Goal: Task Accomplishment & Management: Complete application form

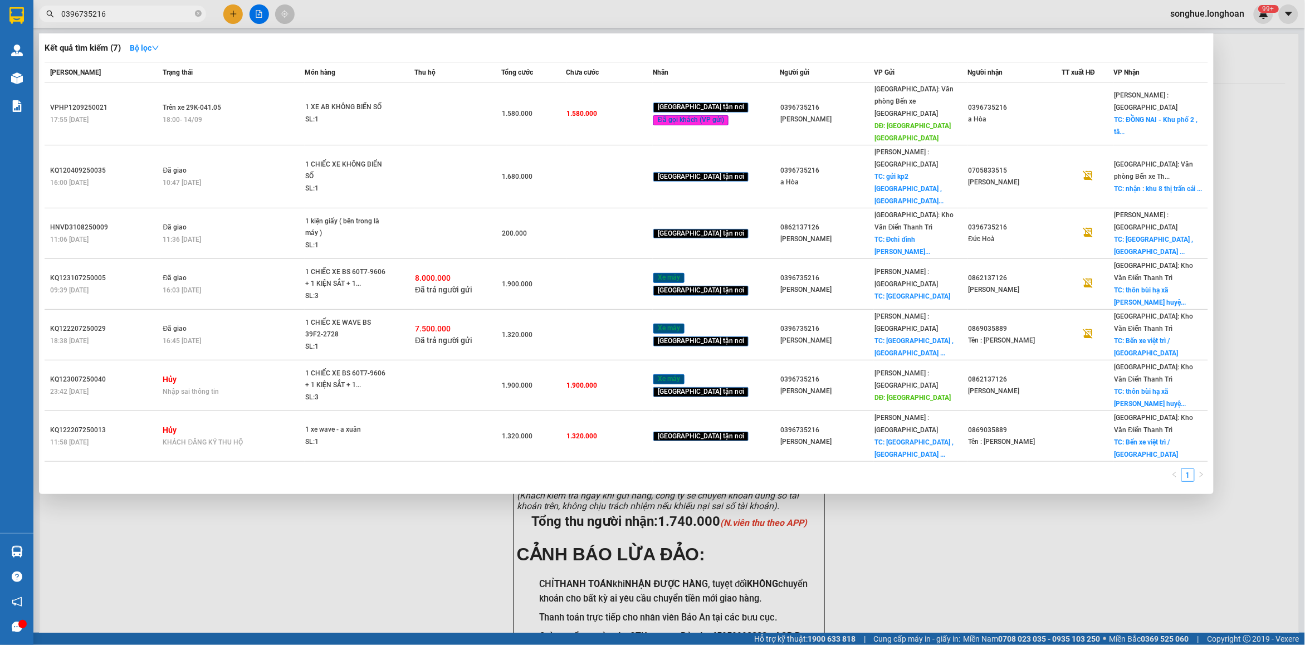
click at [148, 20] on span "0396735216" at bounding box center [122, 14] width 167 height 17
click at [199, 18] on span at bounding box center [198, 14] width 7 height 11
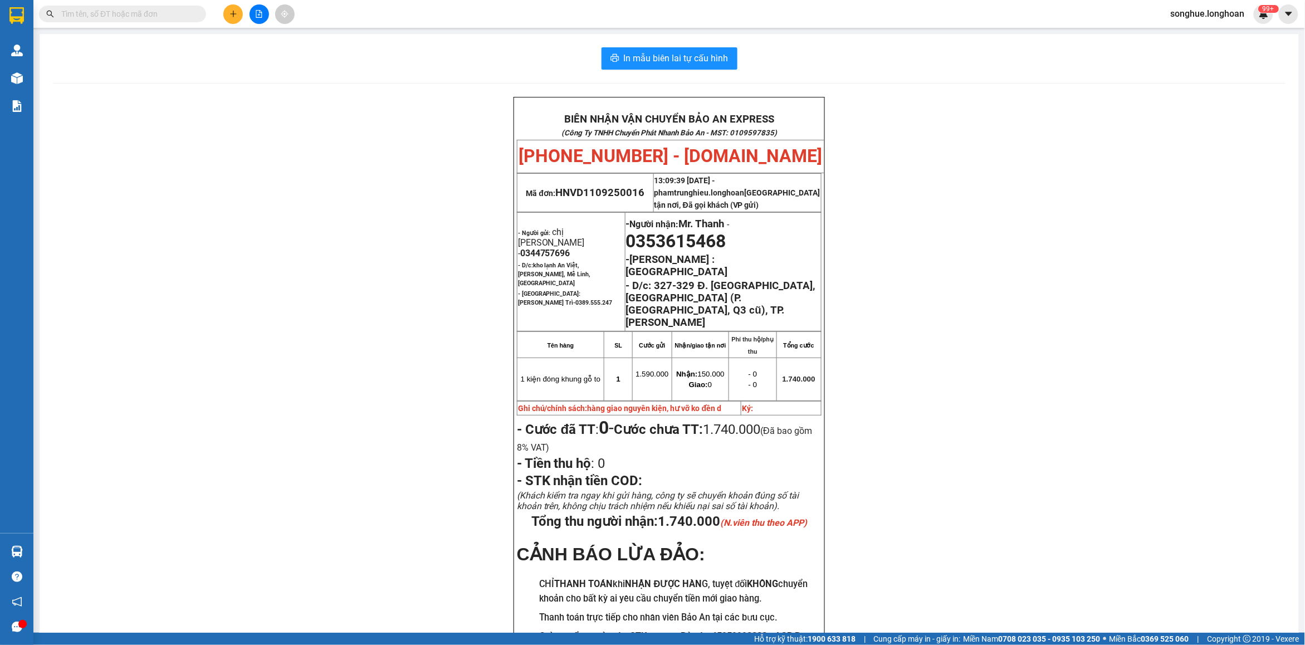
paste input "0977369535"
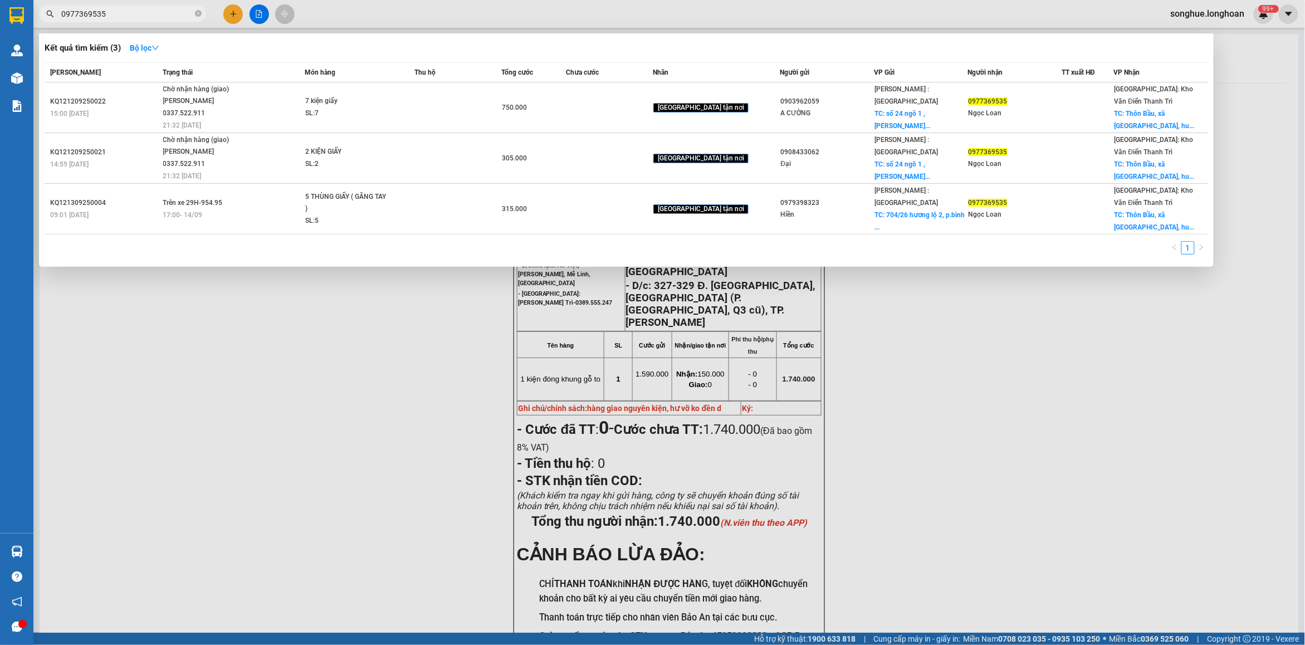
type input "0977369535"
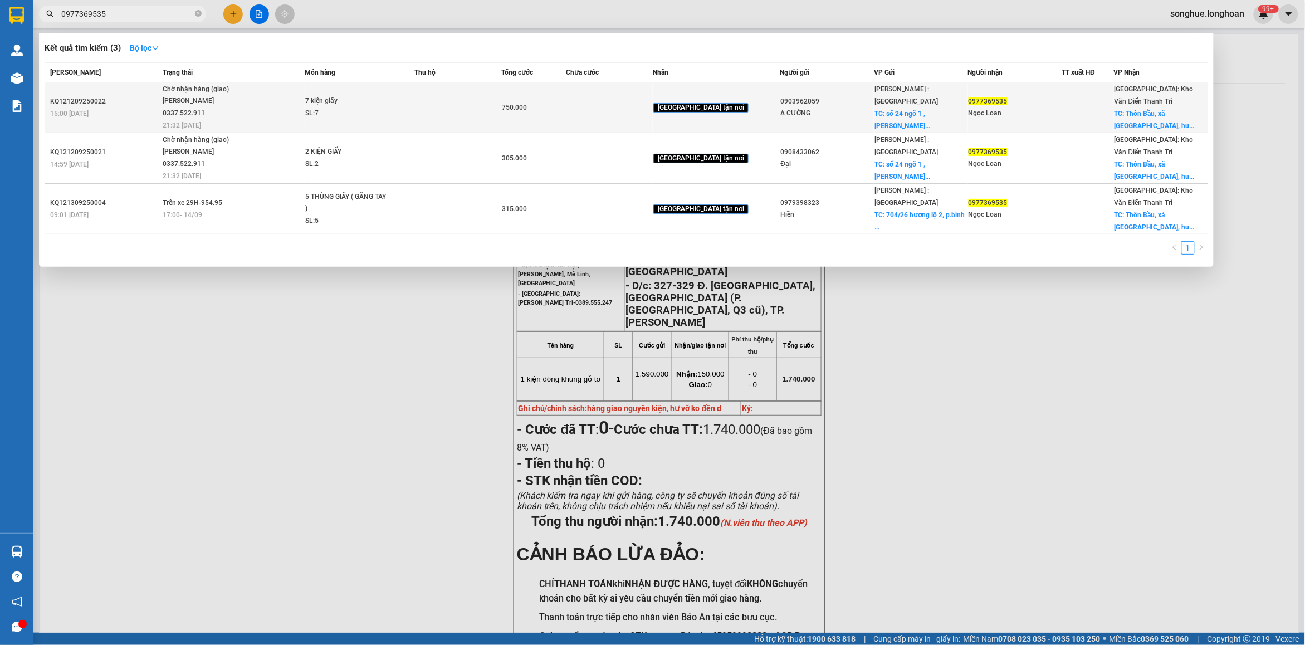
click at [177, 119] on span "Chờ nhận hàng (giao) [PERSON_NAME] 0337.522.911 21:32 [DATE]" at bounding box center [233, 107] width 141 height 46
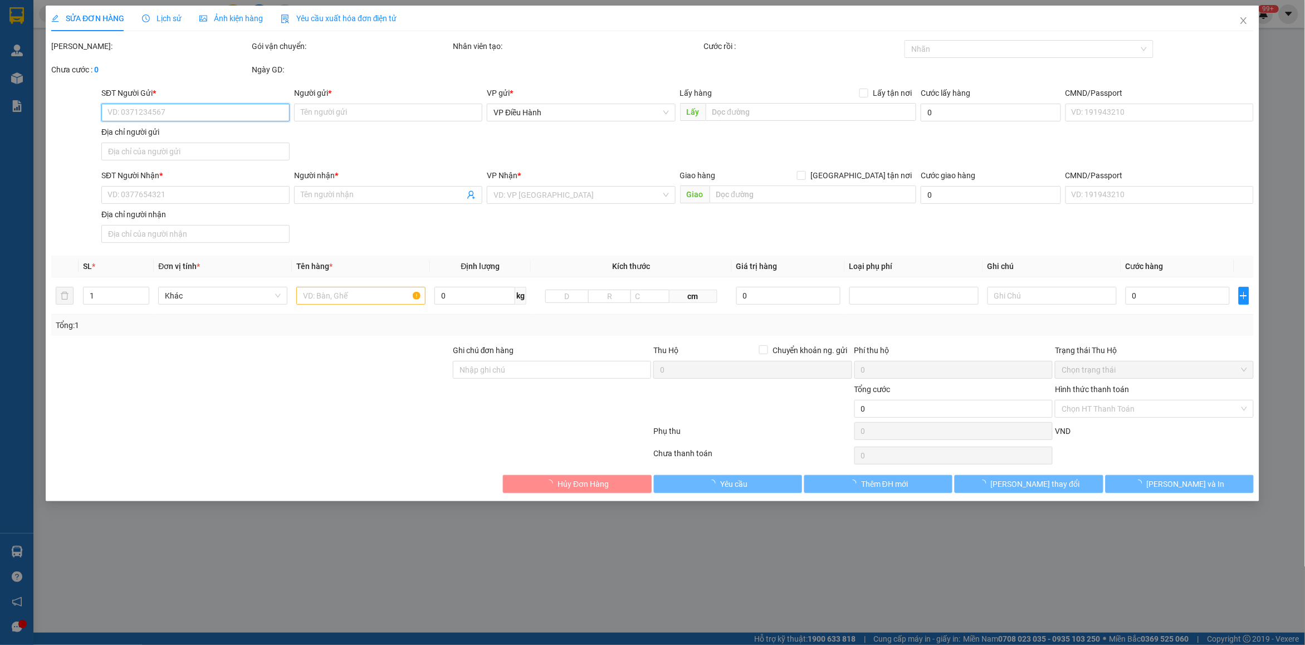
type input "0903962059"
type input "A CƯỜNG"
checkbox input "true"
type input "số 24 ngõ 1 ,[PERSON_NAME] ,[PERSON_NAME]"
type input "150.000"
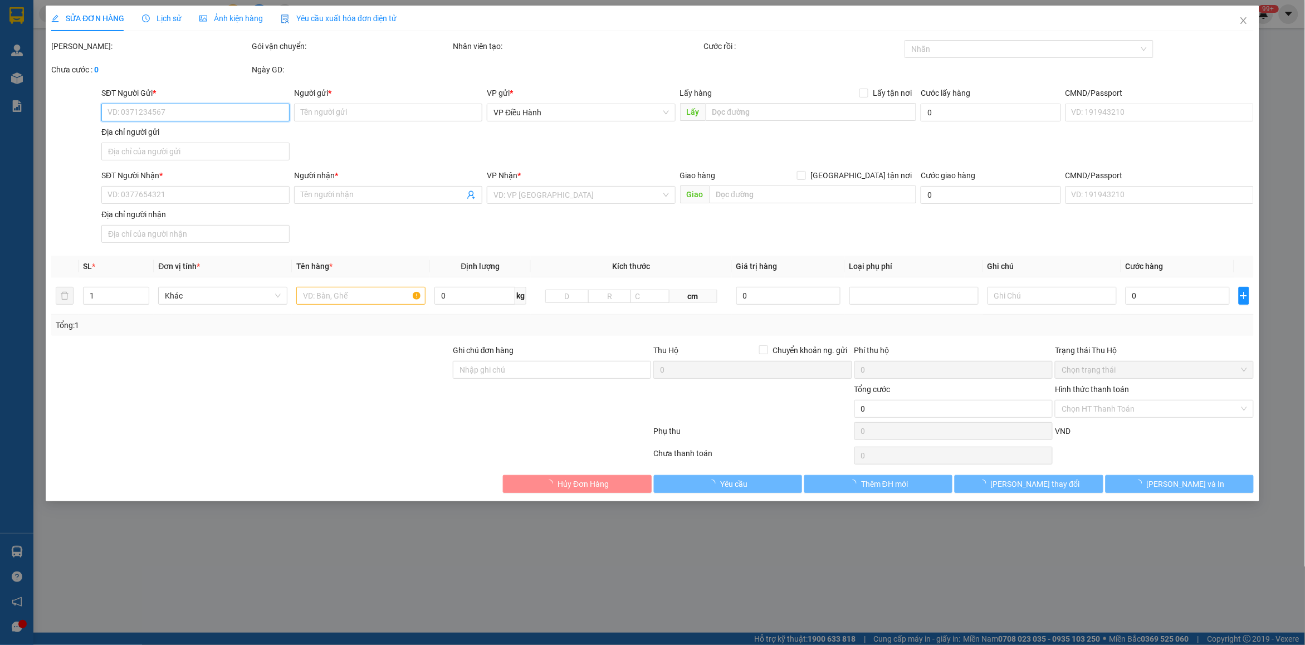
type input "0977369535"
type input "Ngọc Loan"
checkbox input "true"
type input "[GEOGRAPHIC_DATA], xã [GEOGRAPHIC_DATA], huyện [GEOGRAPHIC_DATA], thành phố [GE…"
type input "750.000"
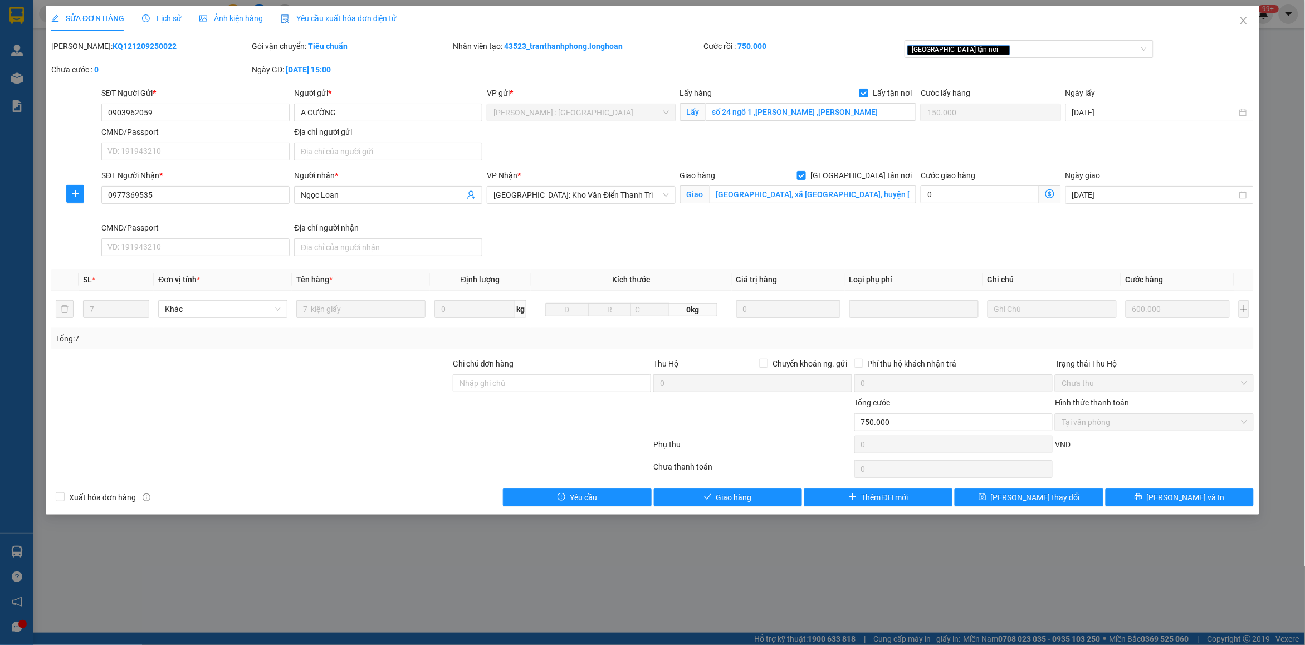
click at [133, 47] on b "KQ121209250022" at bounding box center [145, 46] width 64 height 9
click at [133, 46] on b "KQ121209250022" at bounding box center [145, 46] width 64 height 9
click at [154, 56] on div "Mã ĐH: KQ121209250022" at bounding box center [150, 51] width 201 height 23
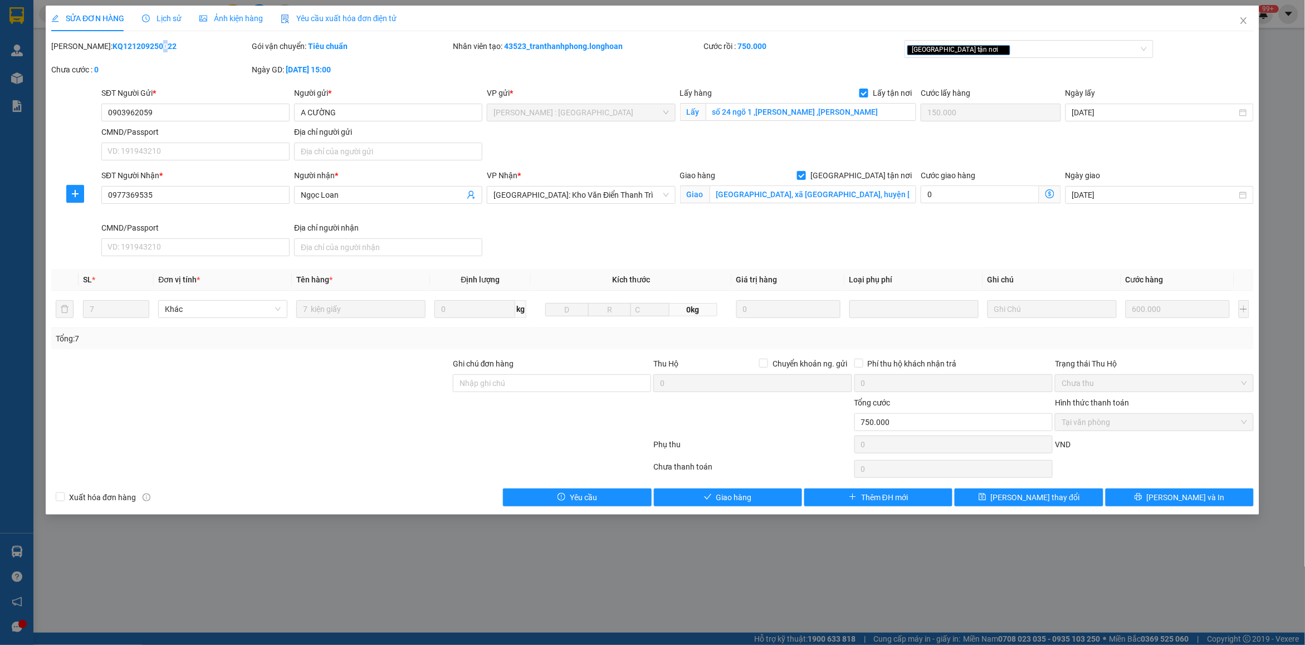
click at [127, 39] on div "SỬA ĐƠN HÀNG Lịch sử Ảnh kiện hàng Yêu cầu xuất hóa đơn điện tử Total Paid Fee …" at bounding box center [652, 256] width 1203 height 501
click at [113, 48] on b "KQ121209250022" at bounding box center [145, 46] width 64 height 9
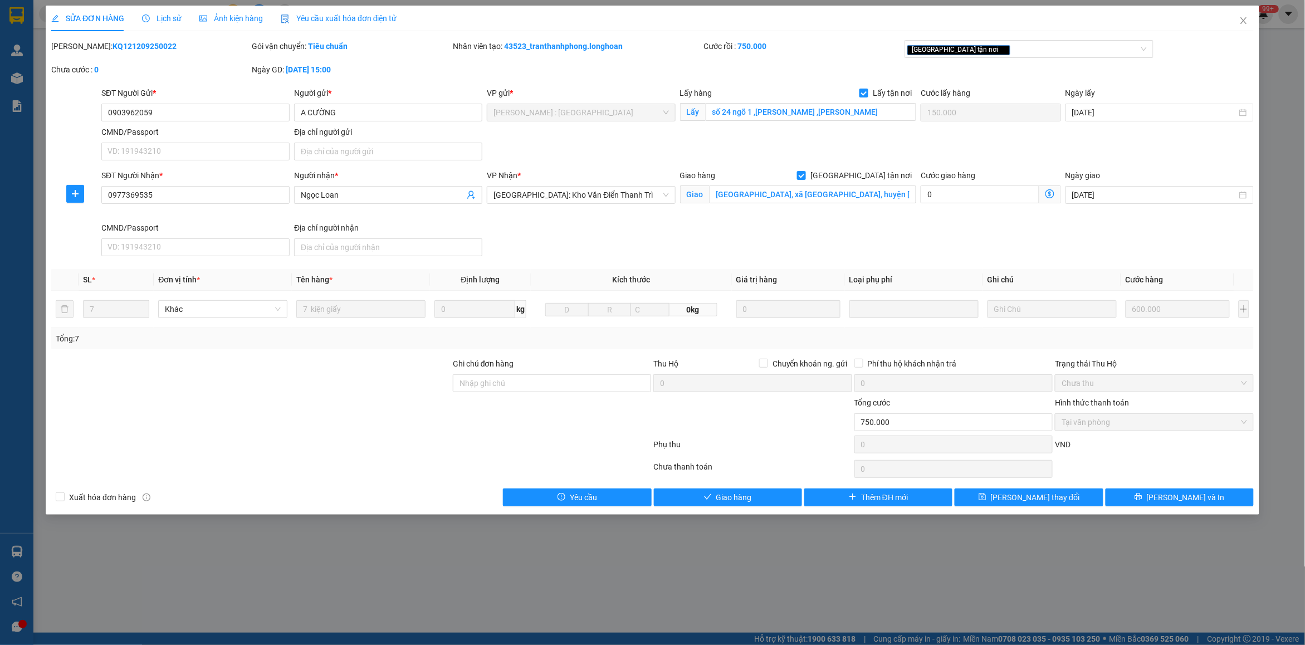
click at [113, 48] on b "KQ121209250022" at bounding box center [145, 46] width 64 height 9
copy b "KQ121209250022"
click at [1235, 18] on span "Close" at bounding box center [1243, 21] width 31 height 31
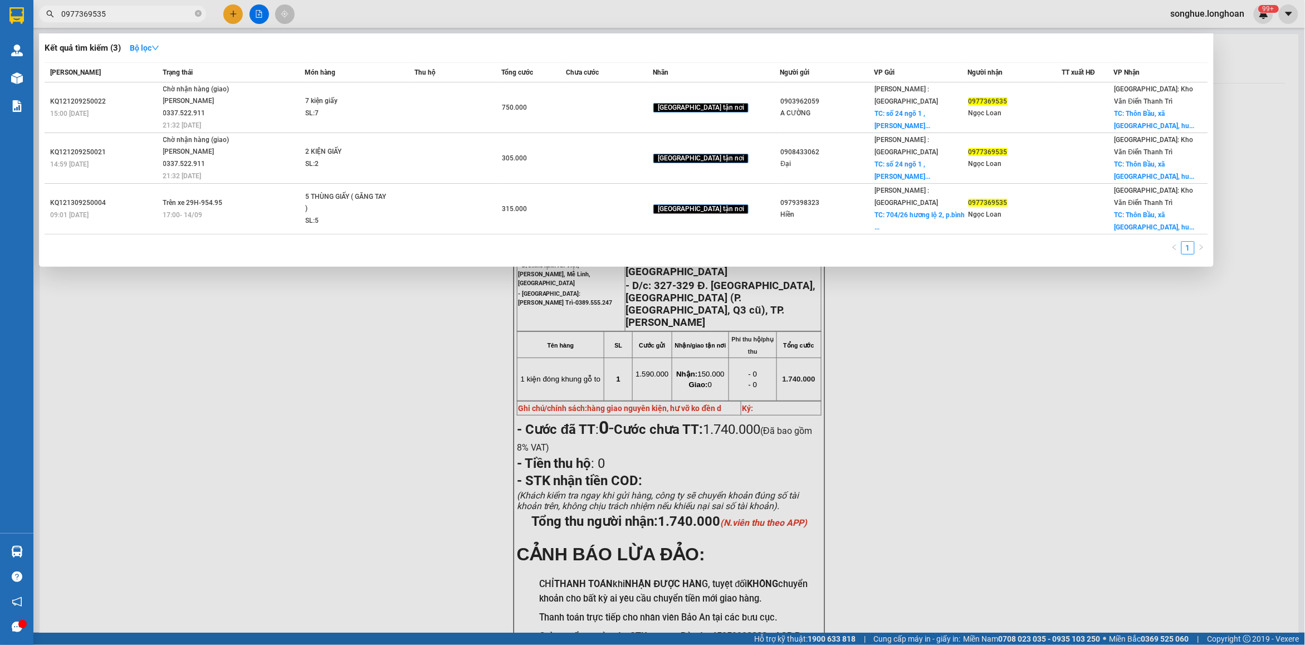
click at [157, 9] on input "0977369535" at bounding box center [126, 14] width 131 height 12
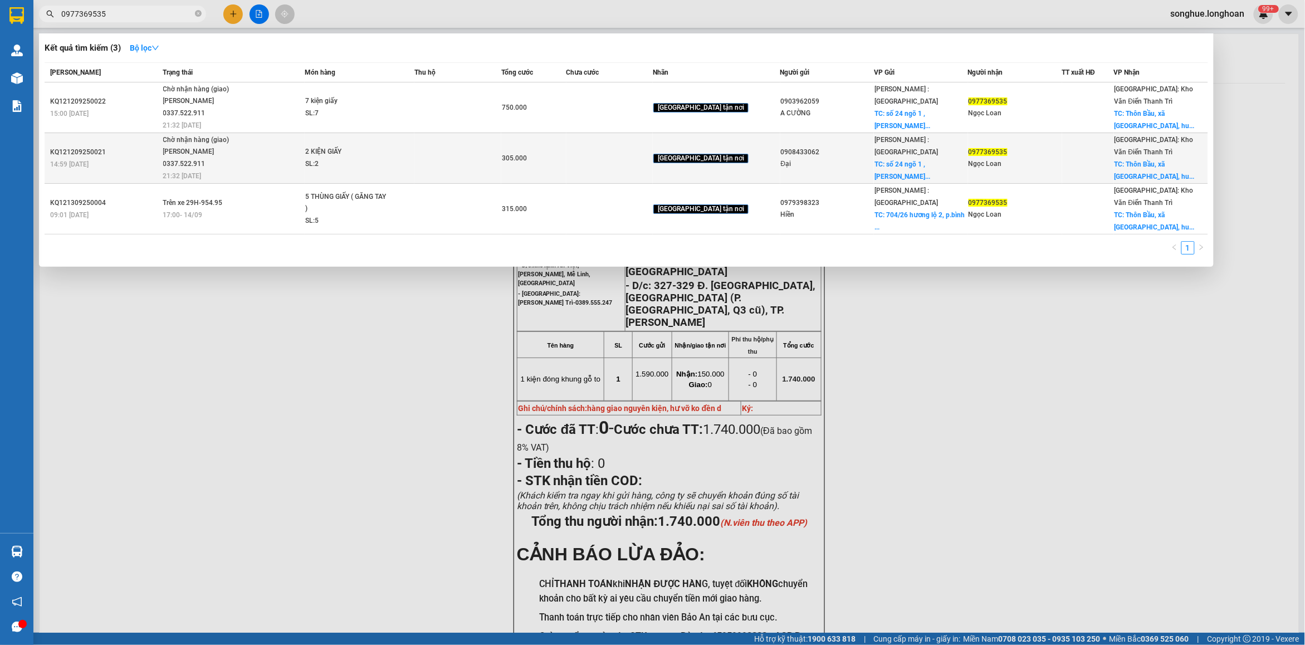
click at [109, 158] on div "14:59 [DATE]" at bounding box center [105, 164] width 110 height 12
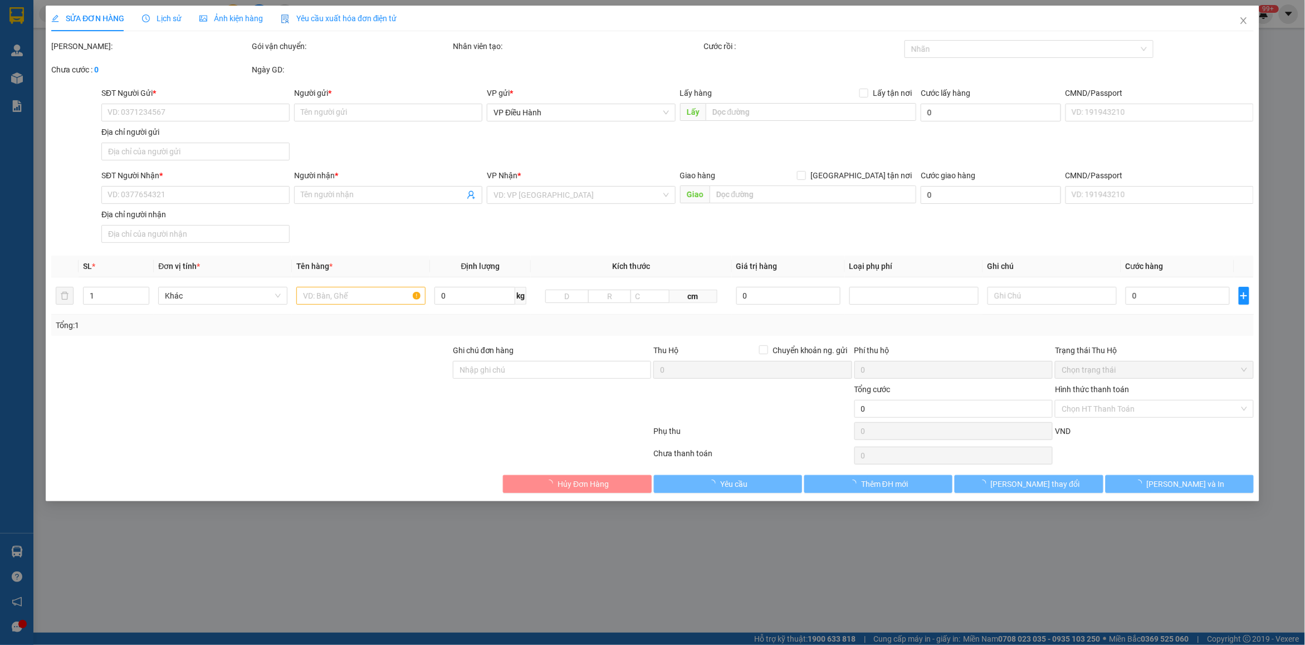
type input "0908433062"
type input "Đại"
checkbox input "true"
type input "số 24 ngõ 1 ,[PERSON_NAME] ,[PERSON_NAME]"
type input "65.000"
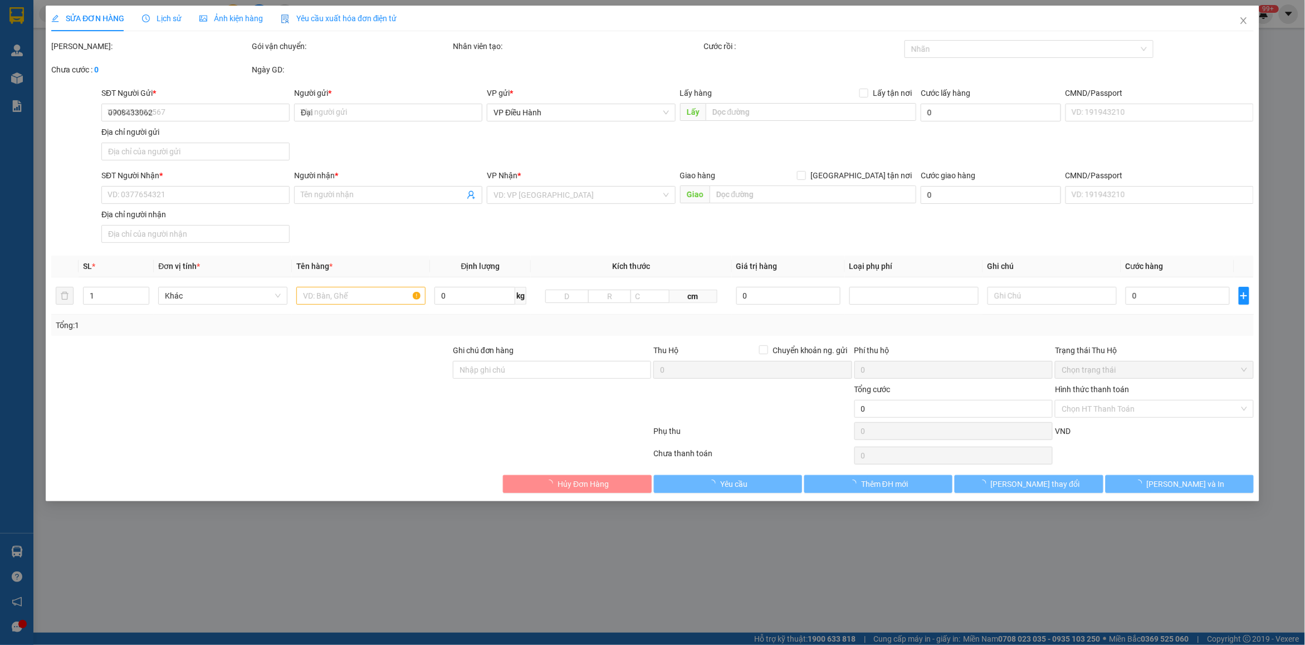
type input "0977369535"
type input "Ngọc Loan"
checkbox input "true"
type input "[GEOGRAPHIC_DATA], xã [GEOGRAPHIC_DATA], huyện [GEOGRAPHIC_DATA], thành phố [GE…"
type input "NHẬN NGUYÊN KIỆN GIAO NGUYÊN KIỆN, HƯ VỠ K ĐỀN"
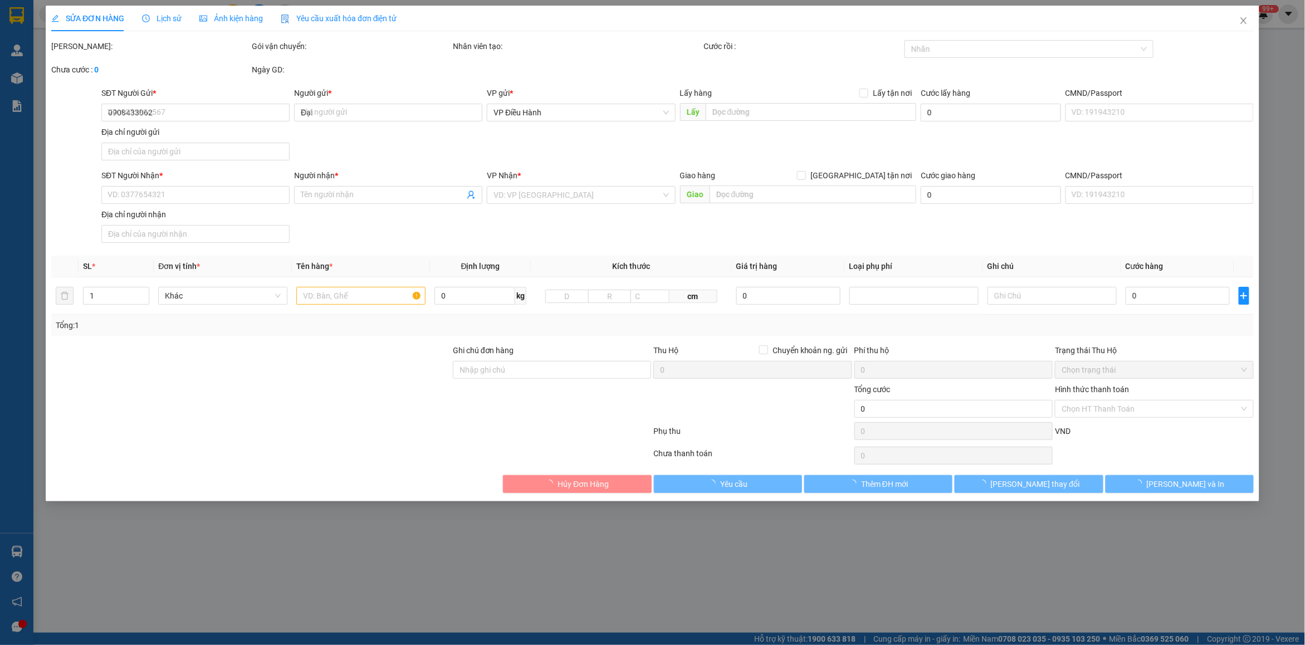
type input "305.000"
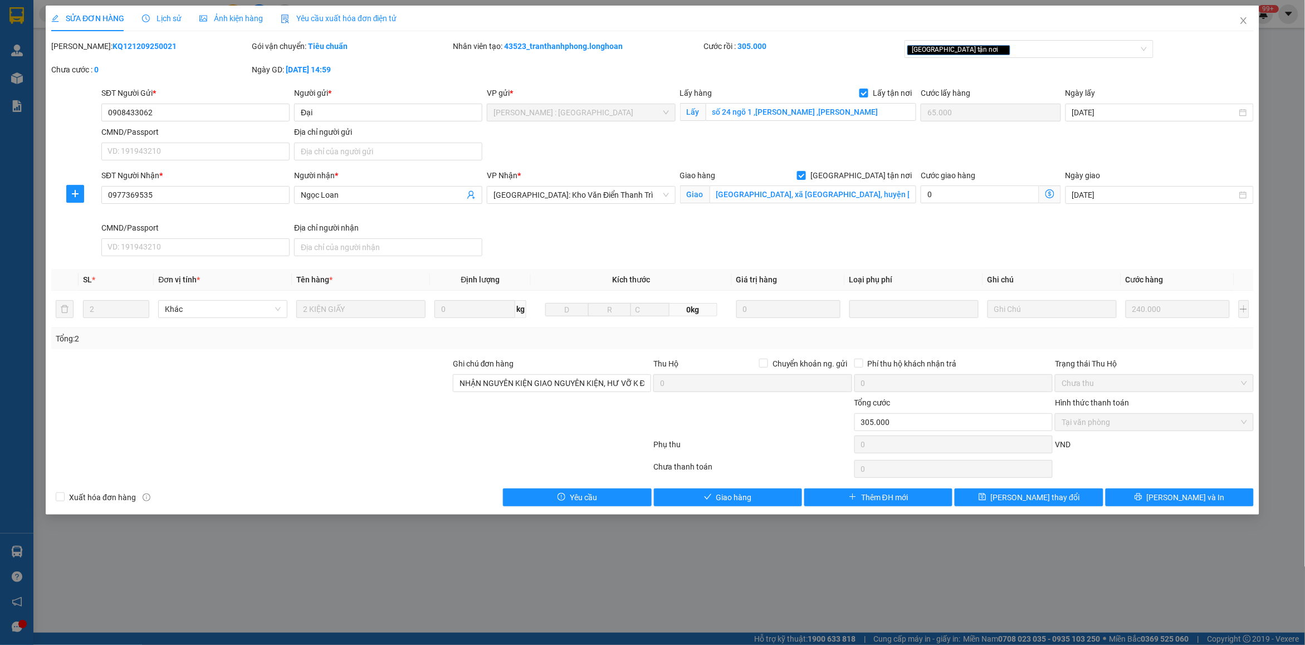
click at [126, 45] on b "KQ121209250021" at bounding box center [145, 46] width 64 height 9
copy b "KQ121209250021"
click at [1241, 27] on span "Close" at bounding box center [1243, 21] width 31 height 31
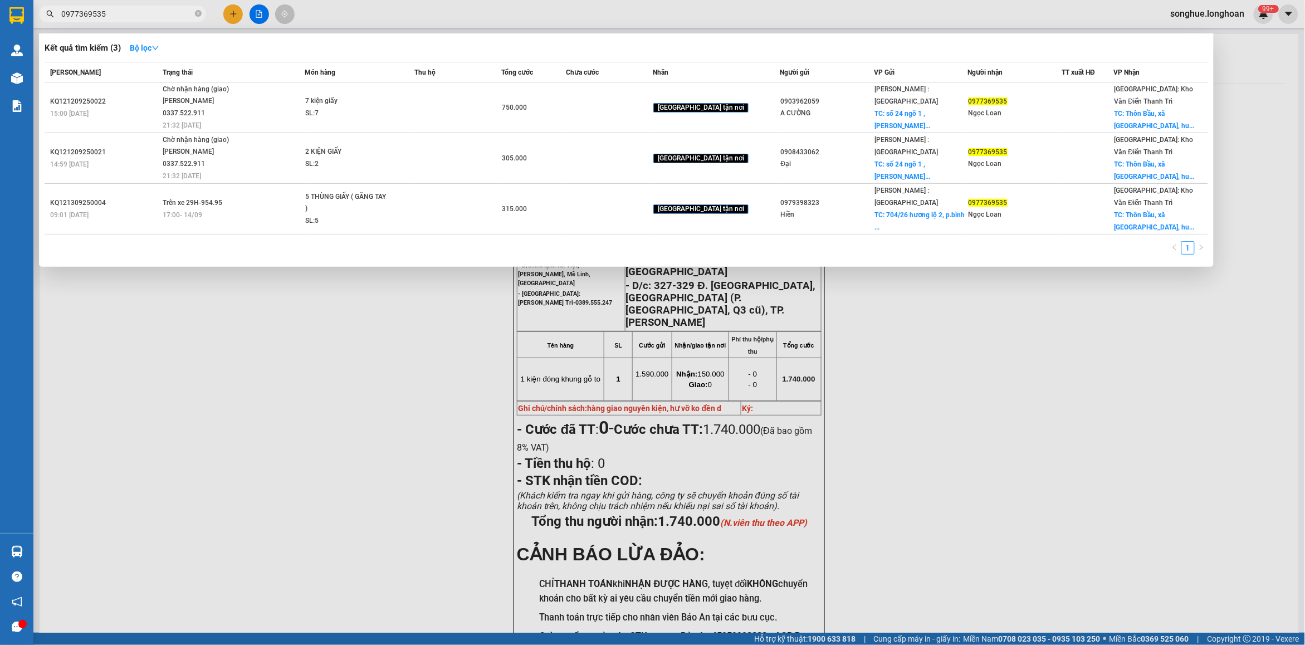
click at [182, 16] on input "0977369535" at bounding box center [126, 14] width 131 height 12
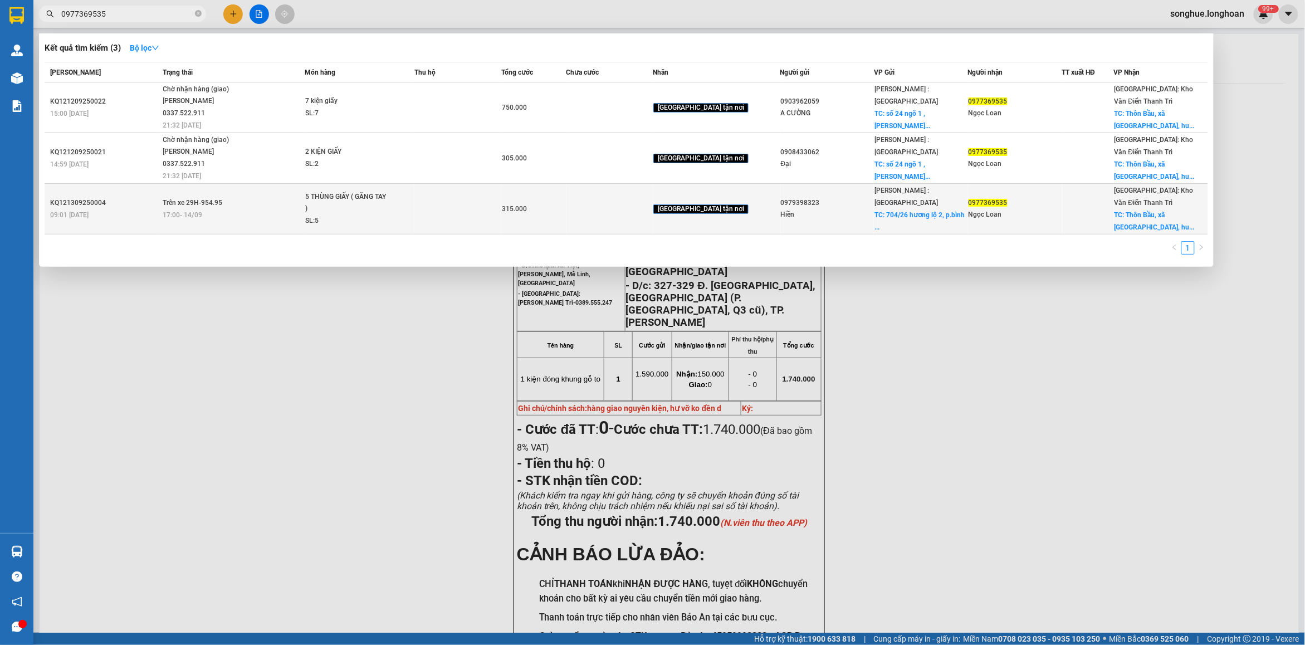
click at [177, 199] on span "Trên xe 29H-954.95" at bounding box center [193, 203] width 60 height 8
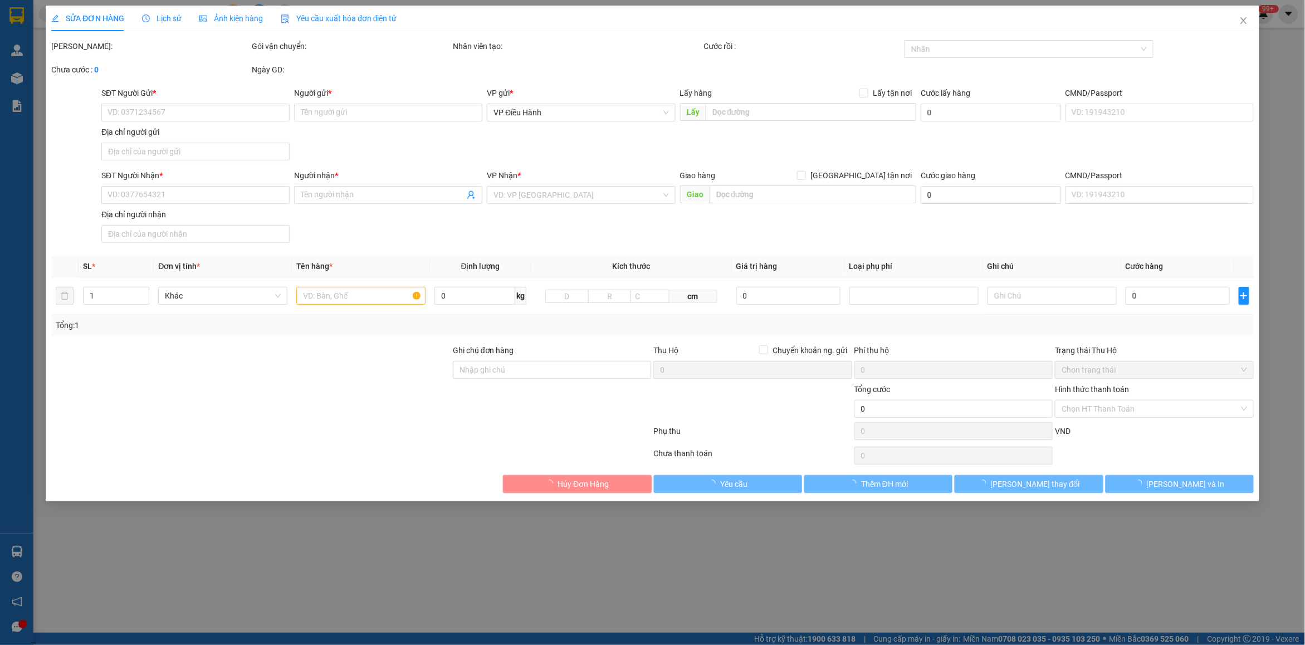
type input "0979398323"
type input "Hiền"
checkbox input "true"
type input "704/26 hương lộ 2, p.bình trị đông a, [GEOGRAPHIC_DATA]"
type input "65.000"
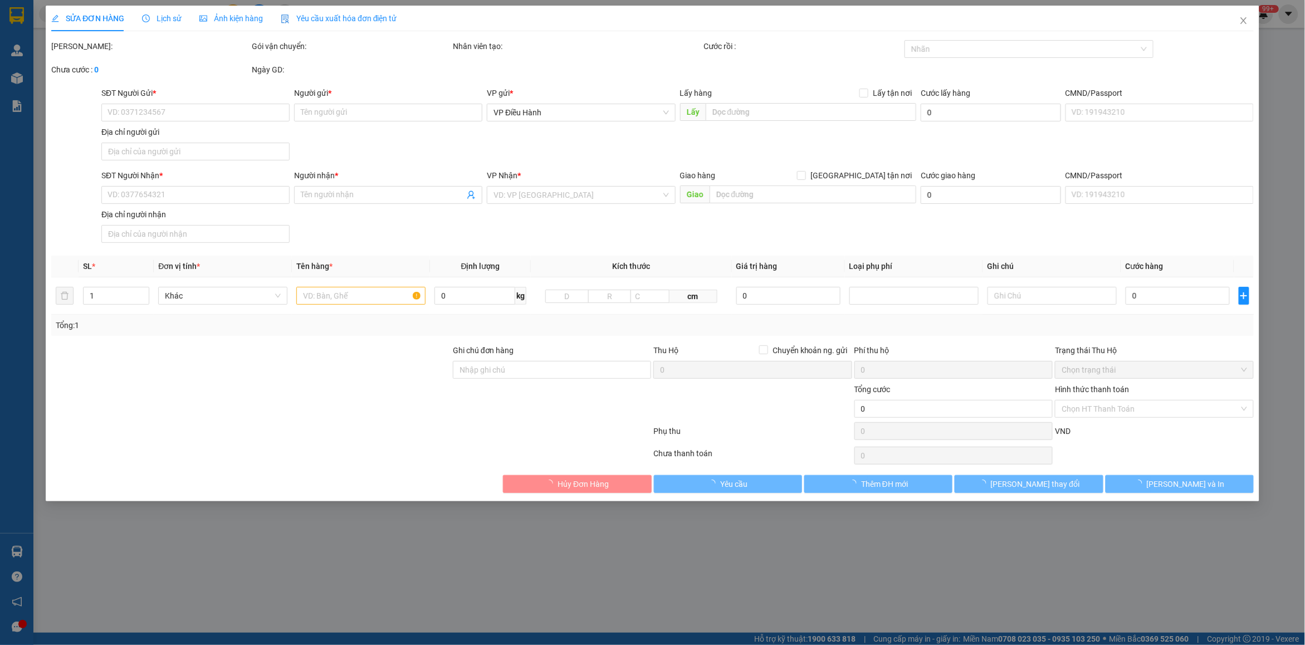
type input "0977369535"
type input "Ngọc Loan"
checkbox input "true"
type input "[GEOGRAPHIC_DATA], xã [GEOGRAPHIC_DATA], huyện [GEOGRAPHIC_DATA], thành phố [GE…"
type input "315.000"
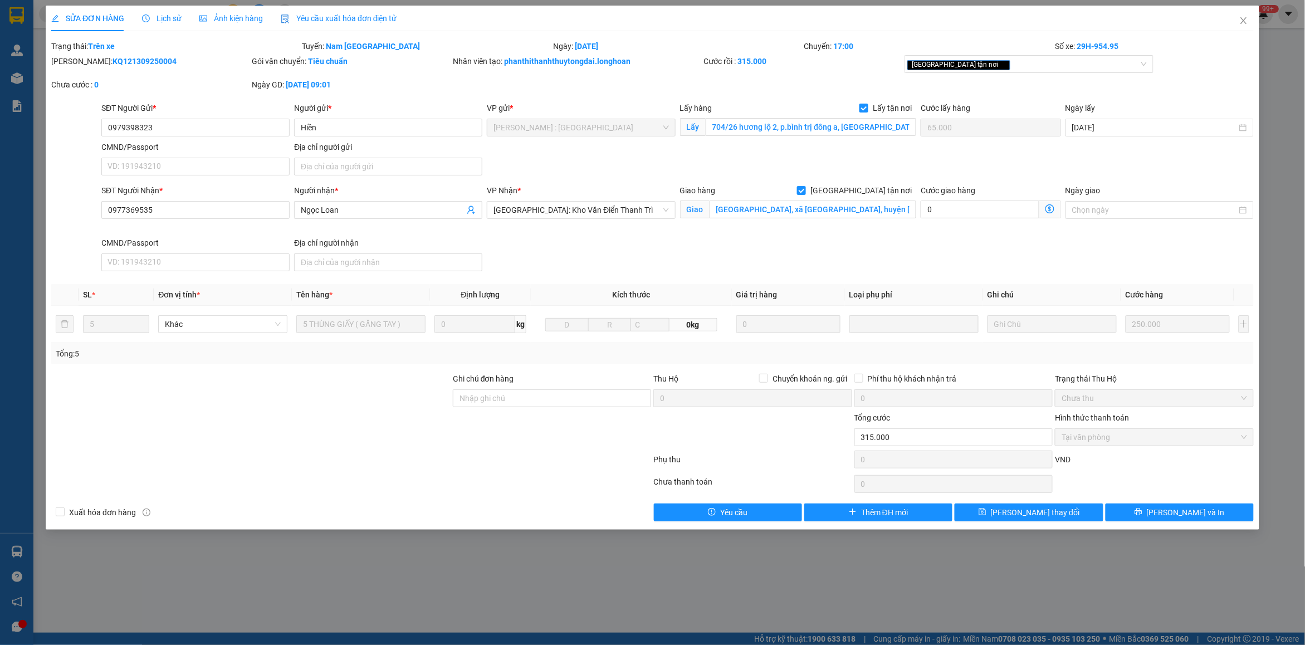
click at [116, 60] on b "KQ121309250004" at bounding box center [145, 61] width 64 height 9
copy b "KQ121309250004"
click at [1245, 24] on icon "close" at bounding box center [1243, 20] width 9 height 9
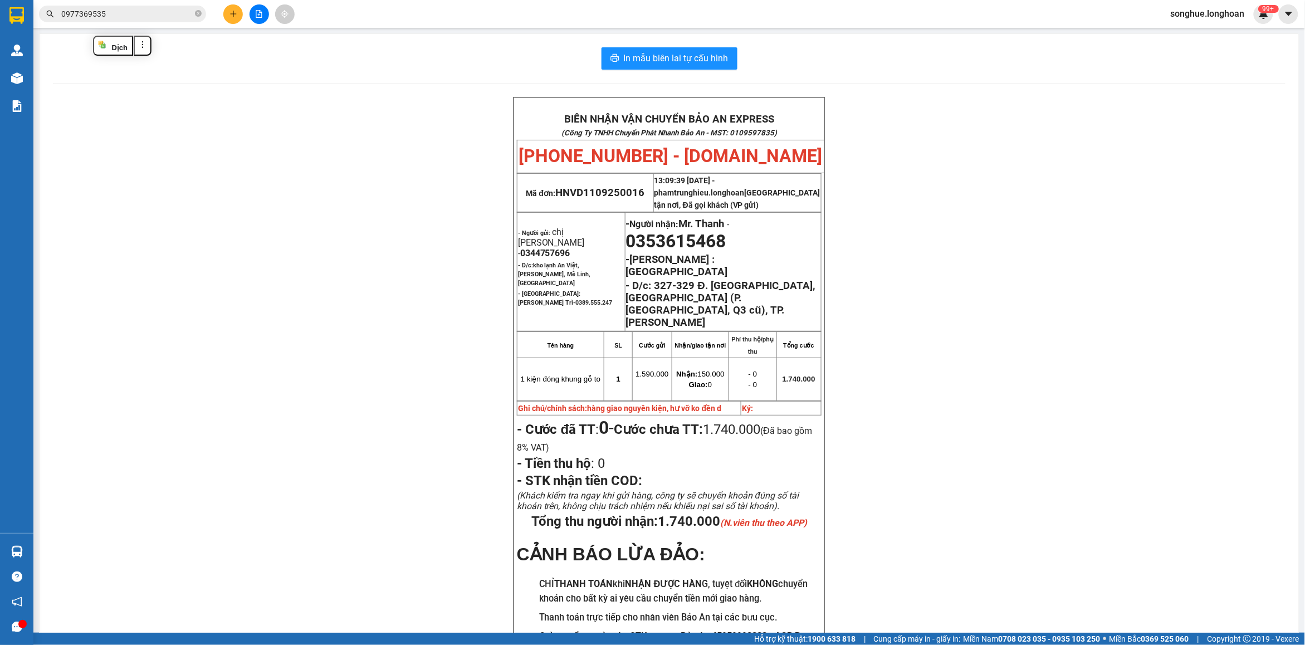
click at [194, 16] on span "0977369535" at bounding box center [122, 14] width 167 height 17
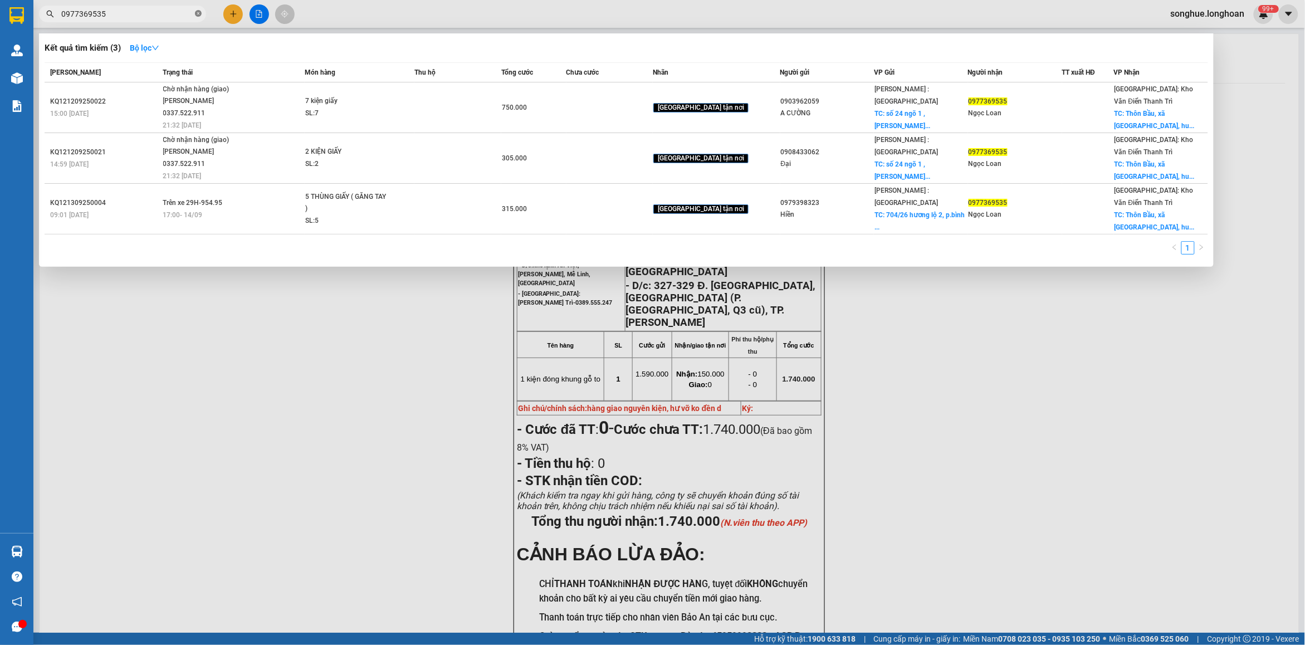
click at [199, 18] on span at bounding box center [198, 14] width 7 height 11
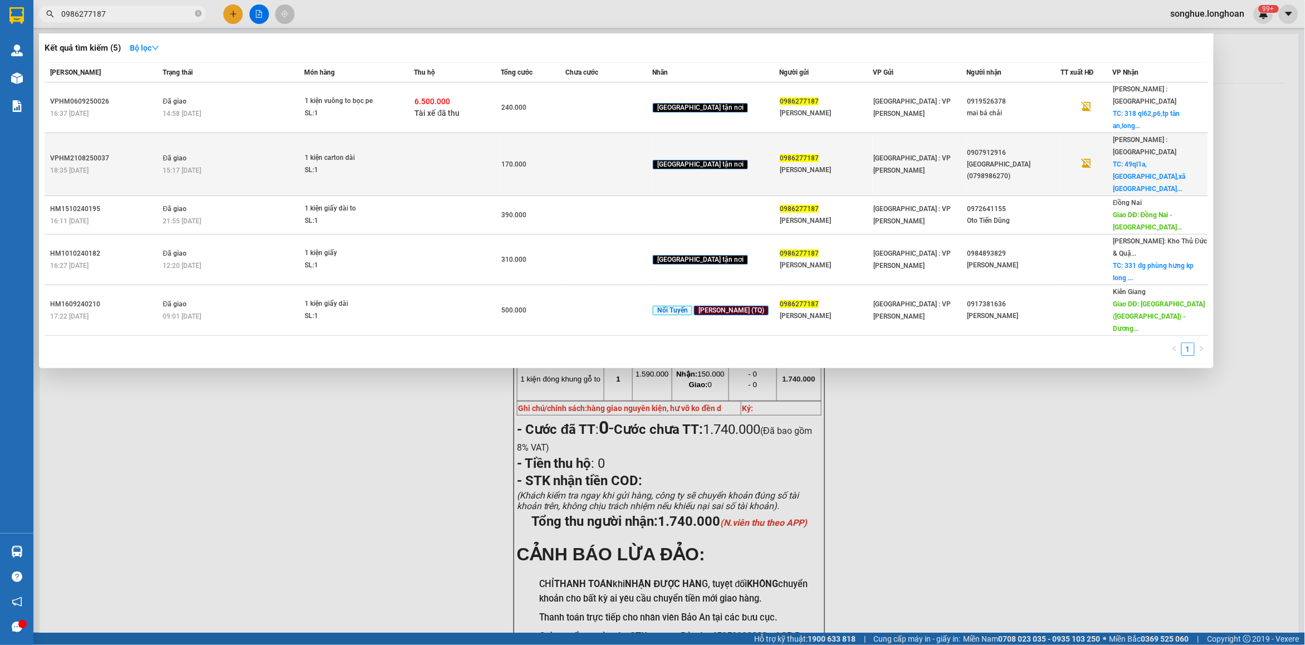
type input "0986277187"
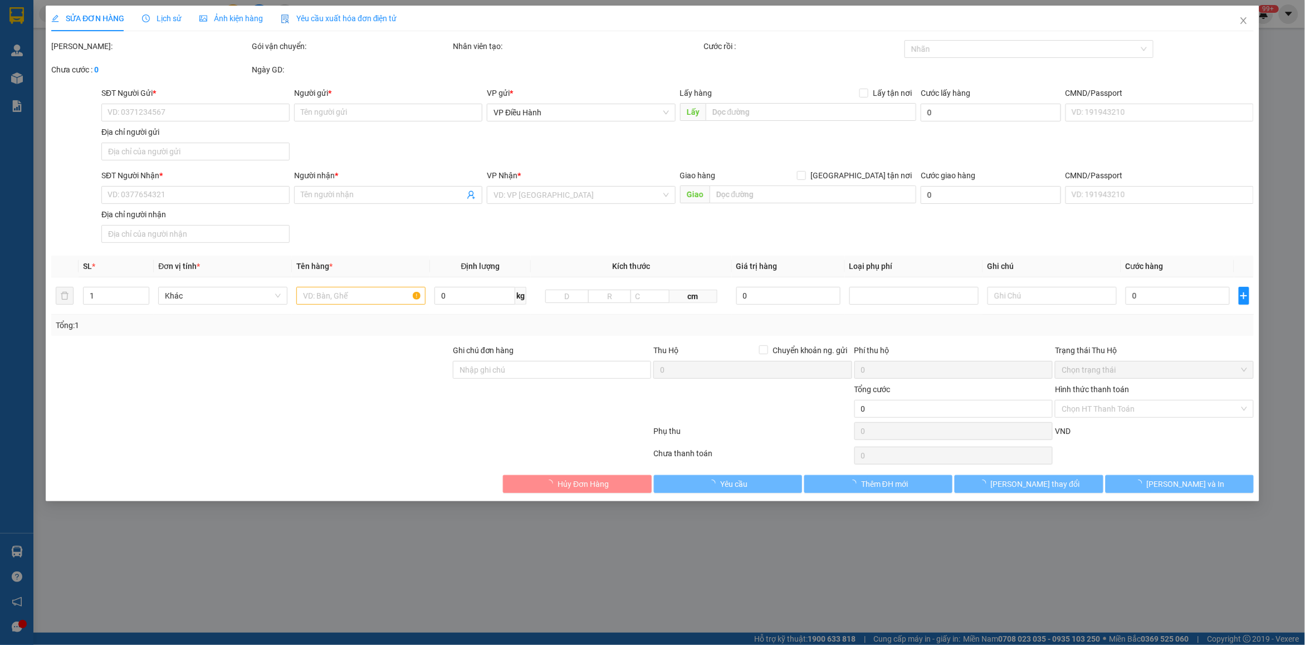
type input "0986277187"
type input "[PERSON_NAME]"
type input "0907912916"
type input "[GEOGRAPHIC_DATA](0798986270)"
checkbox input "true"
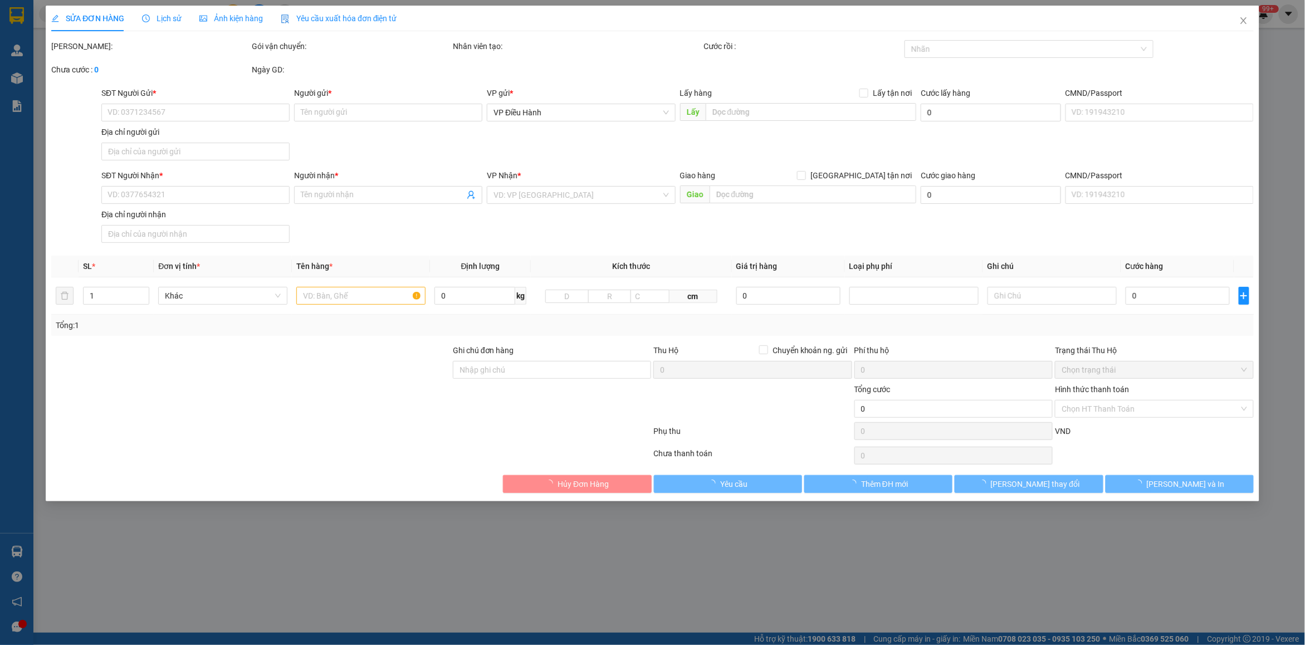
type input "49ql1a,[GEOGRAPHIC_DATA],xã [GEOGRAPHIC_DATA],[GEOGRAPHIC_DATA],[GEOGRAPHIC_DAT…"
type input "không có hàng"
type input "170.000"
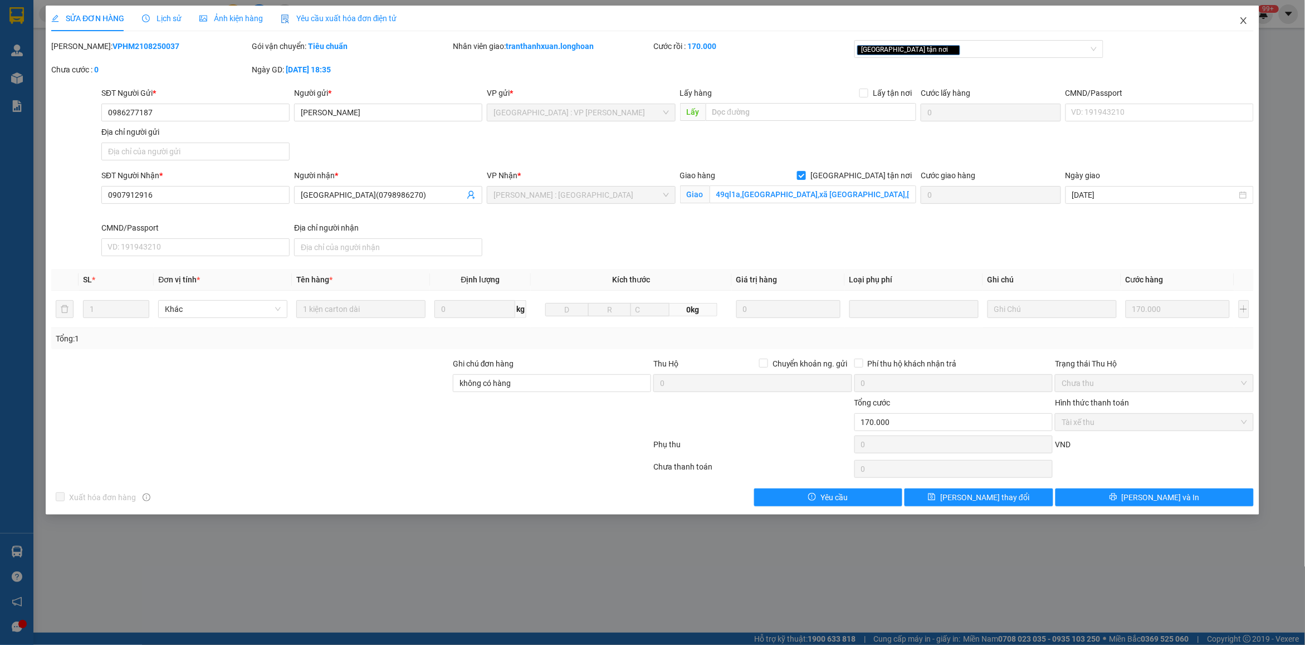
click at [1240, 18] on icon "close" at bounding box center [1243, 20] width 9 height 9
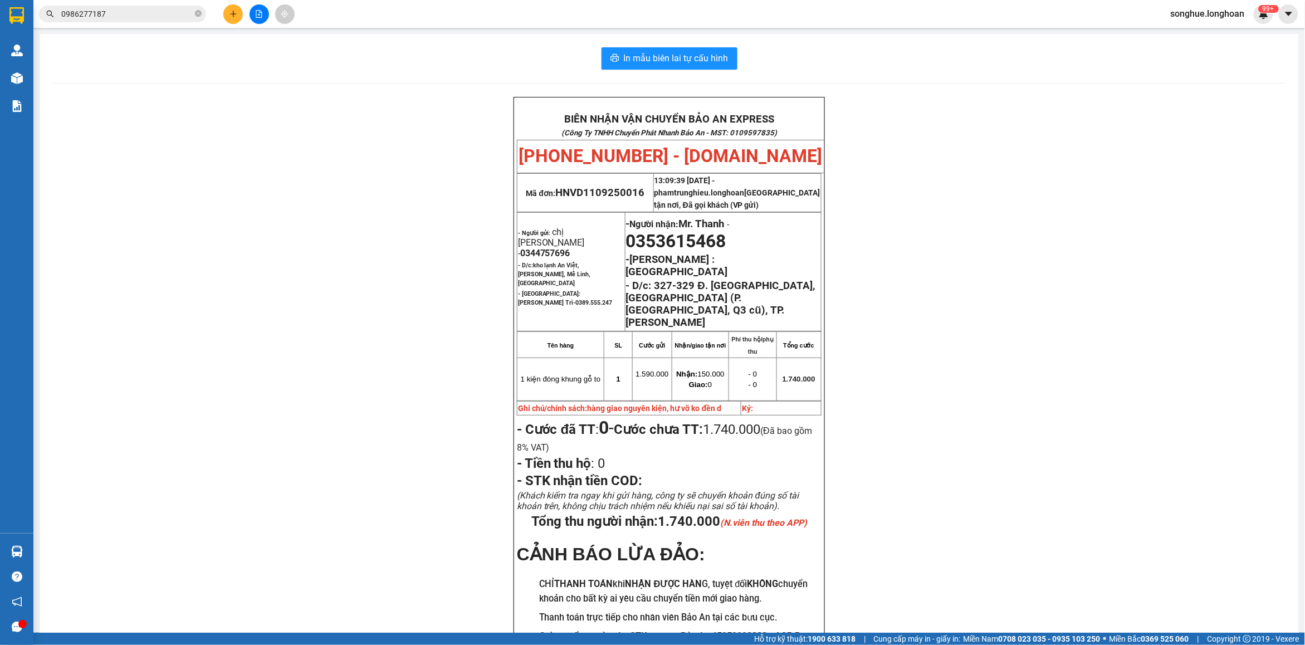
click at [129, 4] on div "Kết quả tìm kiếm ( 5 ) Bộ lọc Mã ĐH Trạng thái Món hàng Thu hộ Tổng cước Chưa c…" at bounding box center [108, 13] width 217 height 19
click at [152, 9] on input "0986277187" at bounding box center [126, 14] width 131 height 12
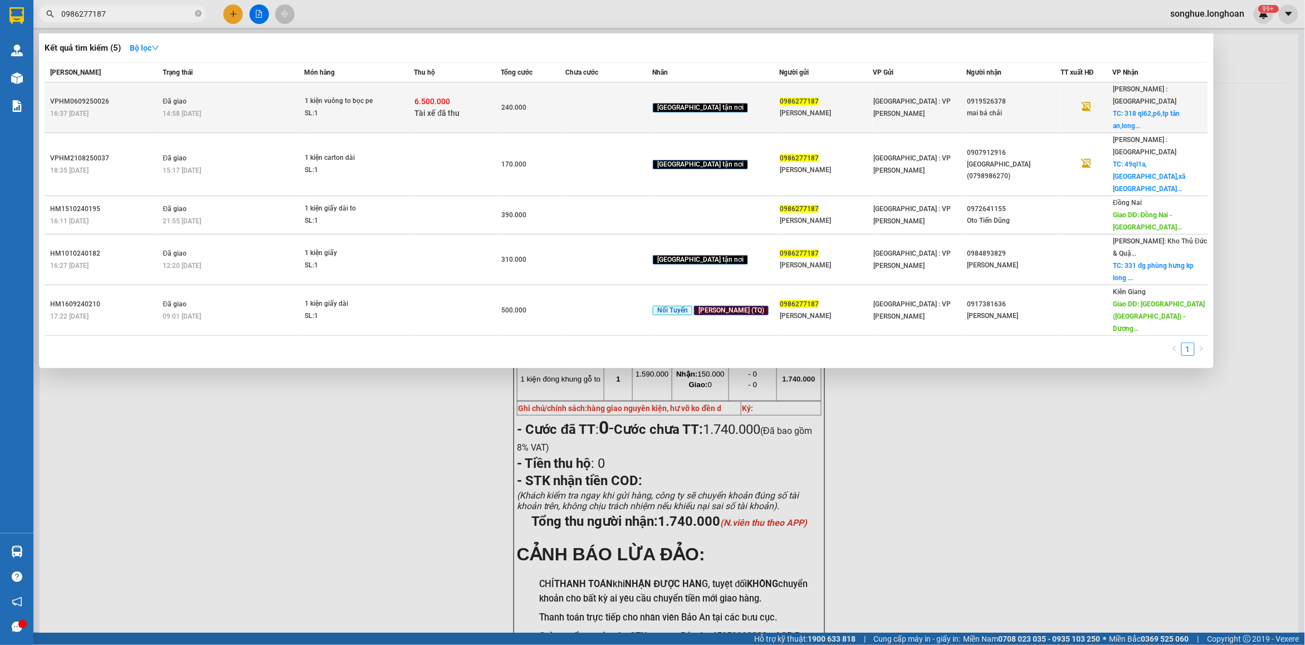
click at [215, 108] on div "14:58 [DATE]" at bounding box center [233, 114] width 141 height 12
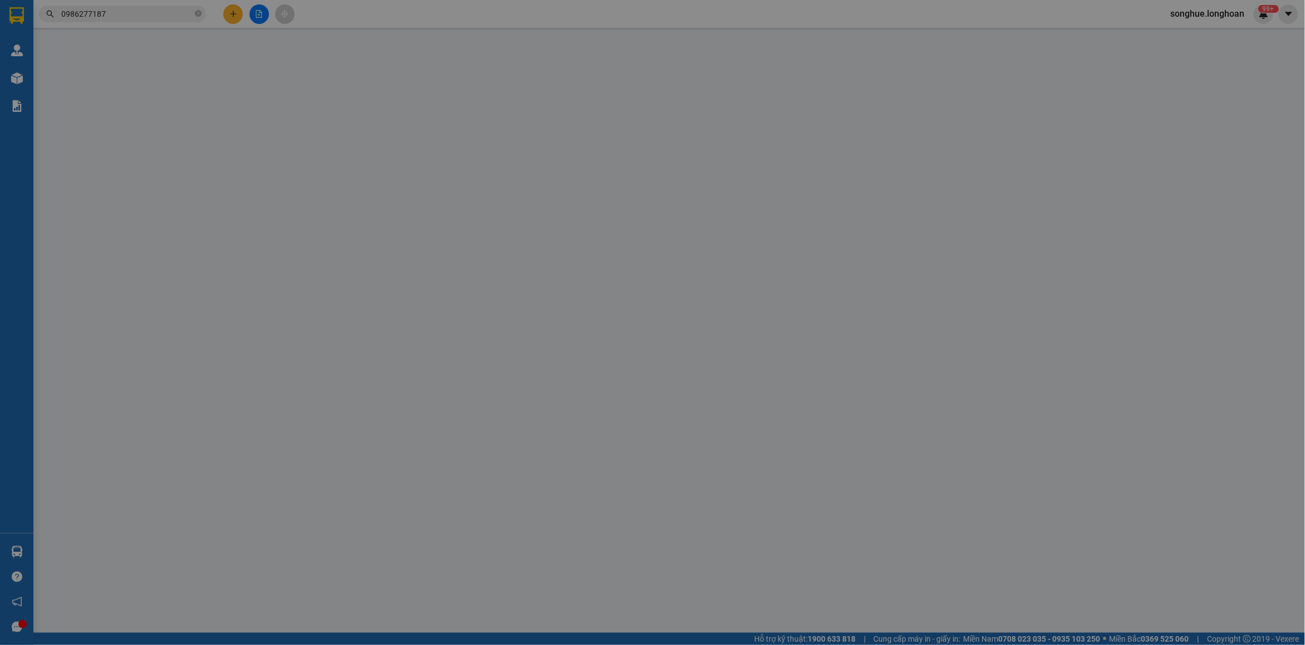
type input "0986277187"
type input "[PERSON_NAME]"
type input "0919526378"
type input "mai bá chải"
checkbox input "true"
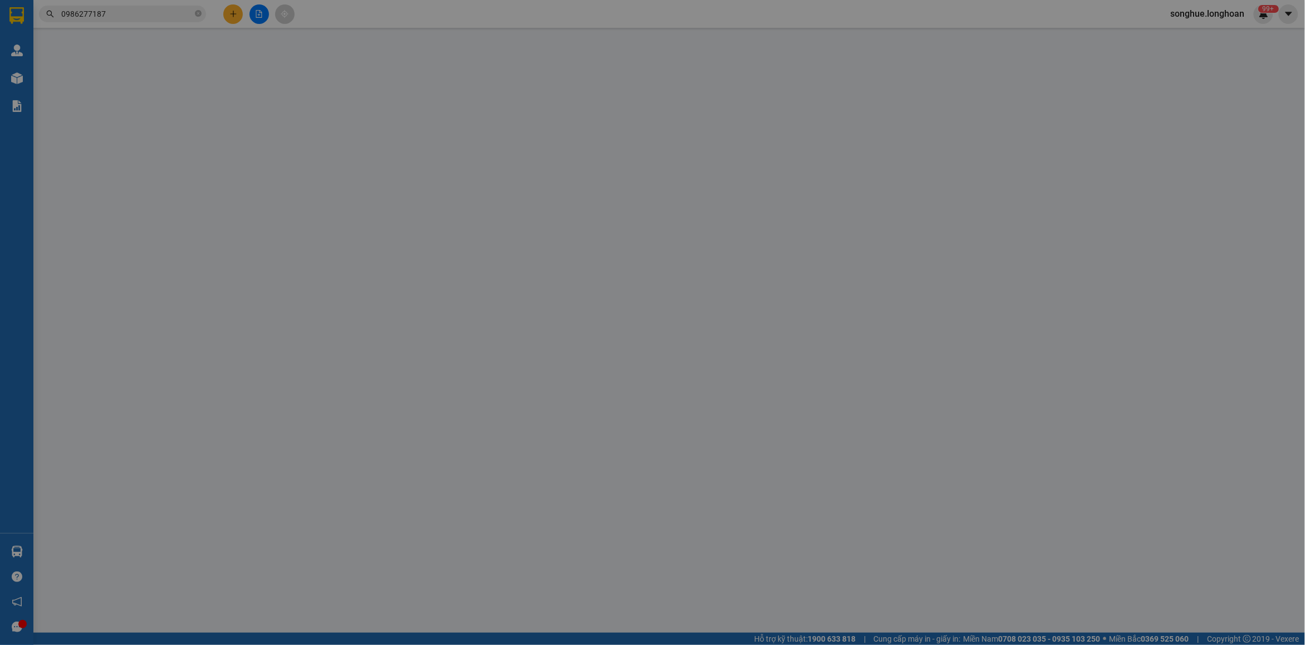
type input "318 ql62,p6,tp tân an,long an"
type input "nhận nguyên kiện,giao nguyên kiện,bể vỡ k đền"
checkbox input "true"
type input "6.500.000"
type input "25.000"
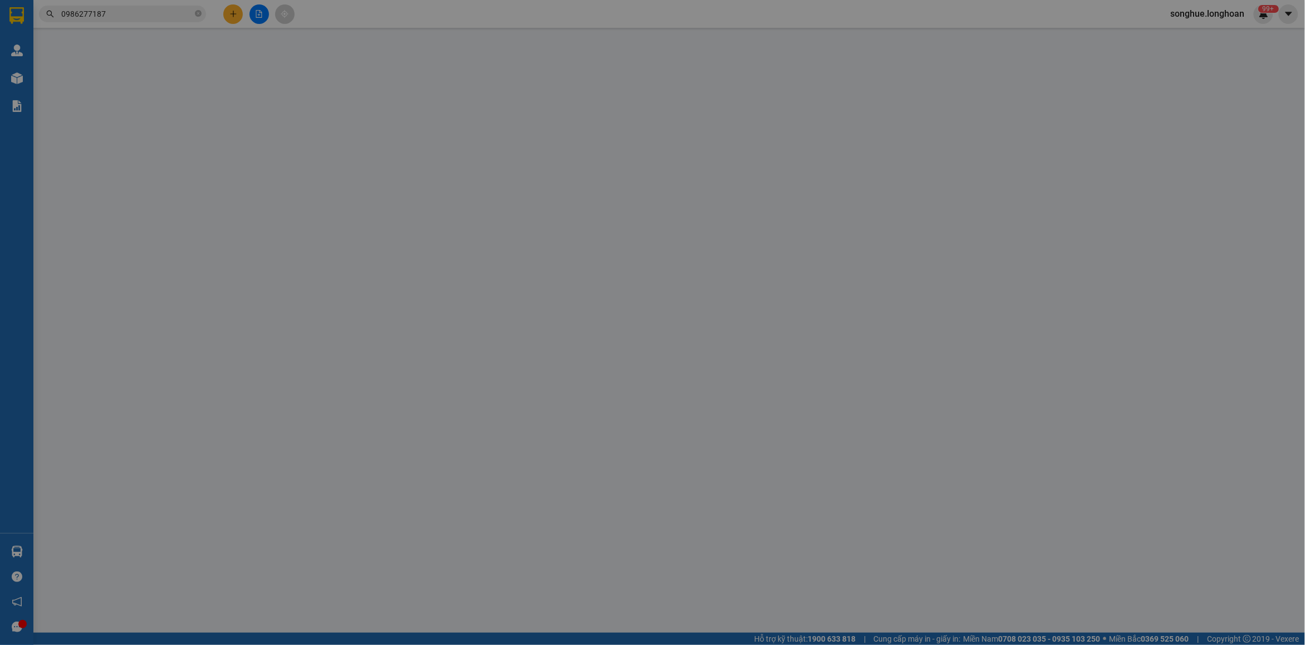
type input "240.000"
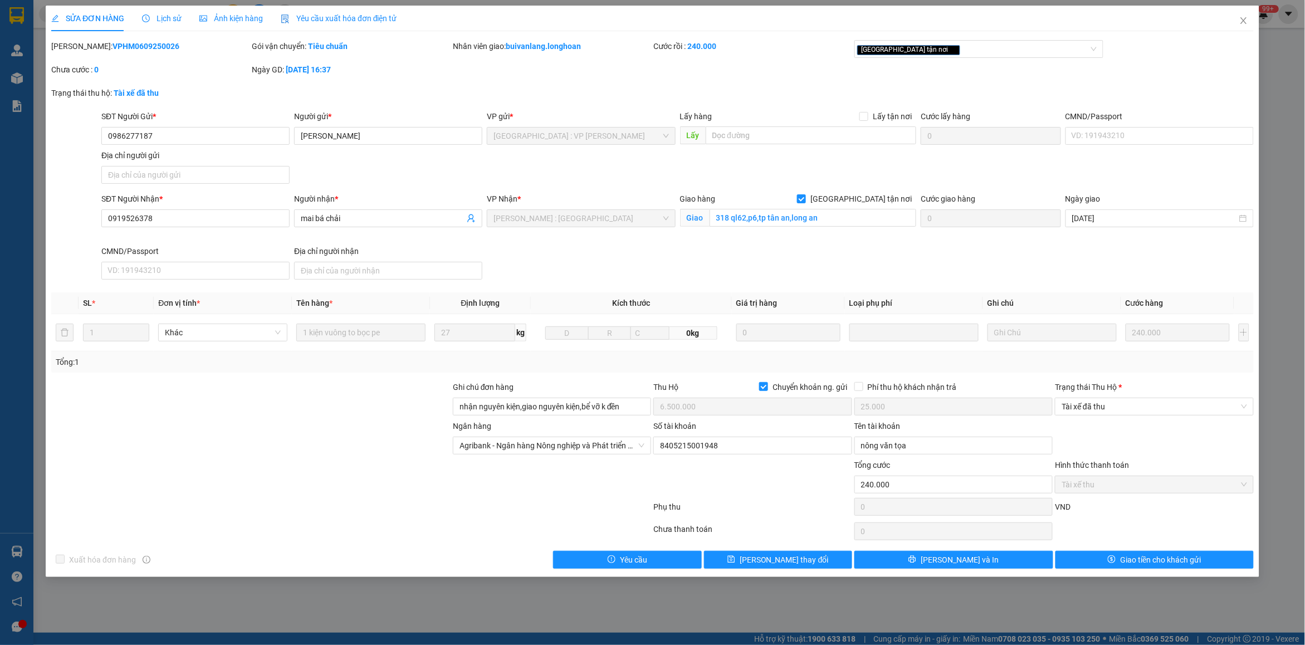
click at [150, 24] on div "Lịch sử" at bounding box center [162, 18] width 40 height 12
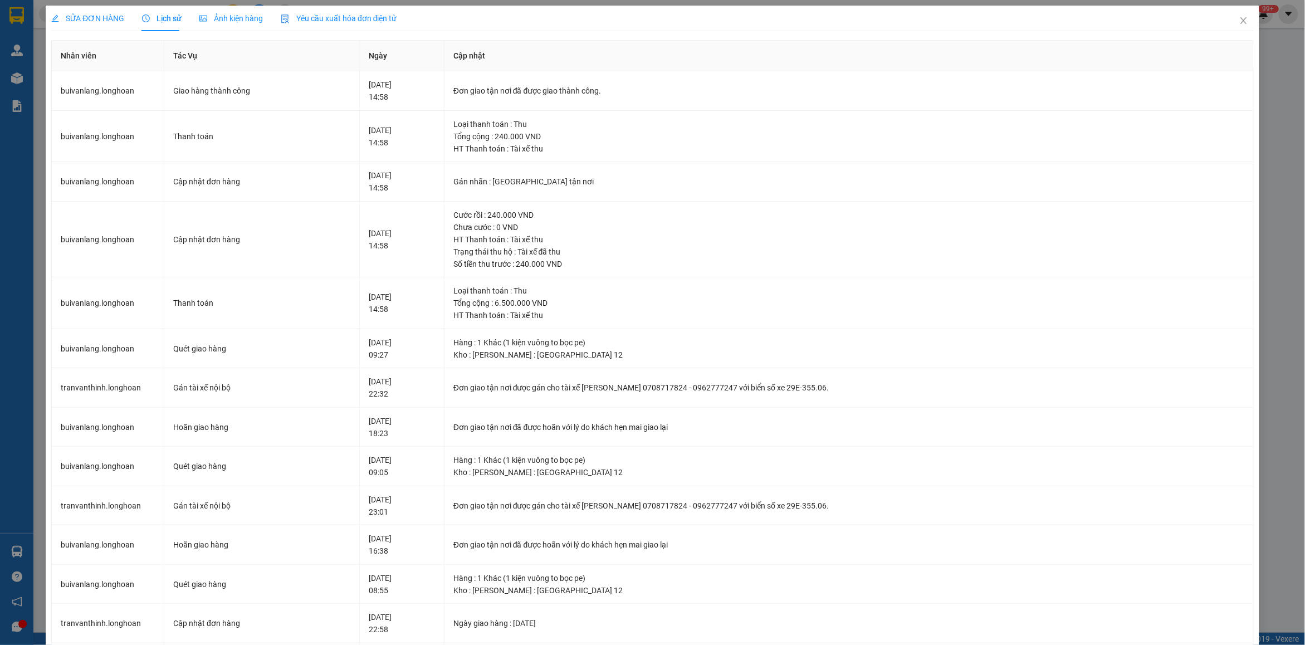
click at [95, 21] on span "SỬA ĐƠN HÀNG" at bounding box center [87, 18] width 73 height 9
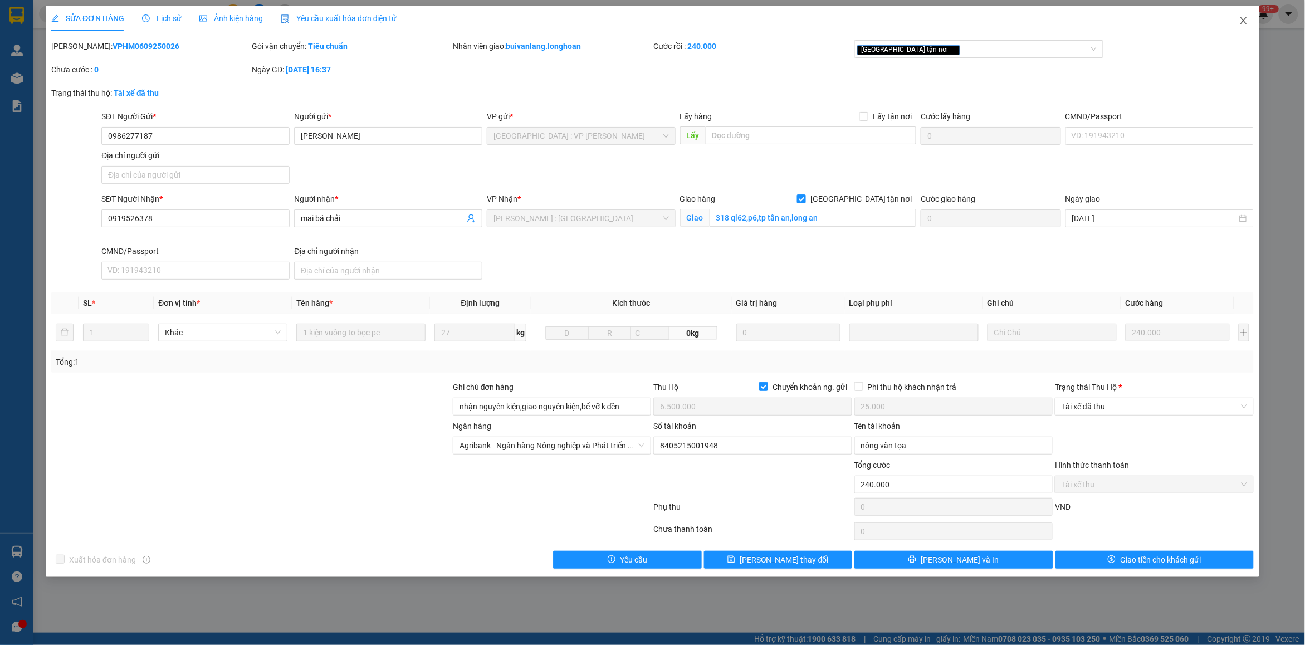
click at [1240, 23] on icon "close" at bounding box center [1243, 20] width 9 height 9
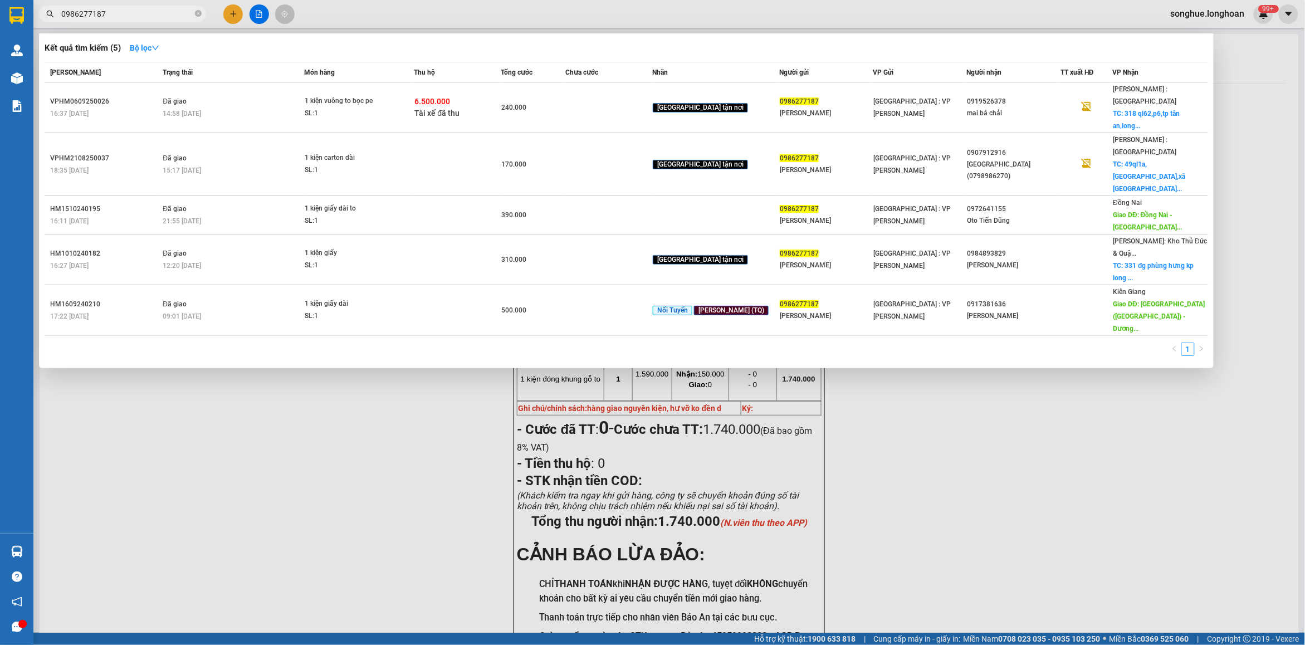
click at [133, 11] on input "0986277187" at bounding box center [126, 14] width 131 height 12
paste input "367716000"
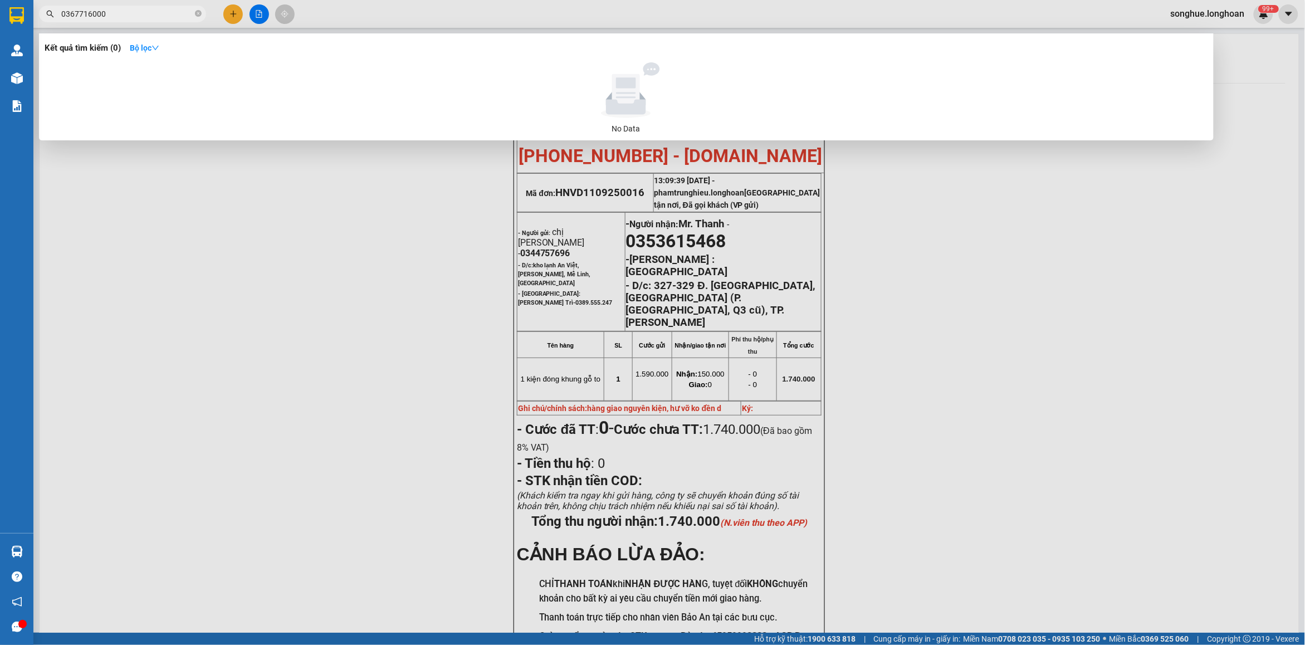
type input "0367716000"
click at [198, 6] on div "Kết quả tìm kiếm ( 0 ) Bộ lọc No Data 0367716000" at bounding box center [108, 13] width 217 height 19
click at [196, 9] on span at bounding box center [198, 14] width 7 height 11
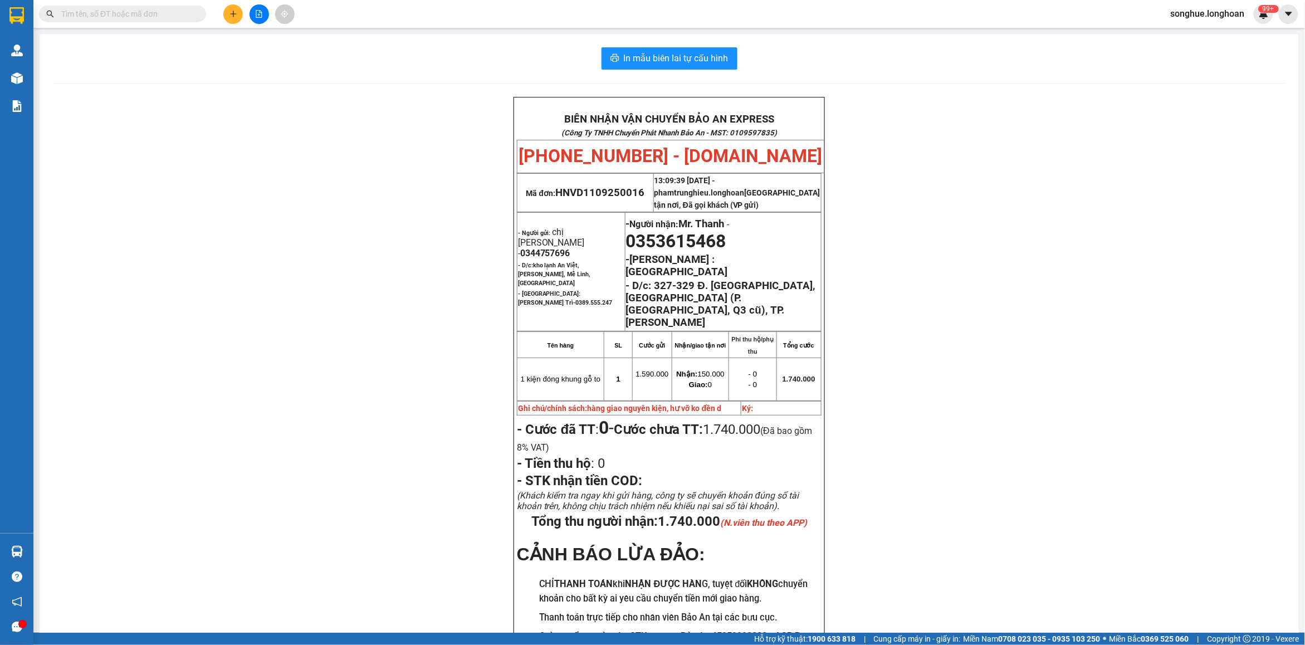
paste input "0367716000"
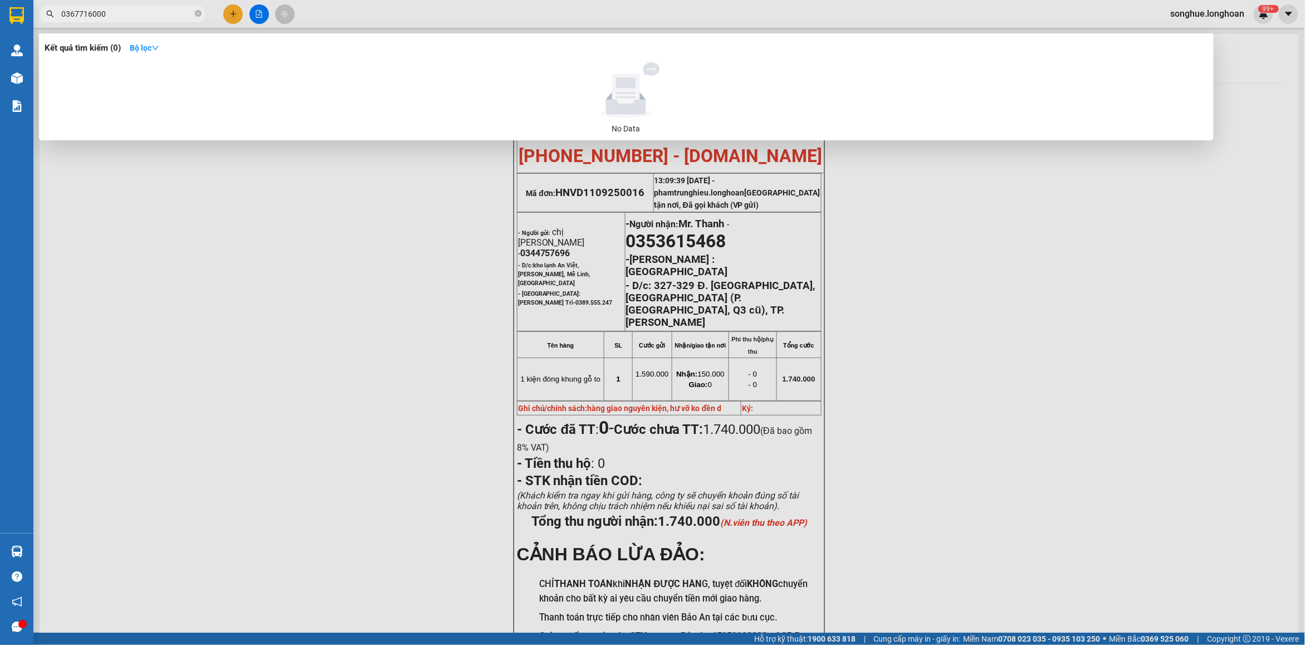
click at [180, 14] on input "0367716000" at bounding box center [126, 14] width 131 height 12
paste input "975204637"
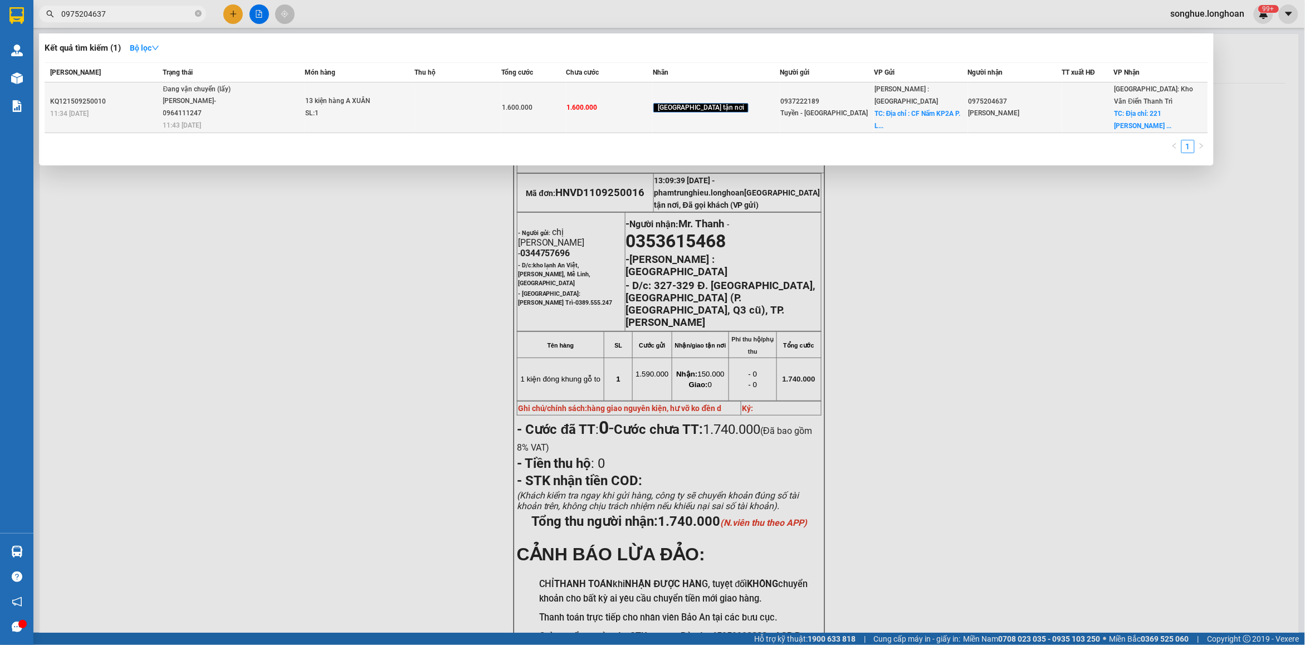
type input "0975204637"
click at [195, 110] on div "[PERSON_NAME]- 0964111247" at bounding box center [205, 107] width 84 height 24
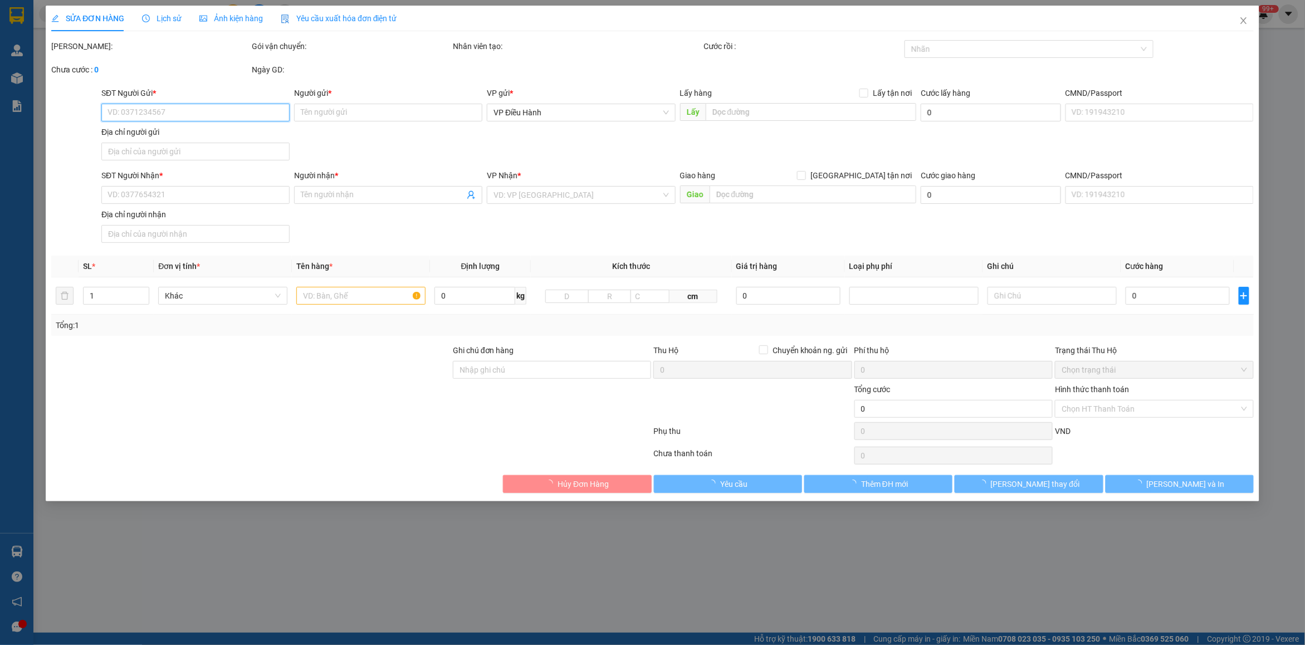
type input "0937222189"
type input "Tuyền - [GEOGRAPHIC_DATA]"
checkbox input "true"
type input "Địa chỉ : CF Nấm KP2A P. [GEOGRAPHIC_DATA], [GEOGRAPHIC_DATA]. [GEOGRAPHIC_DATA]"
type input "0975204637"
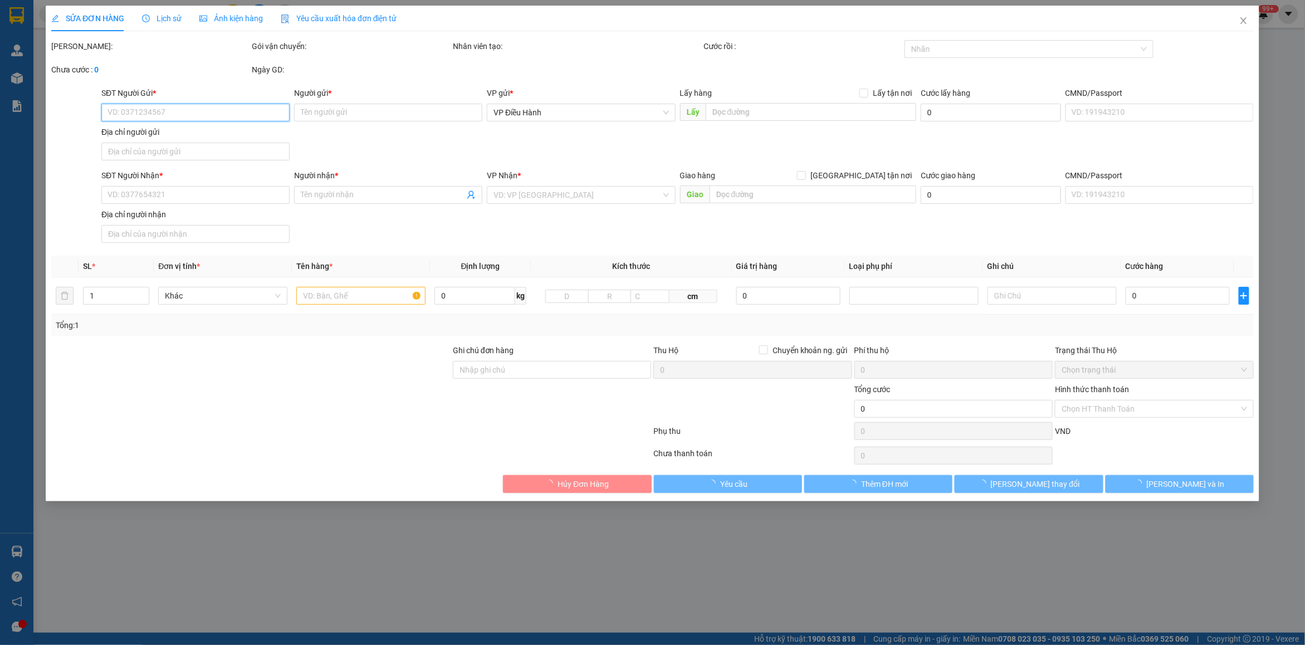
type input "[PERSON_NAME]"
checkbox input "true"
type input "Địa chỉ: 221 [PERSON_NAME] dương xá gia lâm [GEOGRAPHIC_DATA]"
type input "1.600.000"
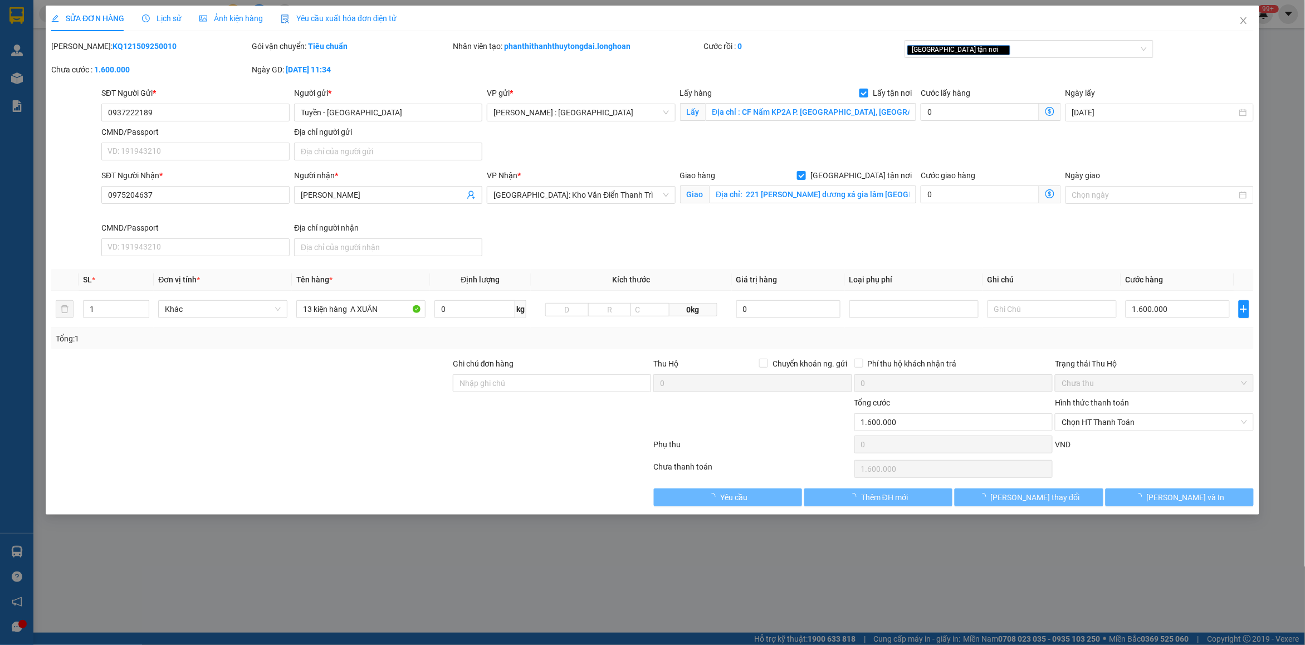
click at [163, 18] on span "Lịch sử" at bounding box center [162, 18] width 40 height 9
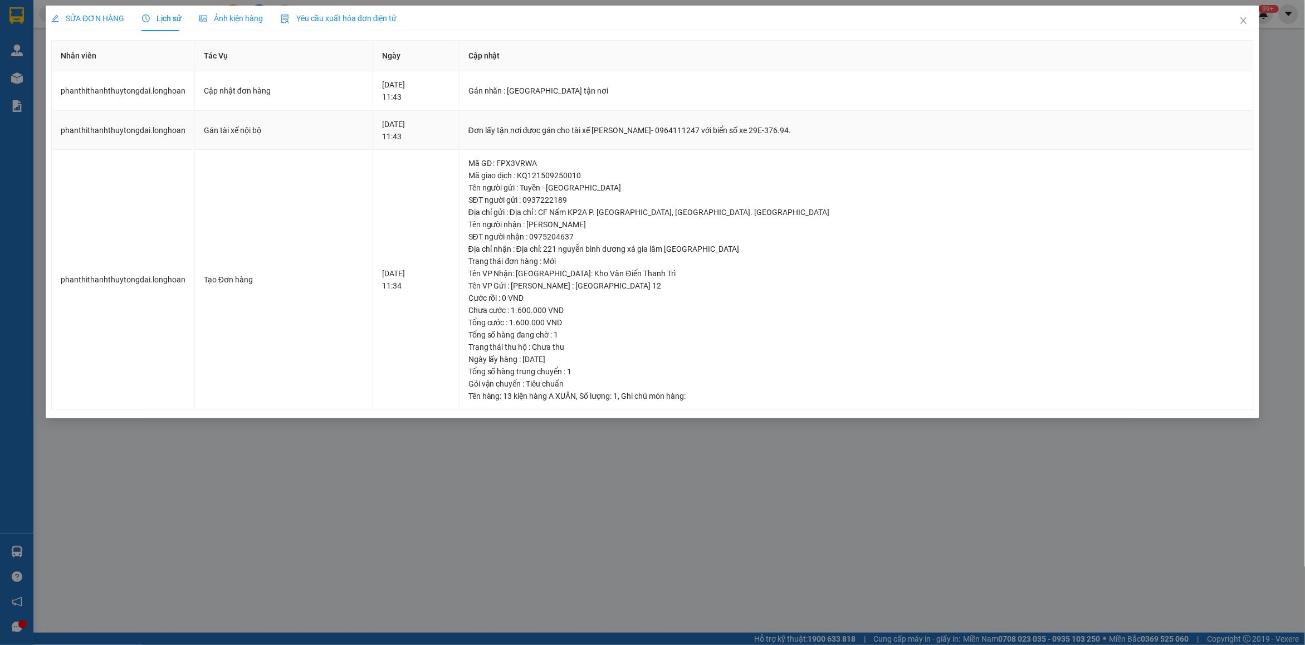
click at [669, 127] on div "Đơn lấy tận nơi được gán cho tài xế [PERSON_NAME]- 0964111247 với biển số xe 29…" at bounding box center [856, 130] width 776 height 12
copy div "Đơn lấy tận nơi được gán cho tài xế [PERSON_NAME]- 0964111247 với biển số xe 29…"
click at [1238, 24] on span "Close" at bounding box center [1243, 21] width 31 height 31
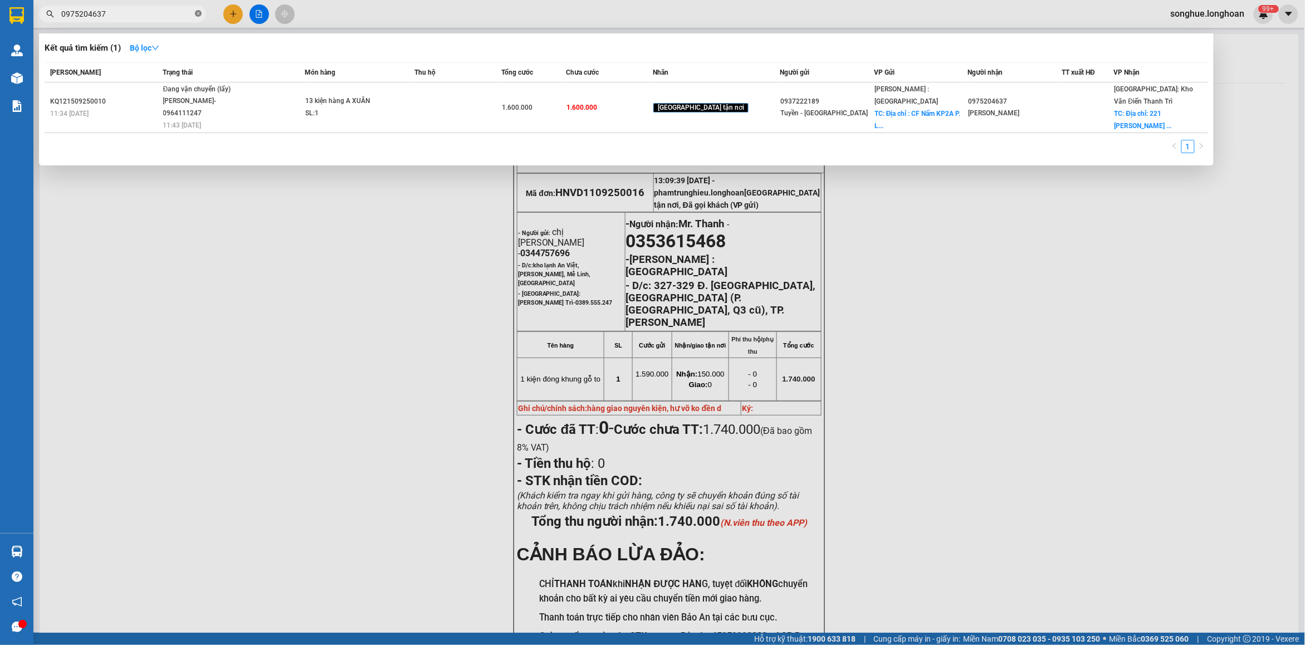
click at [199, 15] on icon "close-circle" at bounding box center [198, 13] width 7 height 7
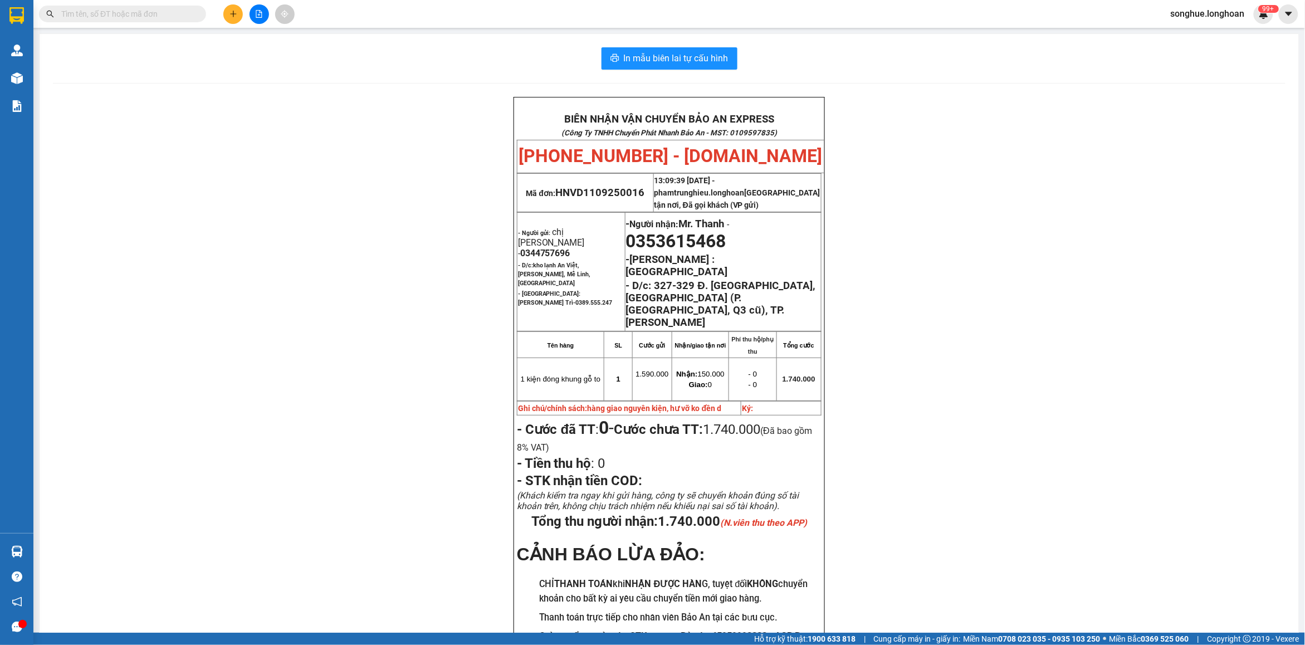
paste input "0367716000"
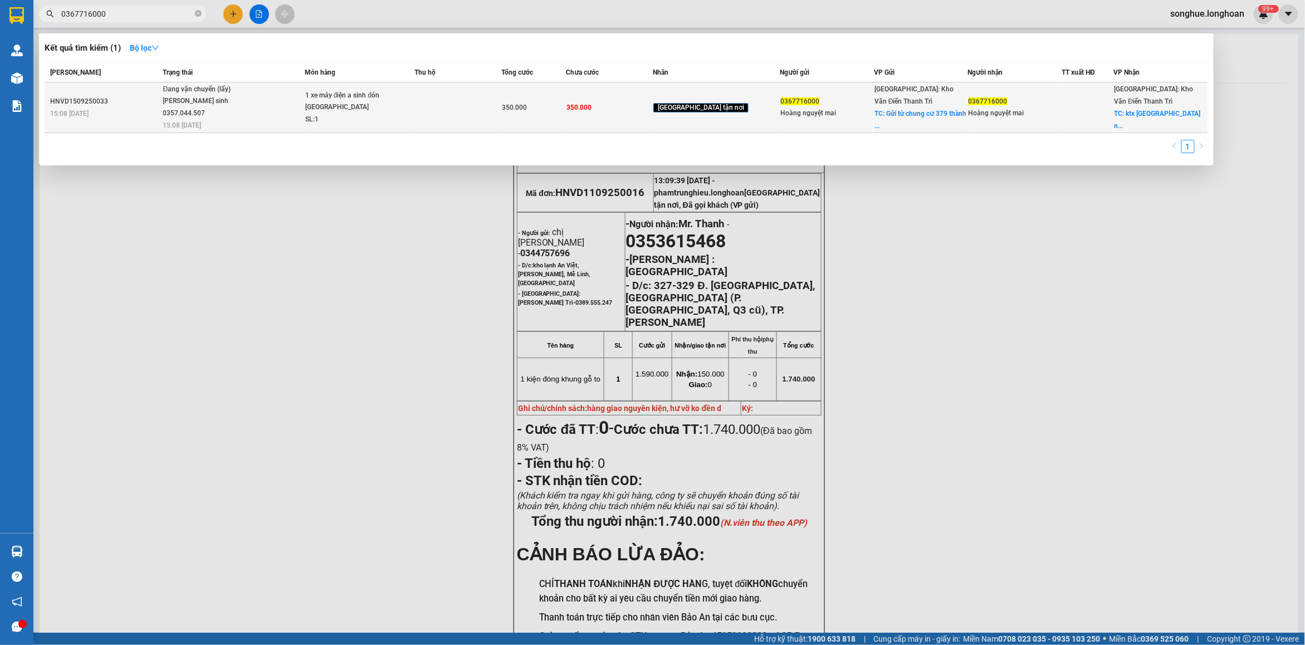
type input "0367716000"
click at [227, 108] on td "Đang vận chuyển (lấy) [PERSON_NAME] sinh 0357.044.507 15:08 [DATE]" at bounding box center [232, 107] width 144 height 51
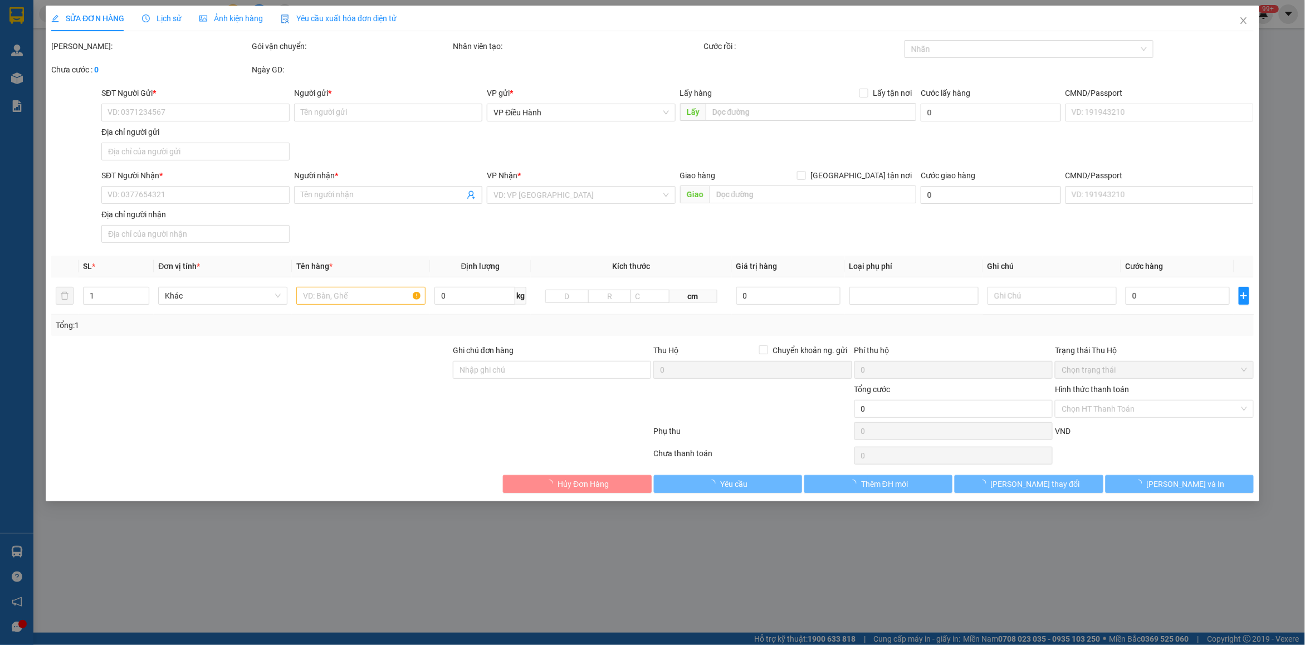
type input "0367716000"
type input "Hoàng nguyệt mai"
checkbox input "true"
type input "Gửi từ chung cư 379 thành phố [GEOGRAPHIC_DATA]"
type input "0367716000"
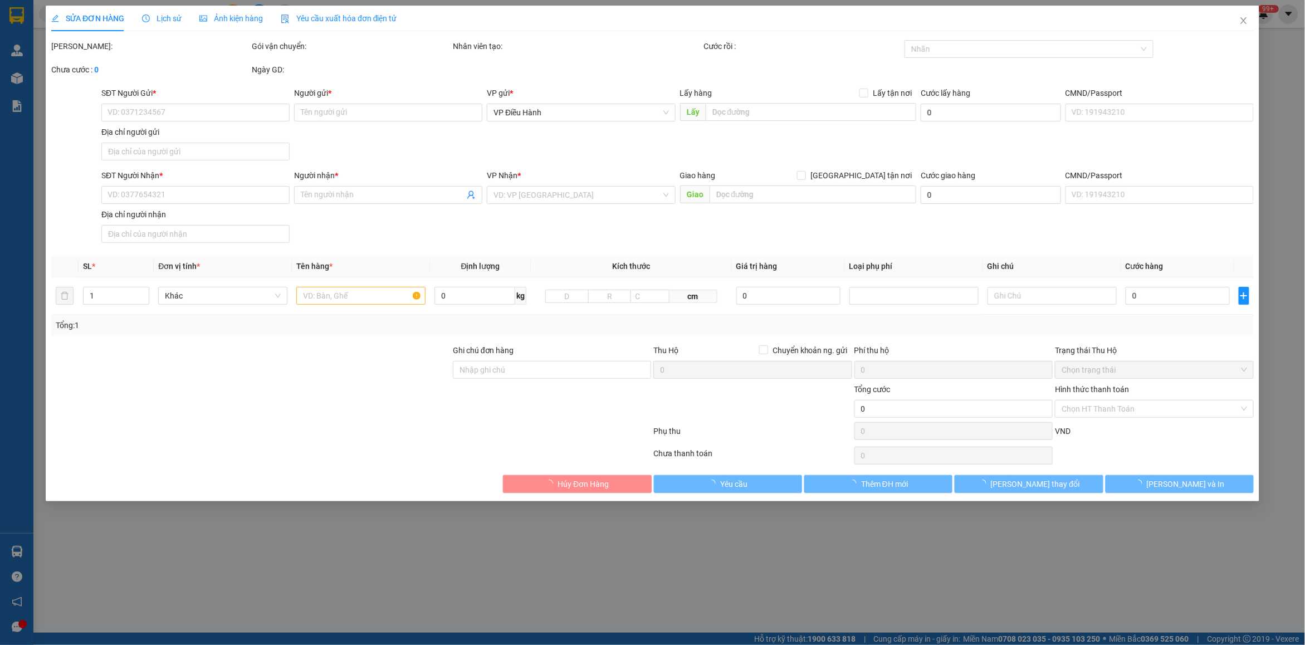
type input "Hoàng nguyệt mai"
checkbox input "true"
type input "ktx [GEOGRAPHIC_DATA] 144 đường [PERSON_NAME] dịch vọng hậu cầu giấy [GEOGRAPHI…"
type input "350.000"
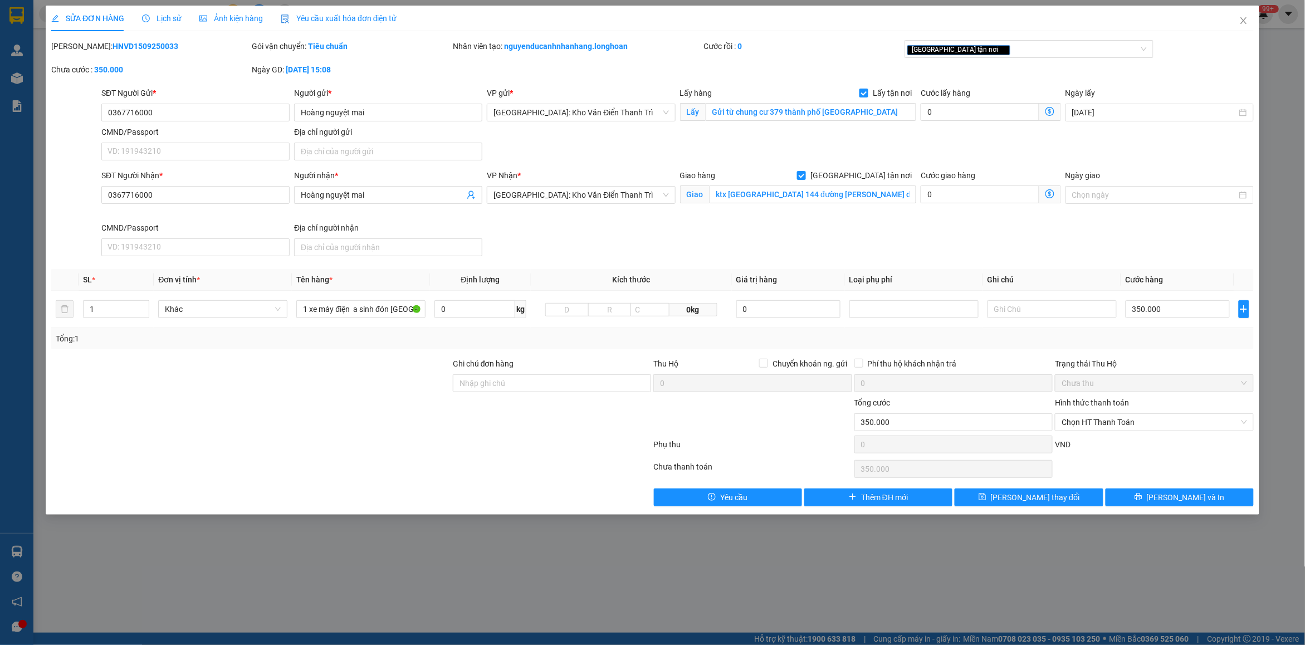
click at [154, 20] on span "Lịch sử" at bounding box center [162, 18] width 40 height 9
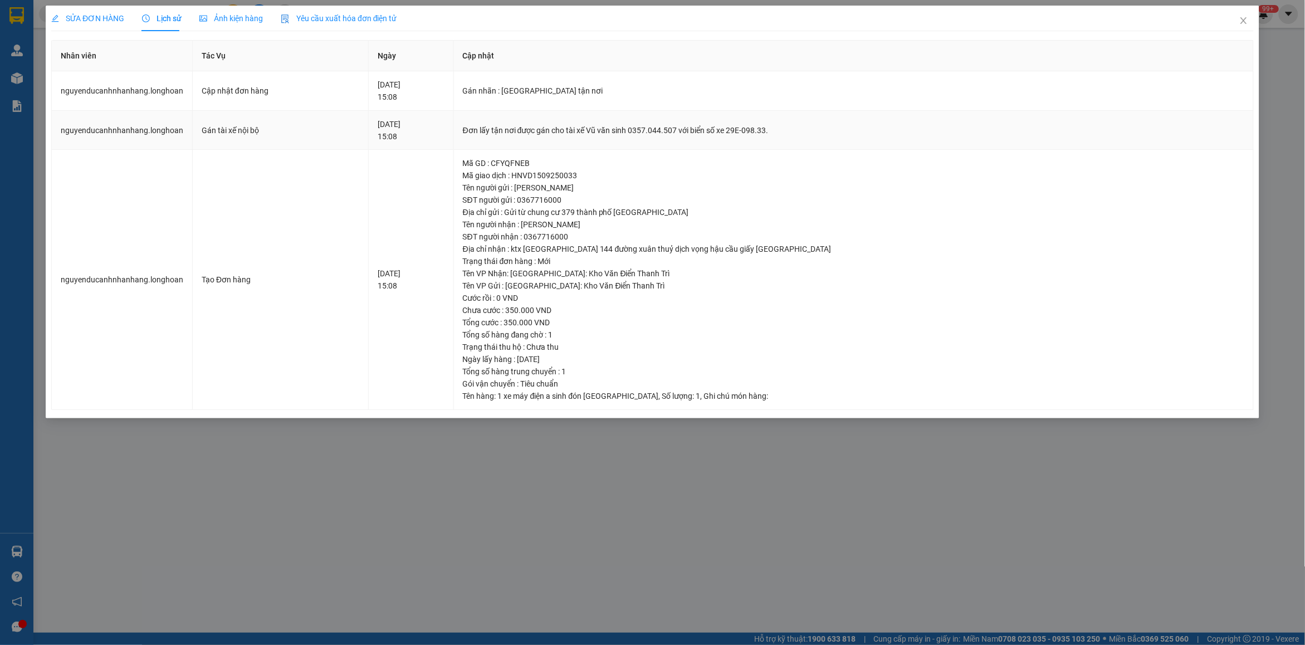
click at [633, 126] on div "Đơn lấy tận nơi được gán cho tài xế Vũ văn sinh 0357.044.507 với biển số xe 29E…" at bounding box center [853, 130] width 781 height 12
copy div "Đơn lấy tận nơi được gán cho tài xế Vũ văn sinh 0357.044.507 với biển số xe 29E…"
click at [1250, 18] on span "Close" at bounding box center [1243, 21] width 31 height 31
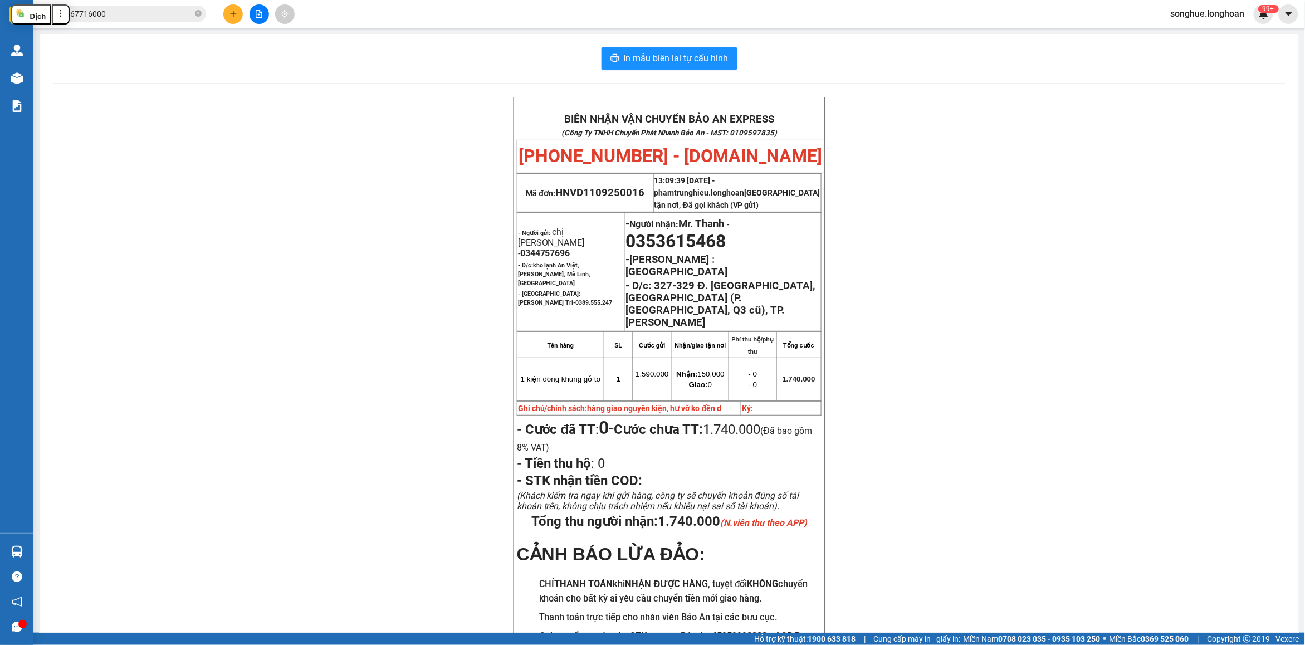
click at [168, 15] on input "0367716000" at bounding box center [126, 14] width 131 height 12
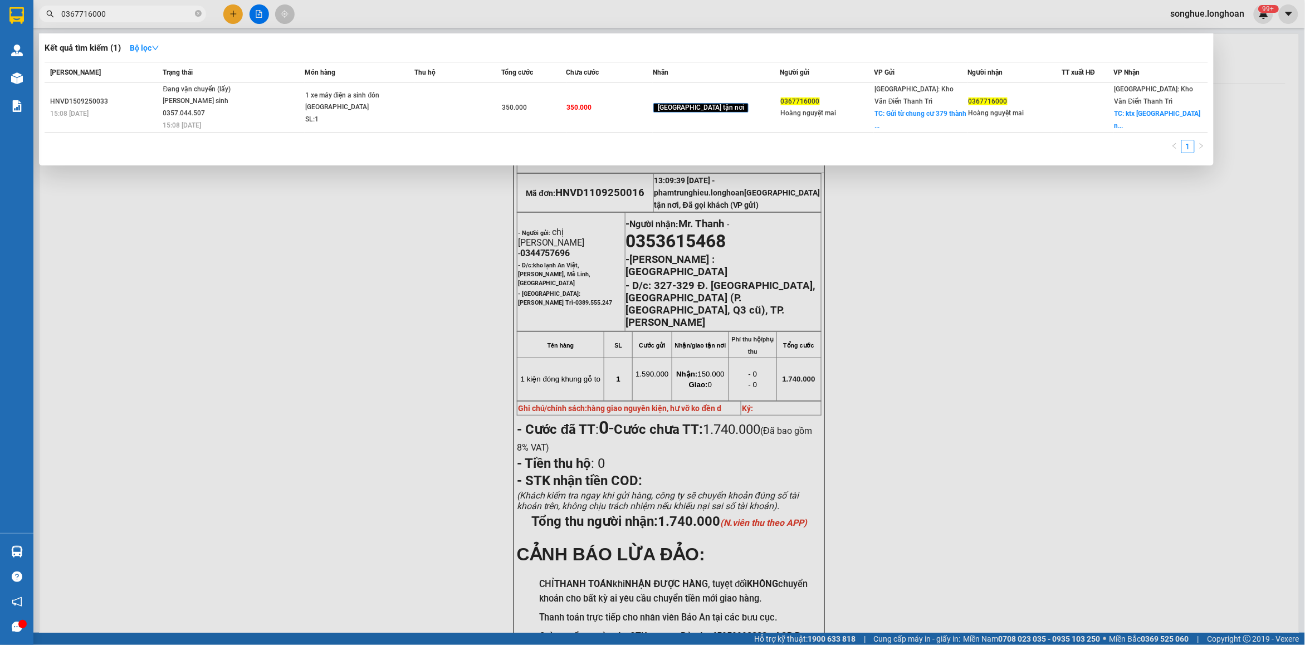
click at [168, 15] on input "0367716000" at bounding box center [126, 14] width 131 height 12
paste input "87456627"
type input "0387456627"
click at [198, 11] on icon "close-circle" at bounding box center [198, 13] width 7 height 7
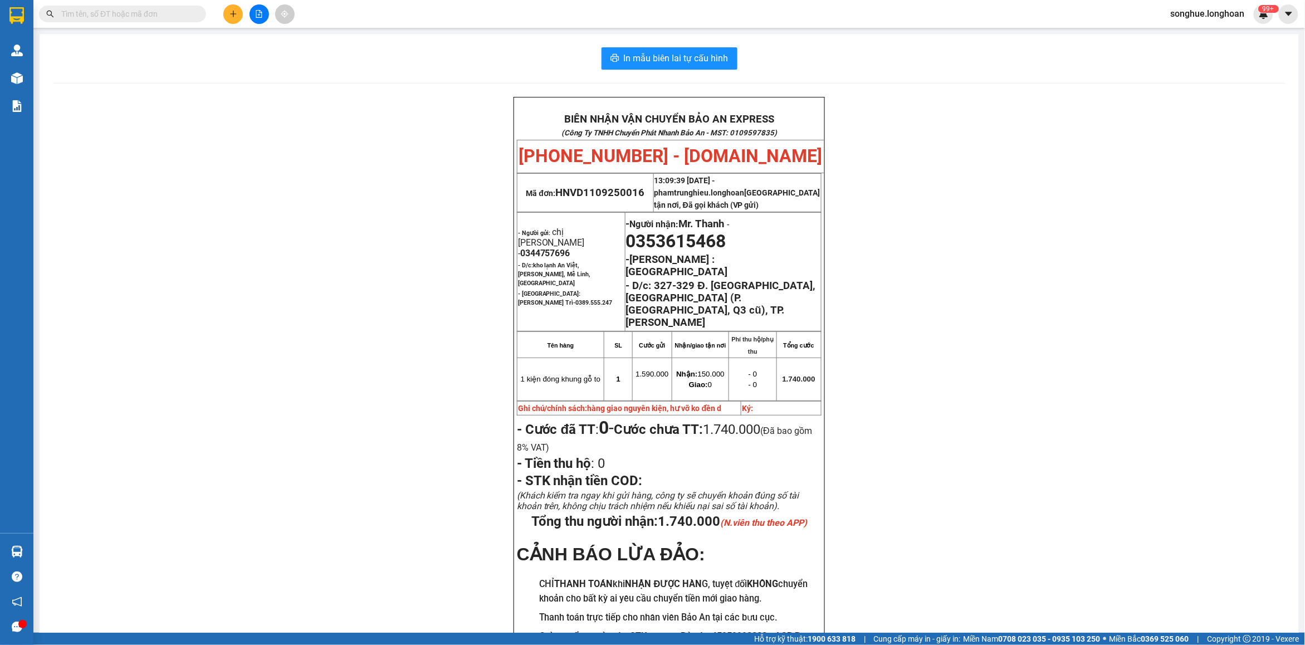
paste input "0963.719.291"
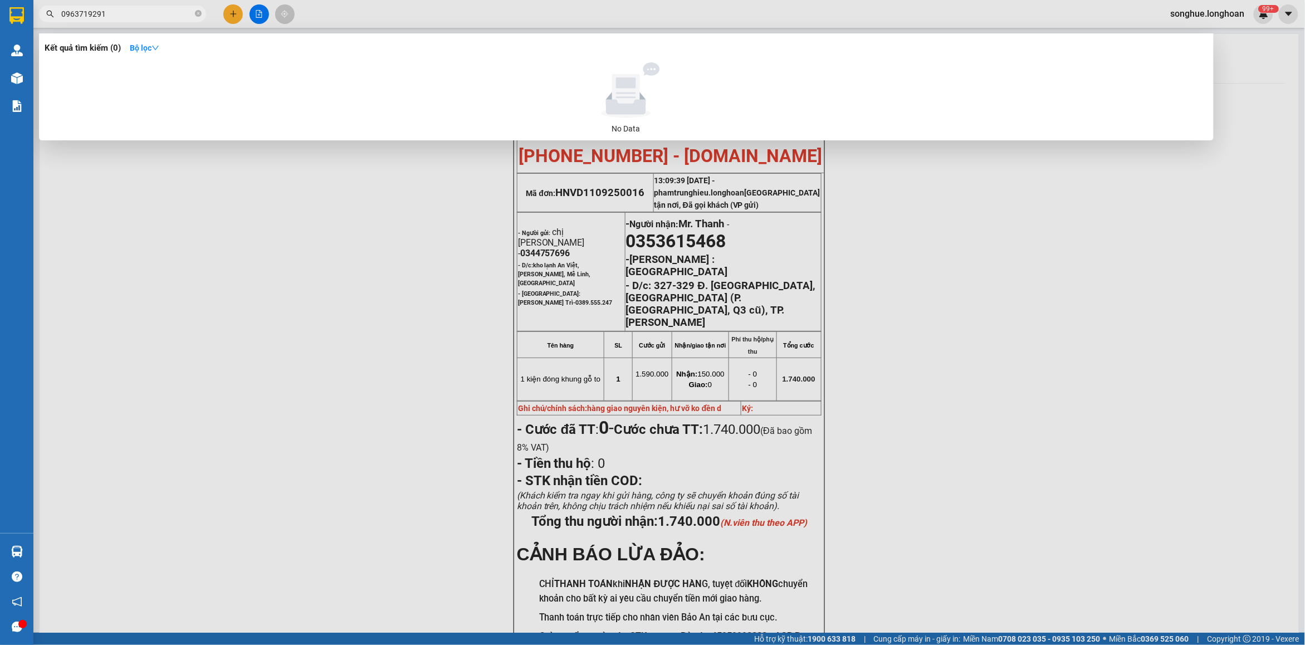
click at [113, 15] on input "0963719291" at bounding box center [126, 14] width 131 height 12
paste input "387456627"
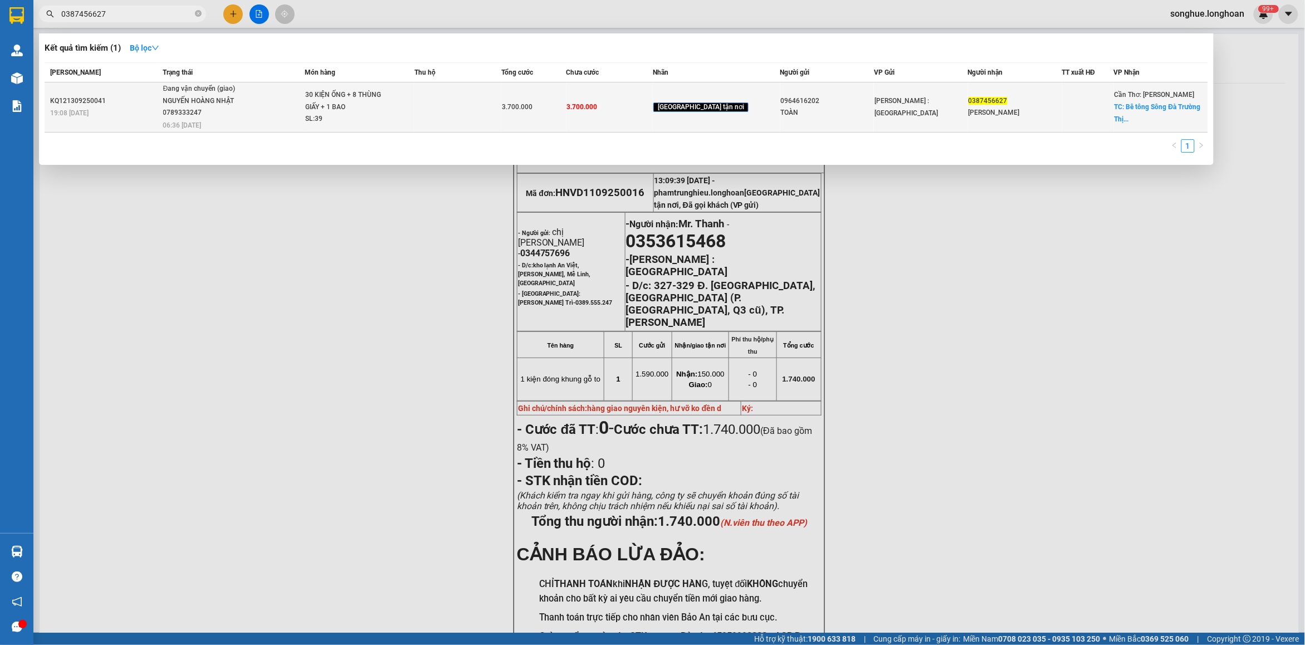
type input "0387456627"
click at [215, 114] on div "NGUYẾN HOÀNG NHẬT 0789333247" at bounding box center [205, 107] width 84 height 24
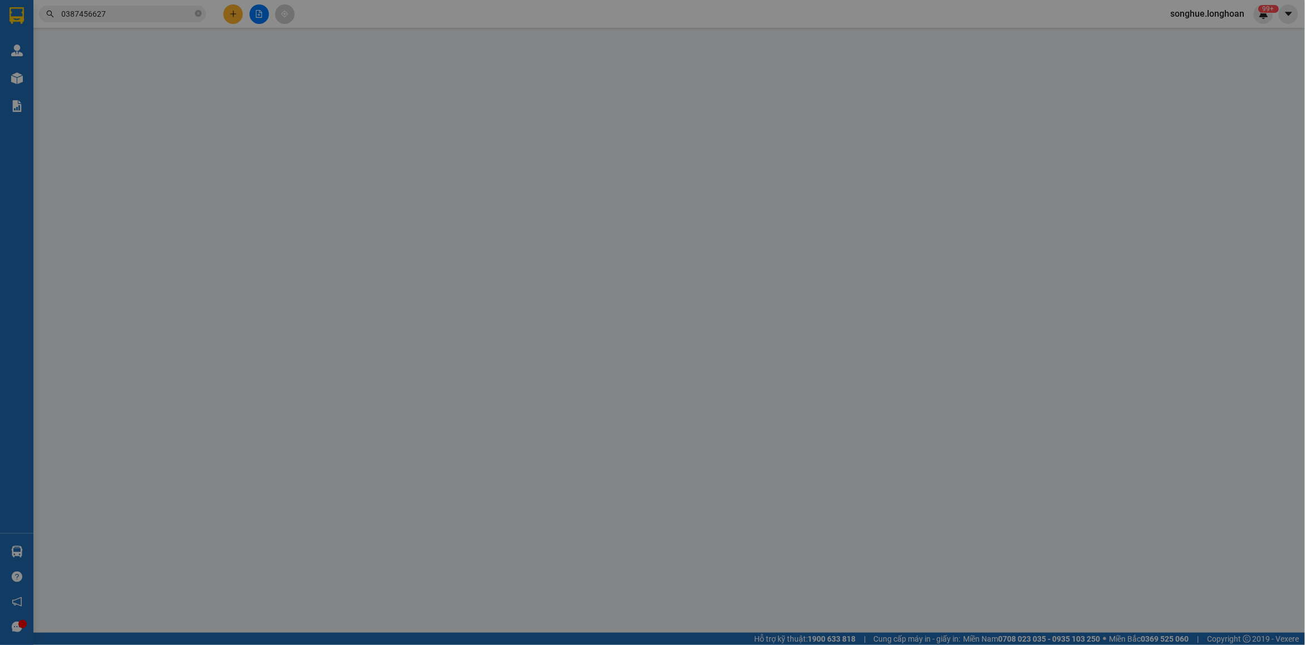
type input "0964616202"
type input "TOÀN"
type input "0387456627"
type input "[PERSON_NAME]"
checkbox input "true"
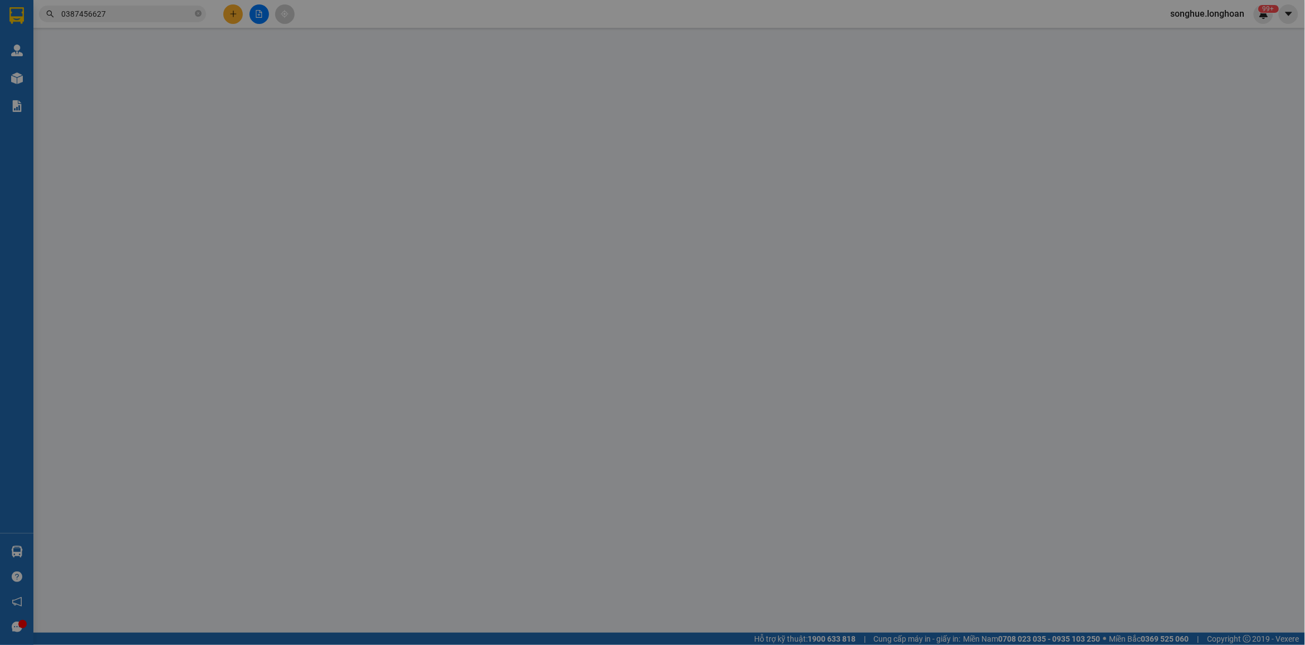
type input "Bê tông Sông [GEOGRAPHIC_DATA], tổ 1 ấp [GEOGRAPHIC_DATA], [GEOGRAPHIC_DATA], […"
type input "3.700.000"
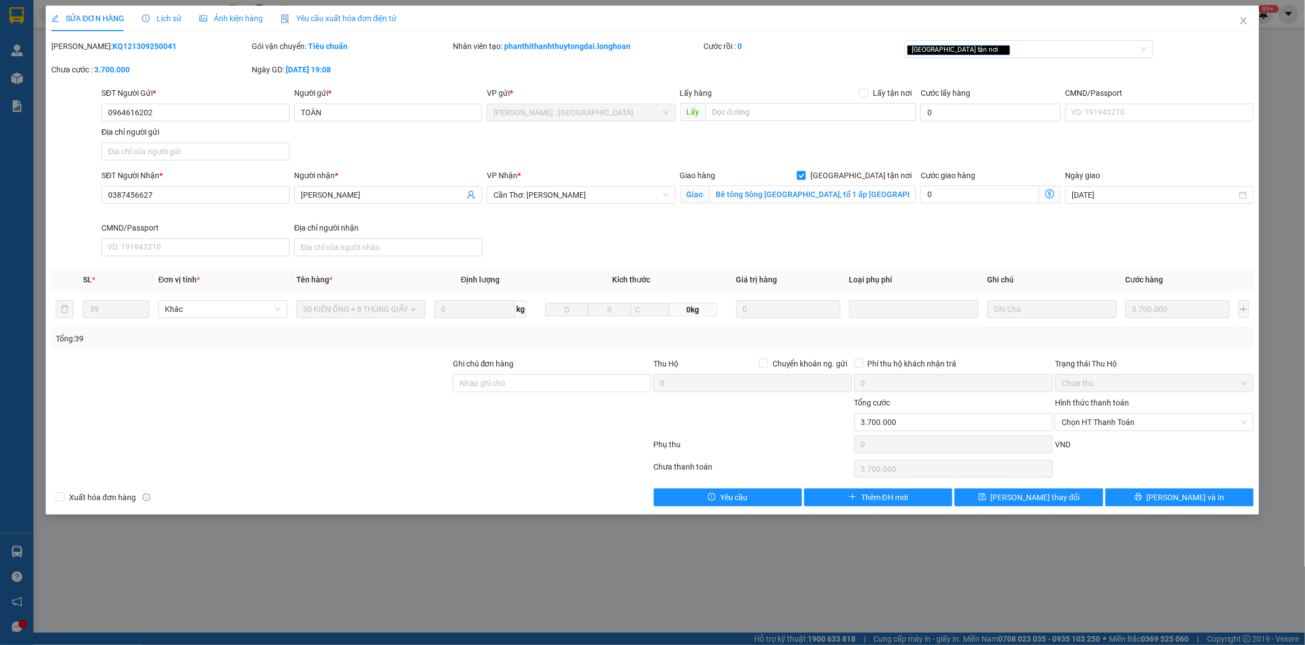
click at [165, 22] on span "Lịch sử" at bounding box center [162, 18] width 40 height 9
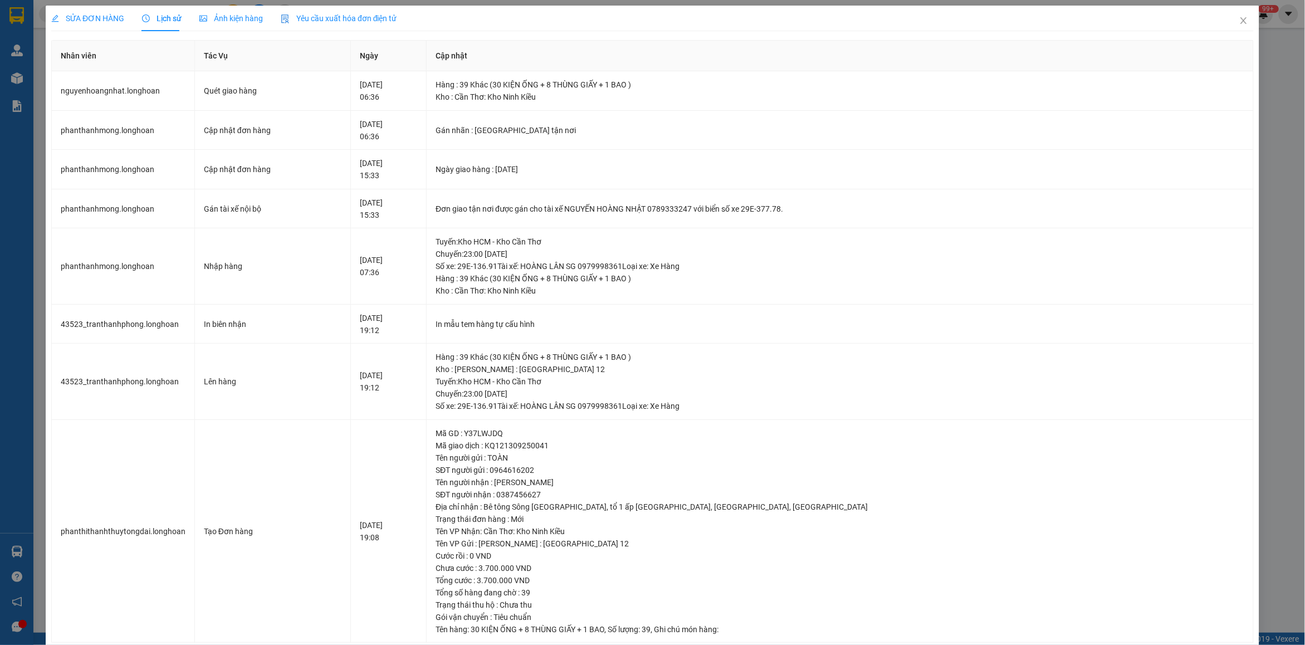
click at [94, 16] on span "SỬA ĐƠN HÀNG" at bounding box center [87, 18] width 73 height 9
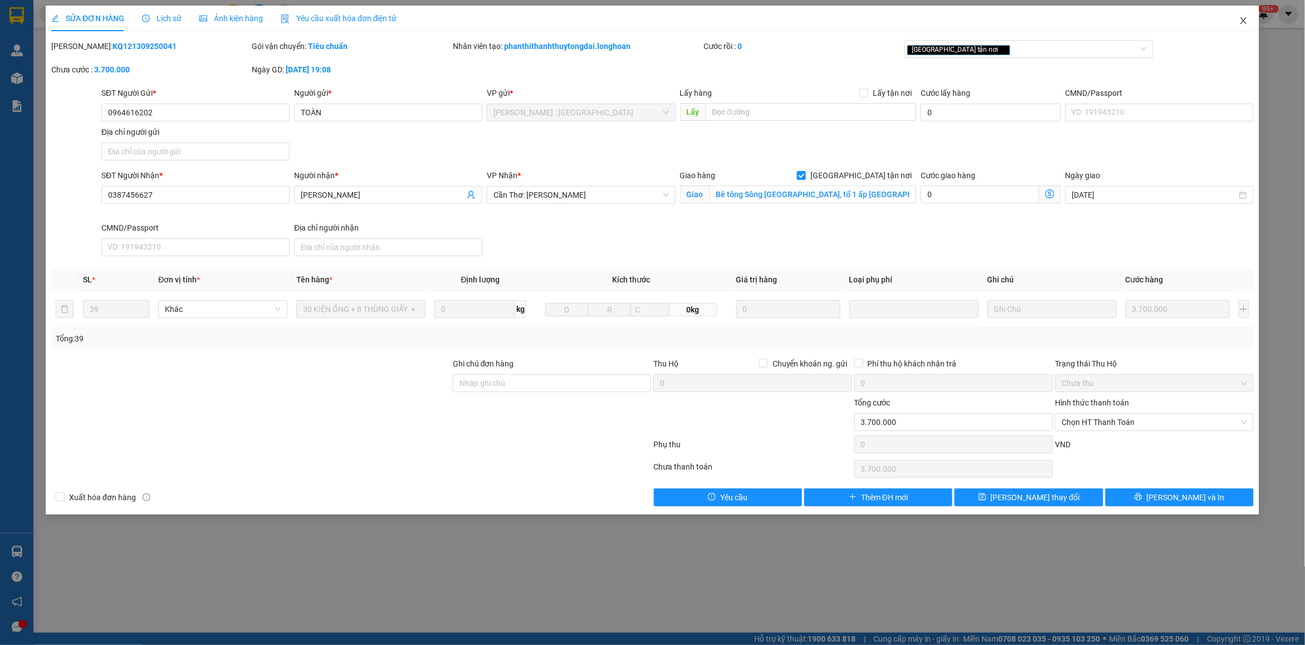
click at [1240, 28] on span "Close" at bounding box center [1243, 21] width 31 height 31
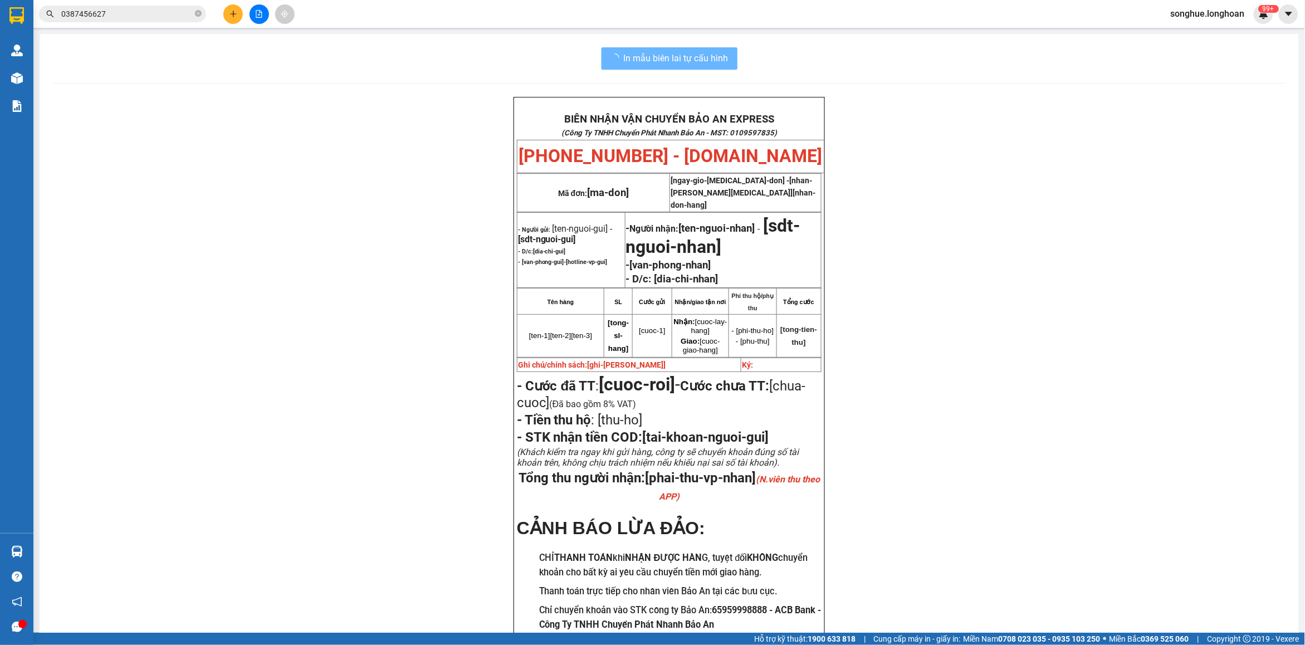
click at [136, 18] on input "0387456627" at bounding box center [126, 14] width 131 height 12
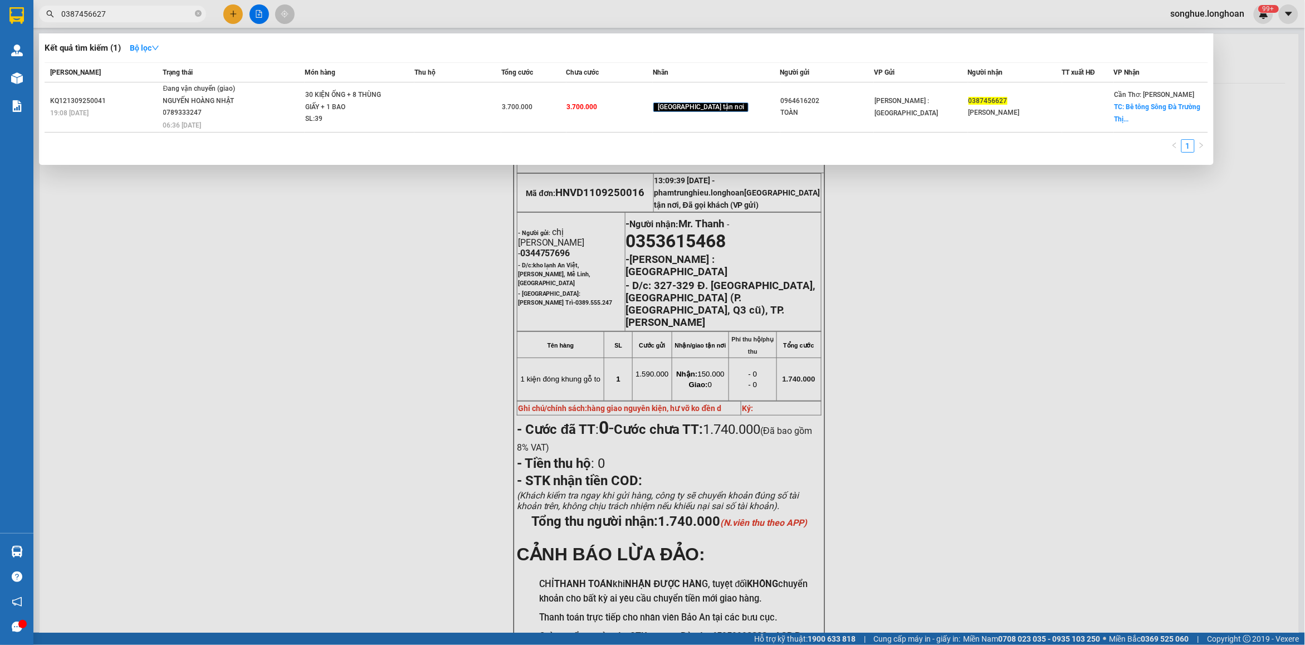
click at [137, 18] on input "0387456627" at bounding box center [126, 14] width 131 height 12
click at [193, 12] on span "0387456627" at bounding box center [122, 14] width 167 height 17
click at [197, 17] on span at bounding box center [198, 14] width 7 height 11
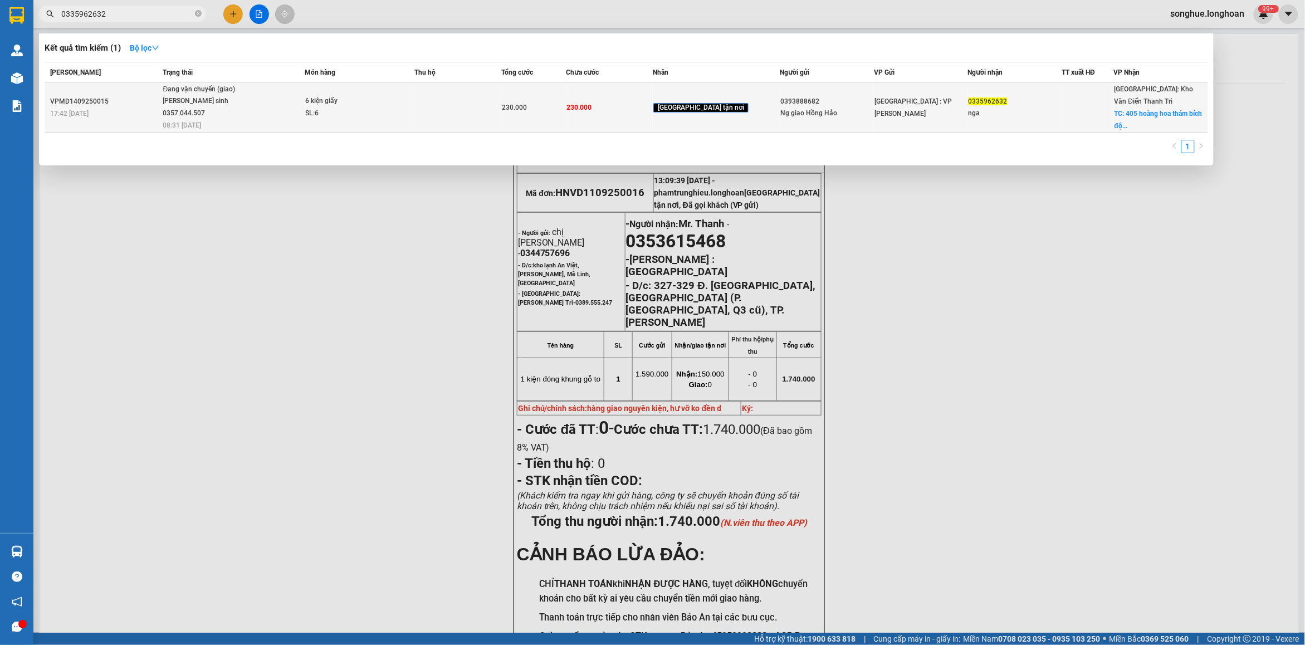
type input "0335962632"
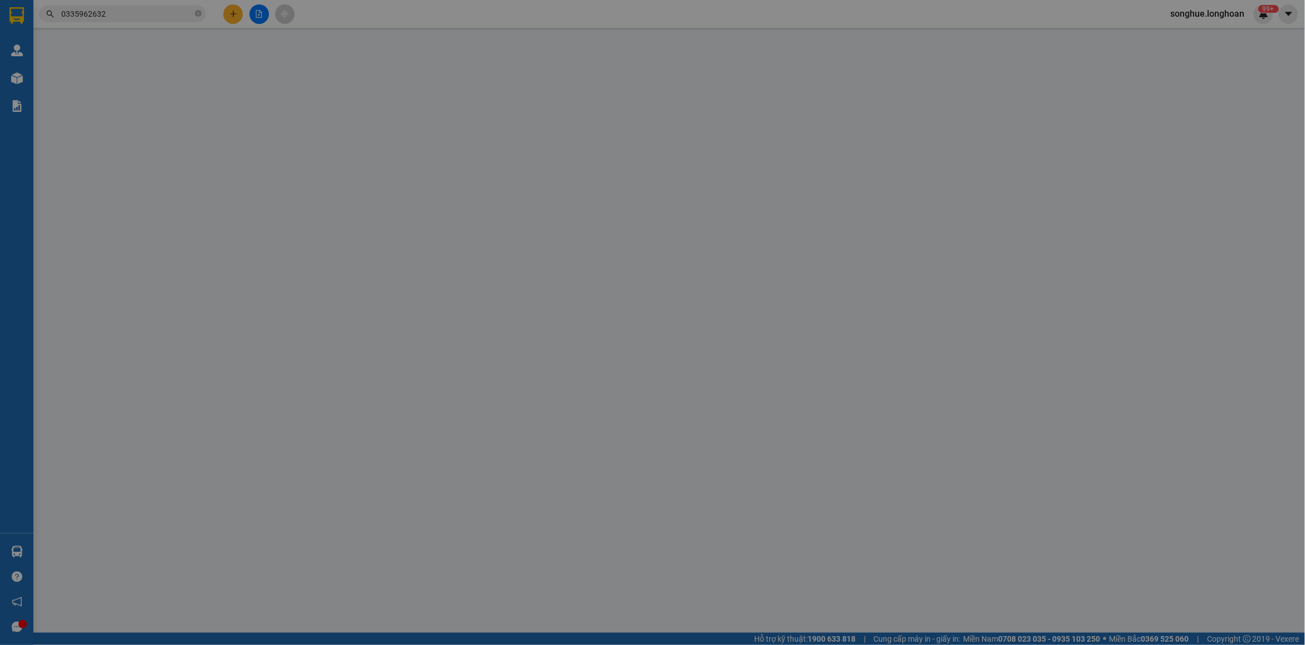
type input "0393888682"
type input "Ng giao Hồng Hảo"
type input "0335962632"
type input "nga"
checkbox input "true"
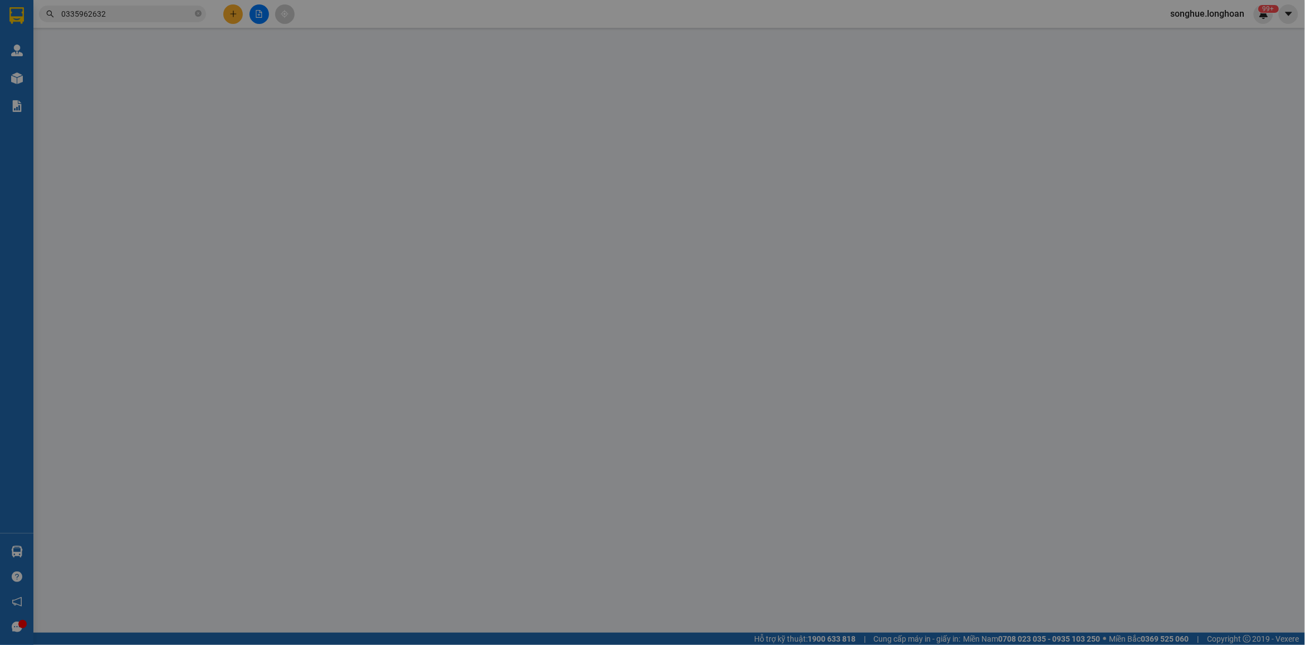
type input "405 hoàng hoa thám bích động việt yên [GEOGRAPHIC_DATA]"
type input "230.000"
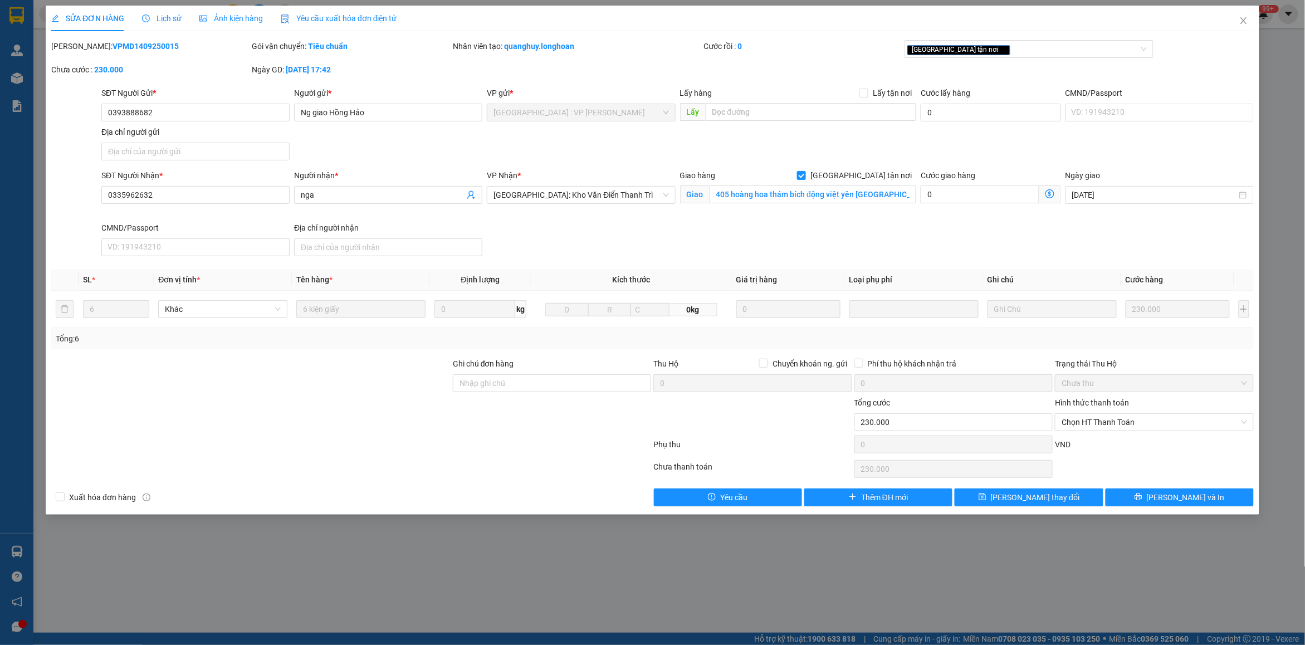
click at [152, 15] on span "Lịch sử" at bounding box center [162, 18] width 40 height 9
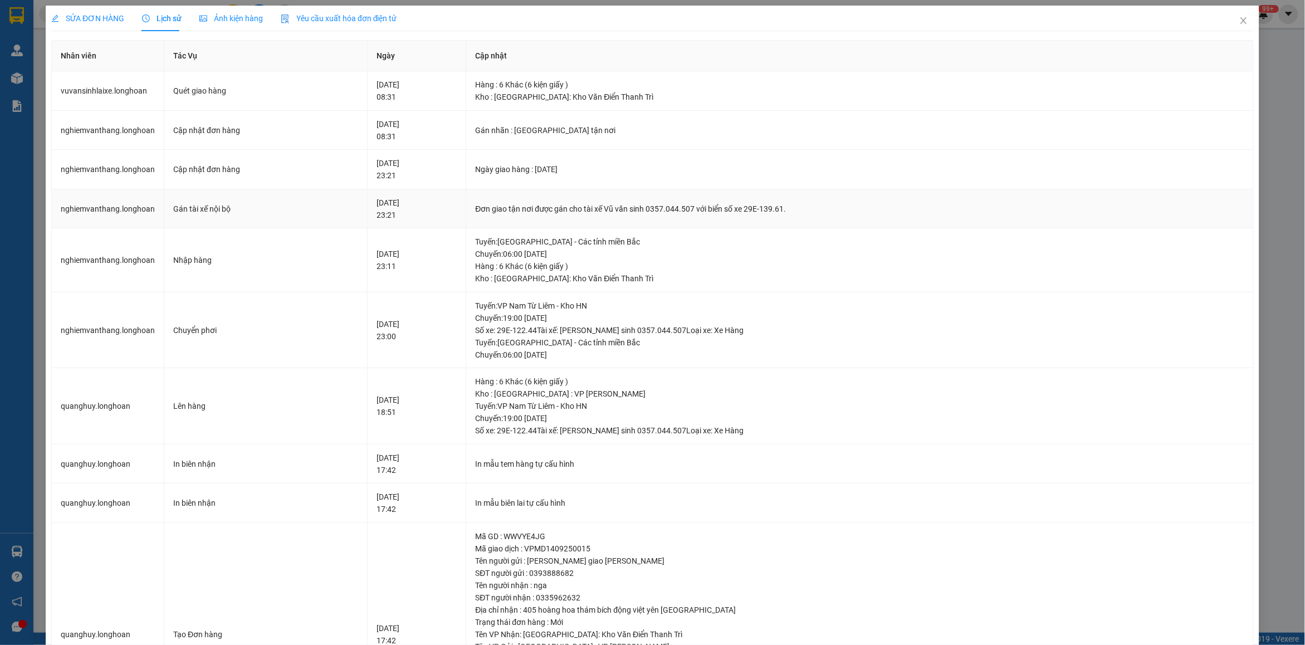
click at [540, 213] on div "Đơn giao tận nơi được gán cho tài xế Vũ văn sinh 0357.044.507 với biển số xe 29…" at bounding box center [859, 209] width 769 height 12
copy div "Đơn giao tận nơi được gán cho tài xế Vũ văn sinh 0357.044.507 với biển số xe 29…"
click at [87, 15] on span "SỬA ĐƠN HÀNG" at bounding box center [87, 18] width 73 height 9
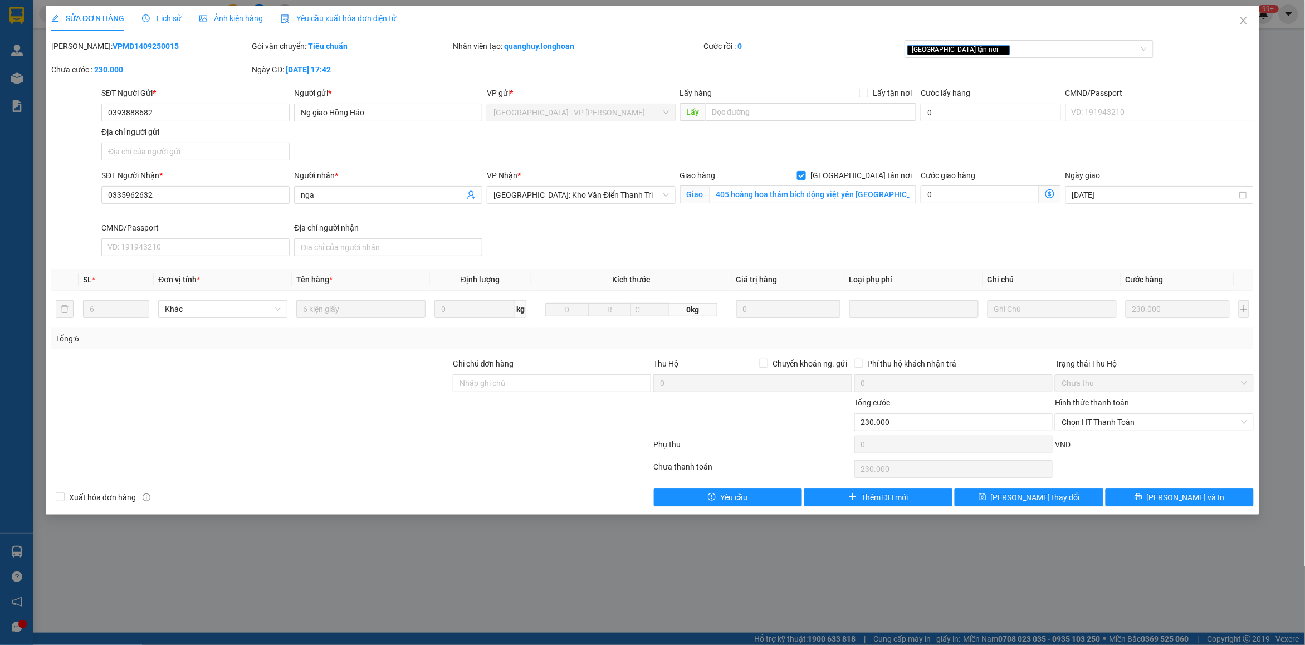
click at [113, 48] on b "VPMD1409250015" at bounding box center [146, 46] width 66 height 9
click at [113, 47] on b "VPMD1409250015" at bounding box center [146, 46] width 66 height 9
copy b "VPMD1409250015"
click at [1245, 15] on span "Close" at bounding box center [1243, 21] width 31 height 31
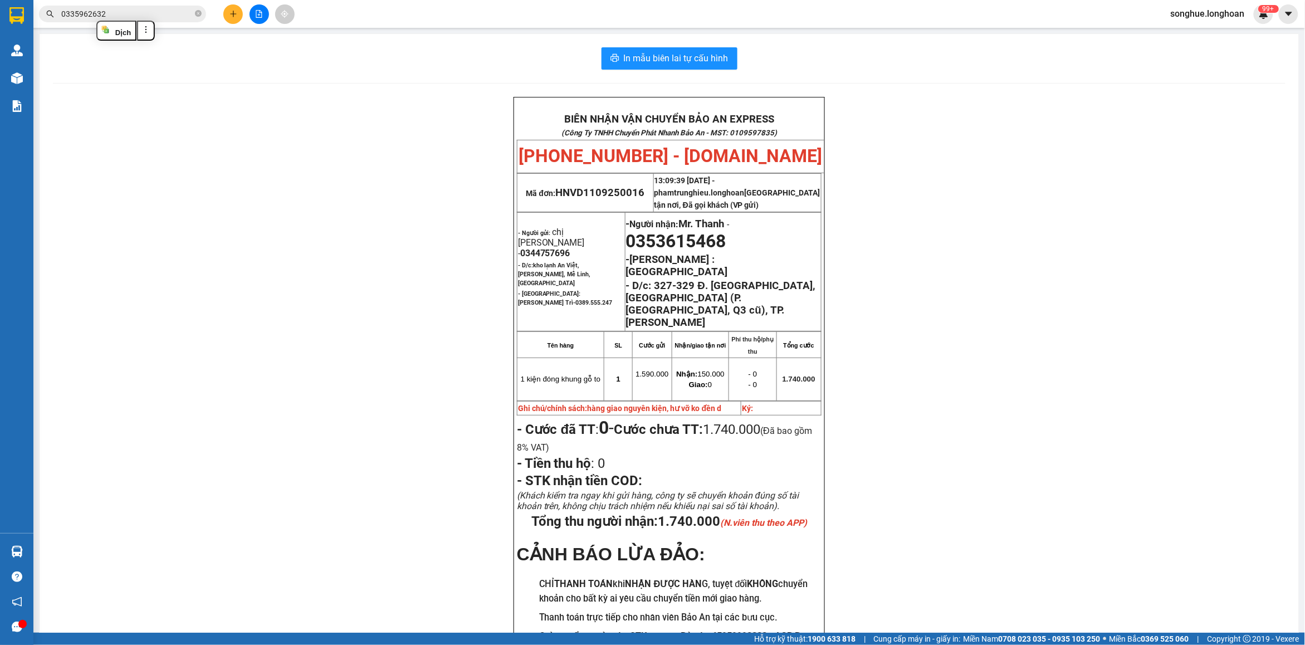
click at [141, 14] on input "0335962632" at bounding box center [126, 14] width 131 height 12
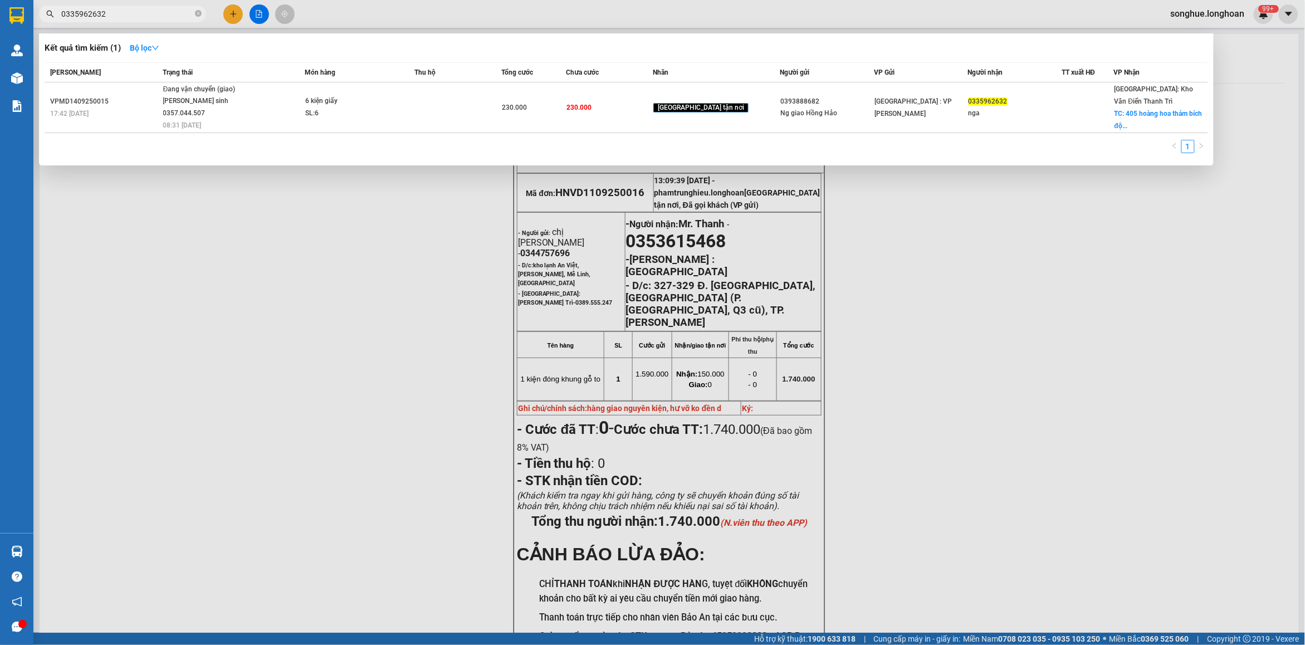
click at [141, 14] on input "0335962632" at bounding box center [126, 14] width 131 height 12
paste input "908882761"
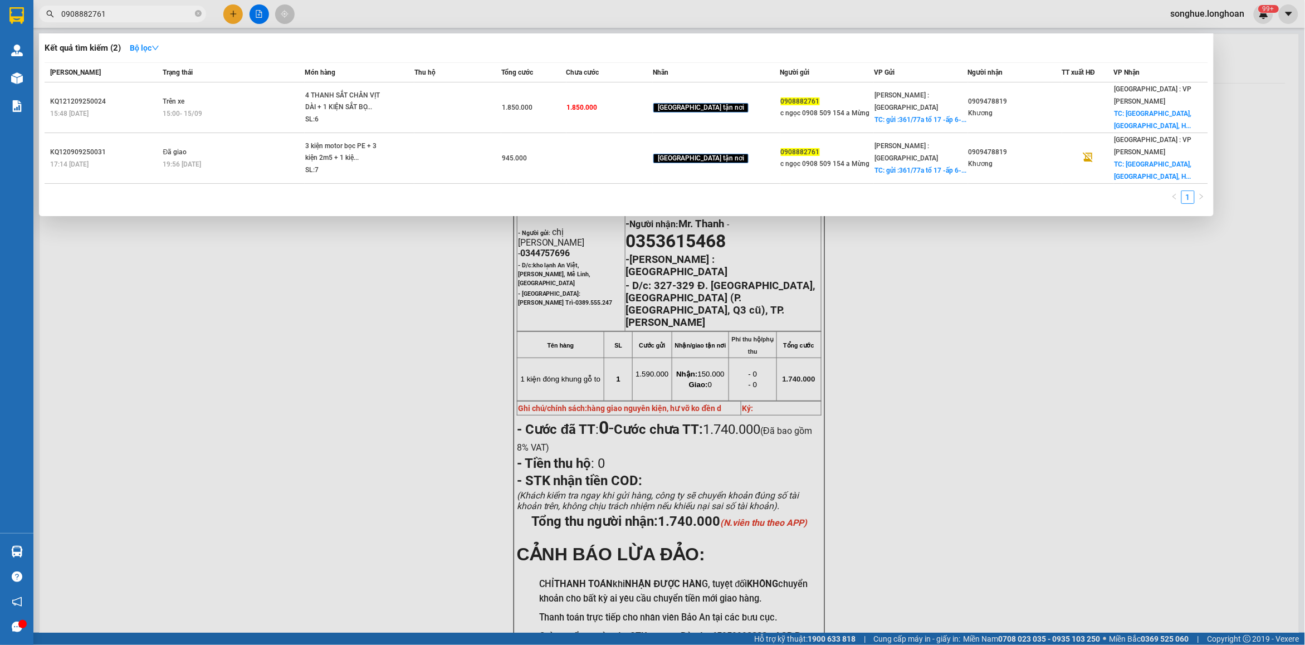
type input "0908882761"
click at [196, 12] on icon "close-circle" at bounding box center [198, 13] width 7 height 7
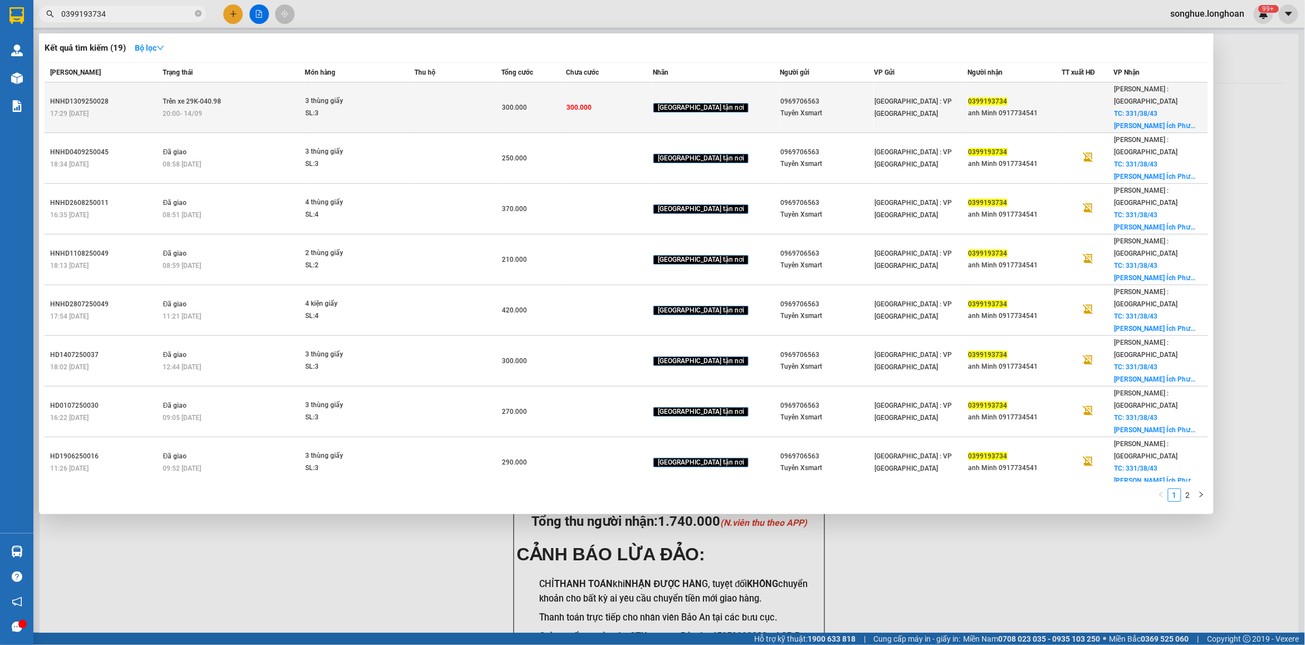
type input "0399193734"
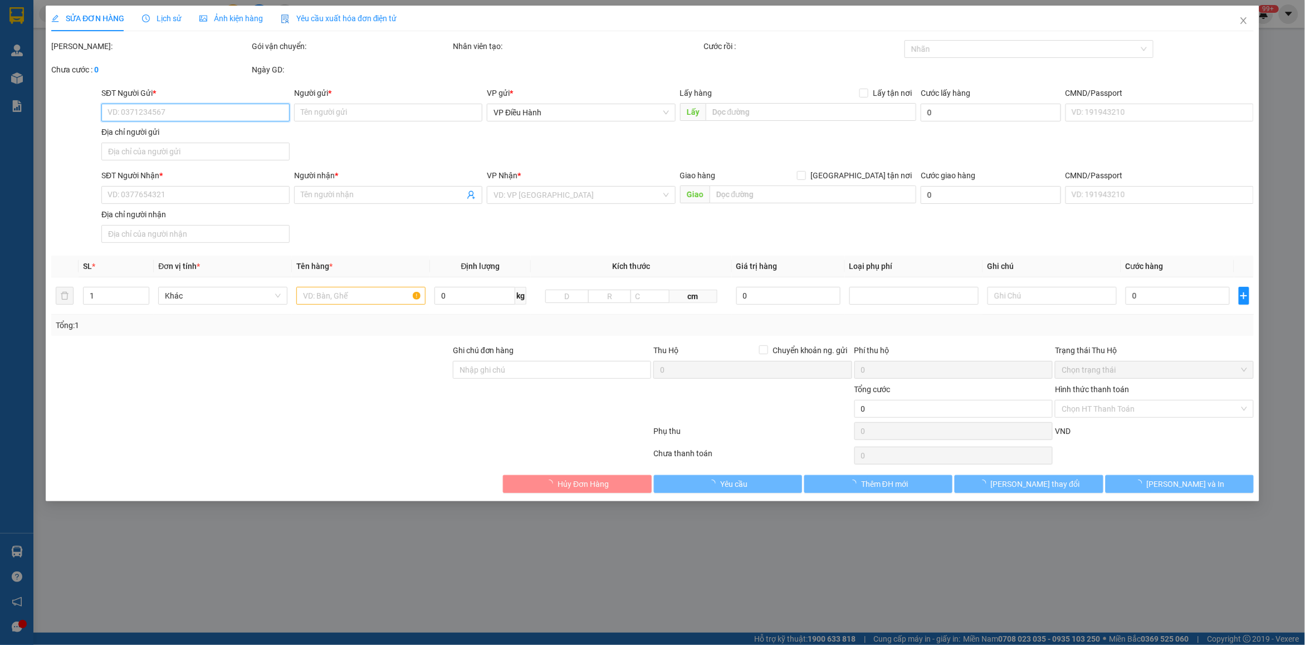
type input "0969706563"
type input "Tuyên Xsmart"
type input "0399193734"
type input "anh Minh 0917734541"
checkbox input "true"
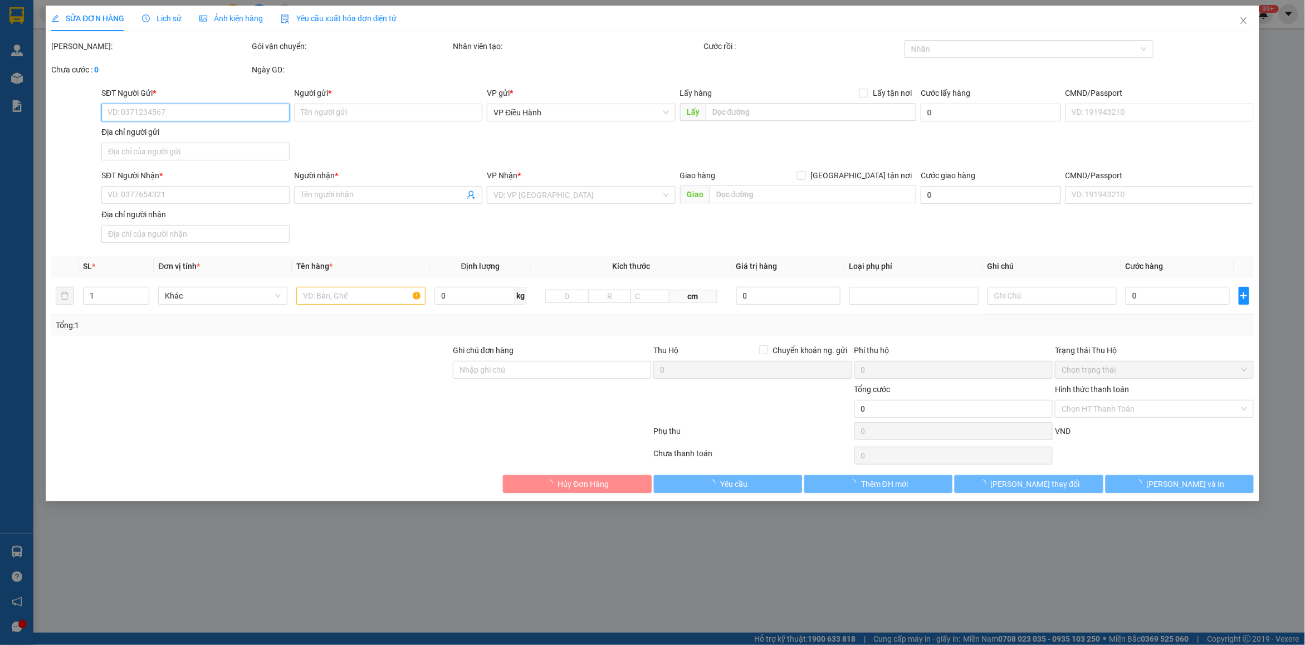
type input "331/38/43 [PERSON_NAME] Phường 14 Gò Vấp"
type input "300.000"
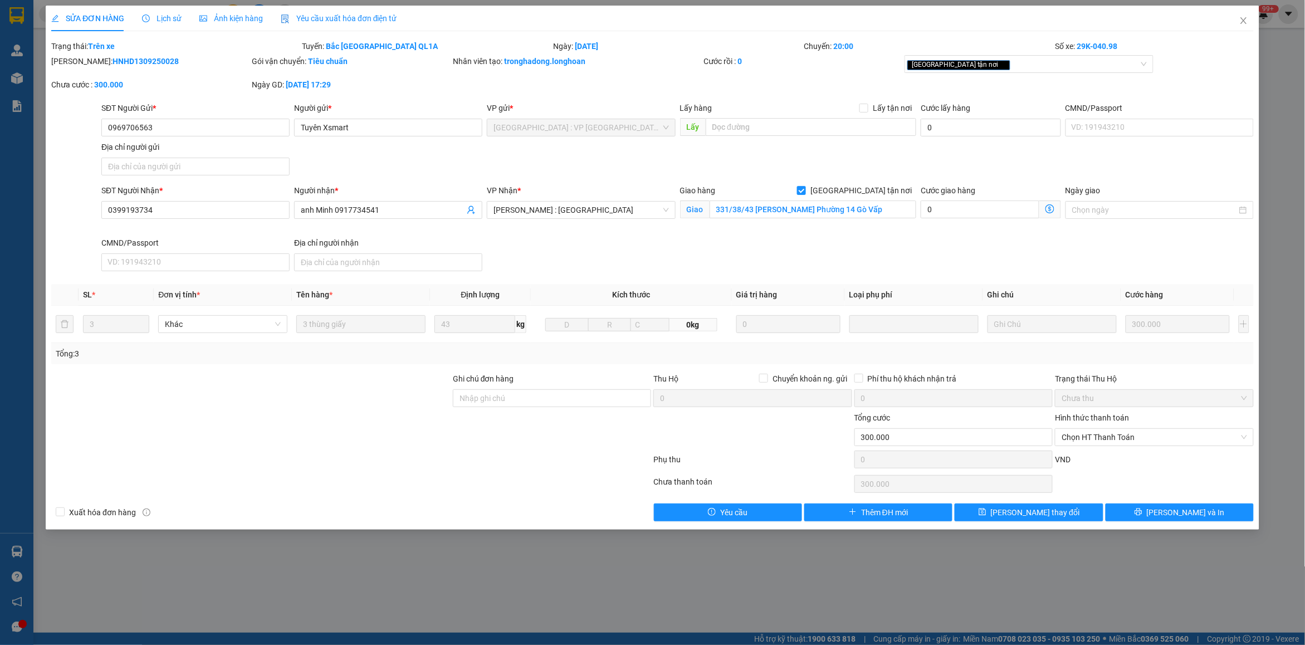
click at [338, 436] on div at bounding box center [251, 431] width 402 height 39
click at [144, 60] on b "HNHD1309250028" at bounding box center [146, 61] width 66 height 9
copy b "HNHD1309250028"
click at [1241, 17] on icon "close" at bounding box center [1243, 20] width 9 height 9
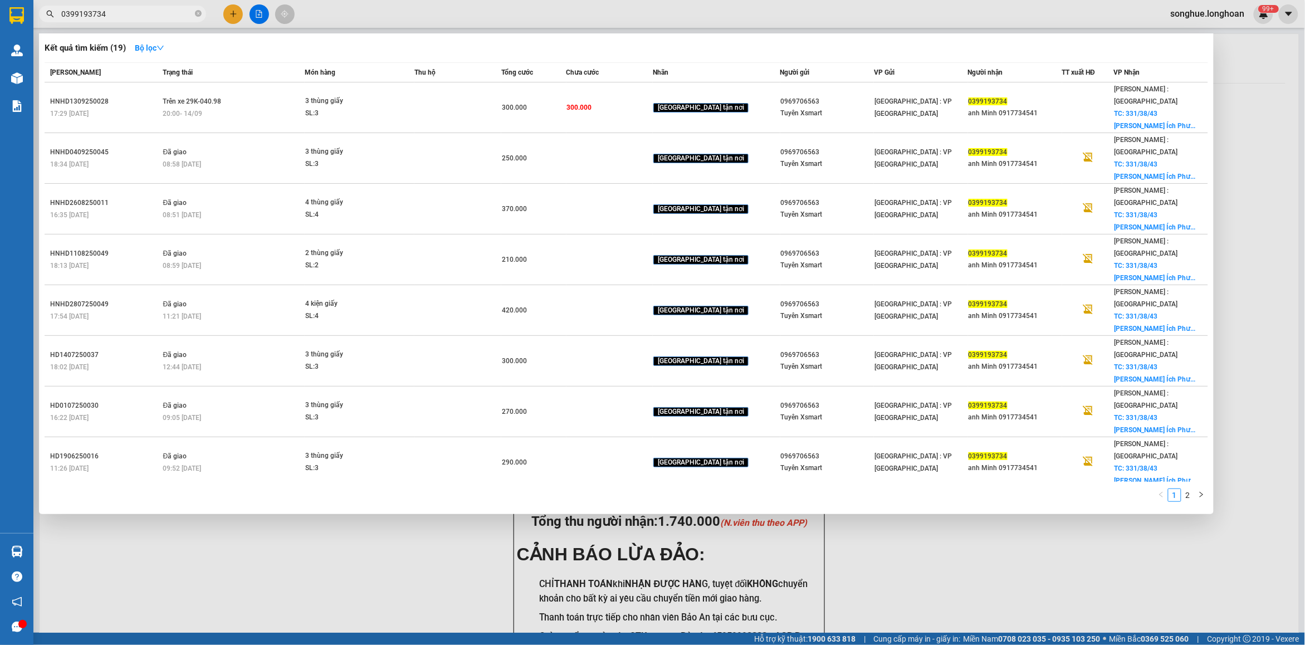
click at [124, 9] on input "0399193734" at bounding box center [126, 14] width 131 height 12
paste input "982381304"
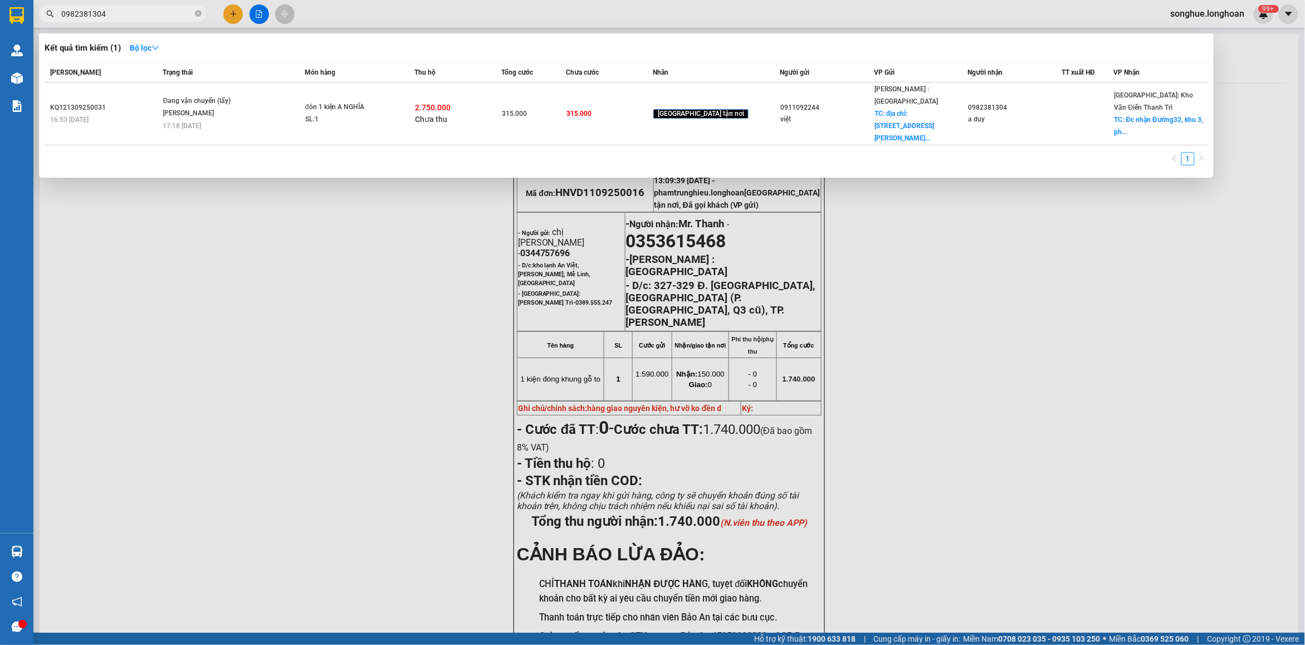
type input "0982381304"
drag, startPoint x: 202, startPoint y: 6, endPoint x: 193, endPoint y: 22, distance: 18.4
click at [199, 12] on span "0982381304" at bounding box center [122, 14] width 167 height 17
click at [198, 8] on span at bounding box center [198, 14] width 7 height 12
click at [198, 11] on icon "close-circle" at bounding box center [198, 13] width 7 height 7
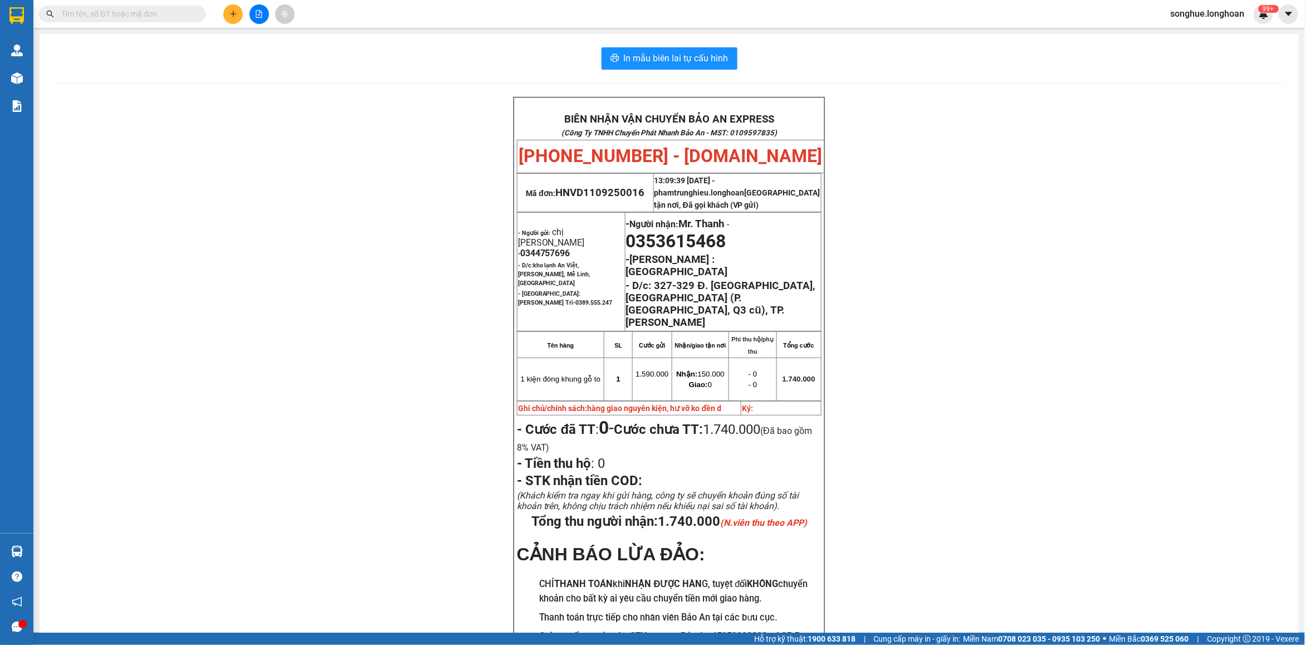
paste input "0366 879 314"
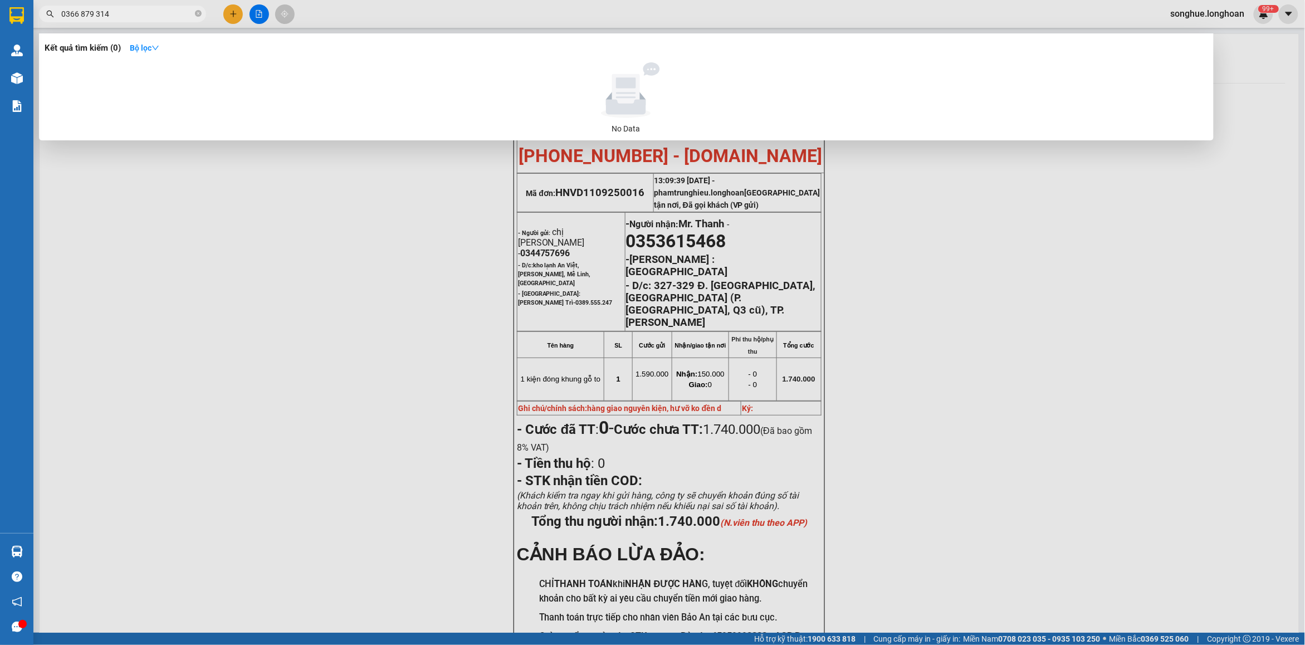
click at [99, 14] on input "0366 879 314" at bounding box center [126, 14] width 131 height 12
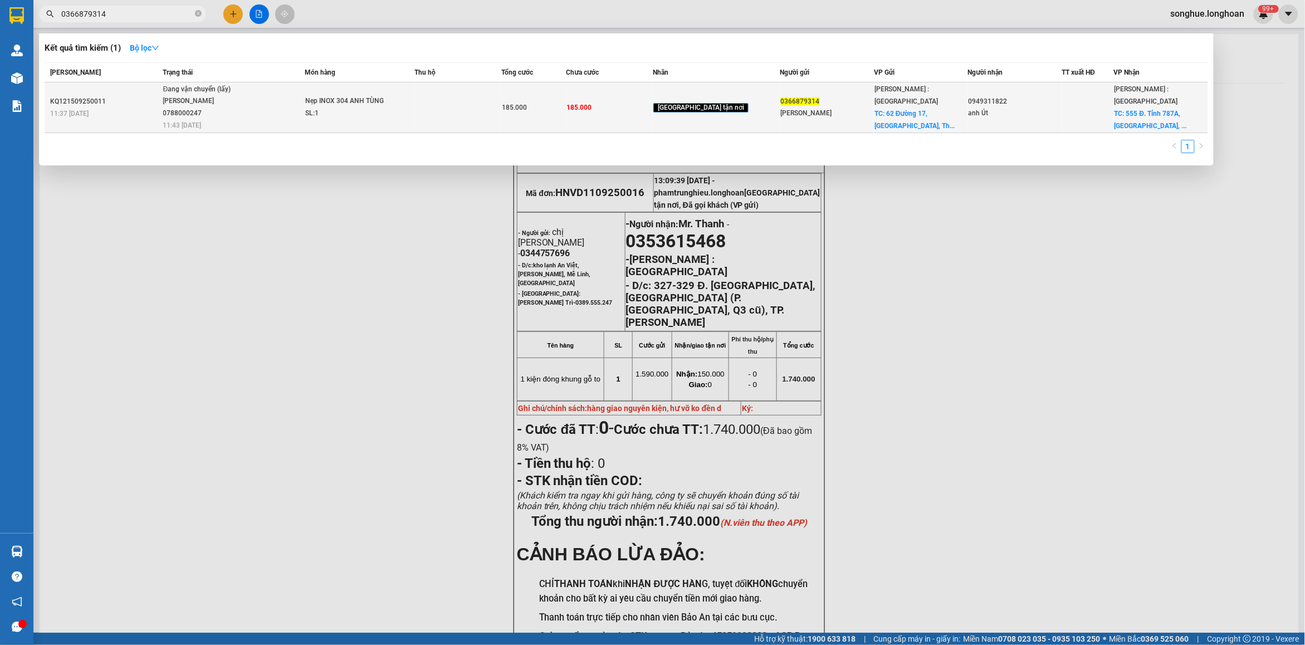
type input "0366879314"
click at [149, 96] on div "KQ121509250011" at bounding box center [105, 102] width 110 height 12
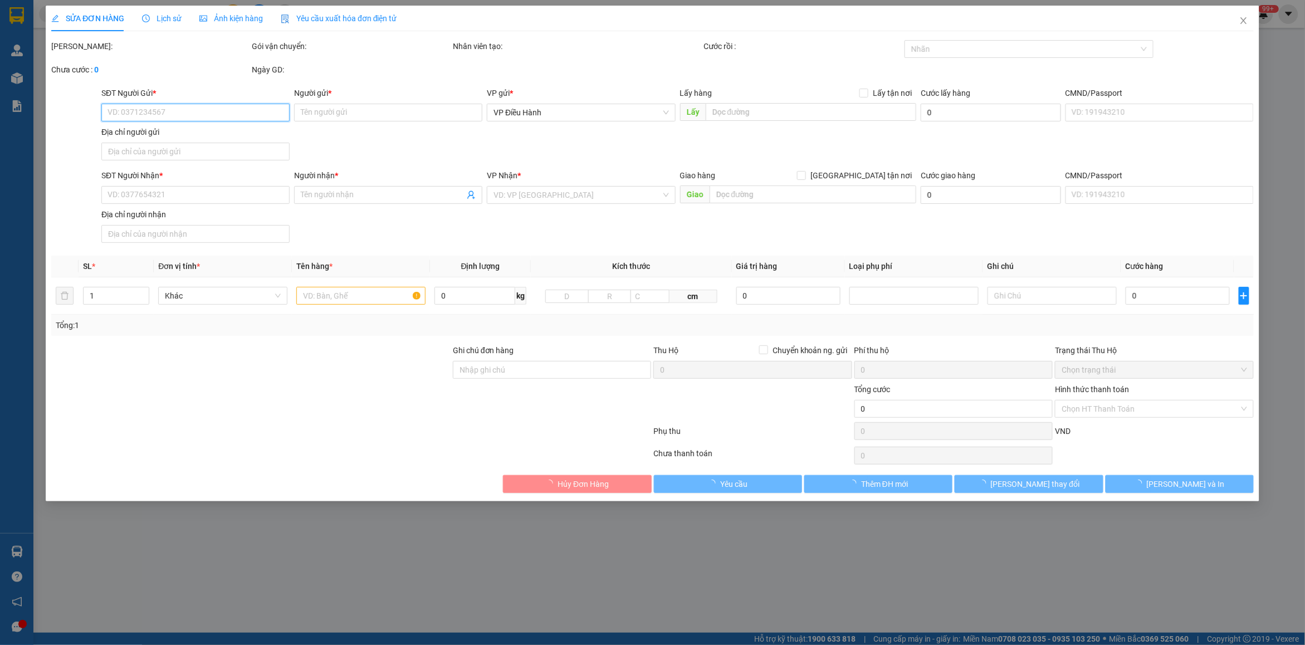
type input "0366879314"
type input "[PERSON_NAME]"
checkbox input "true"
type input "[STREET_ADDRESS]"
type input "0949311822"
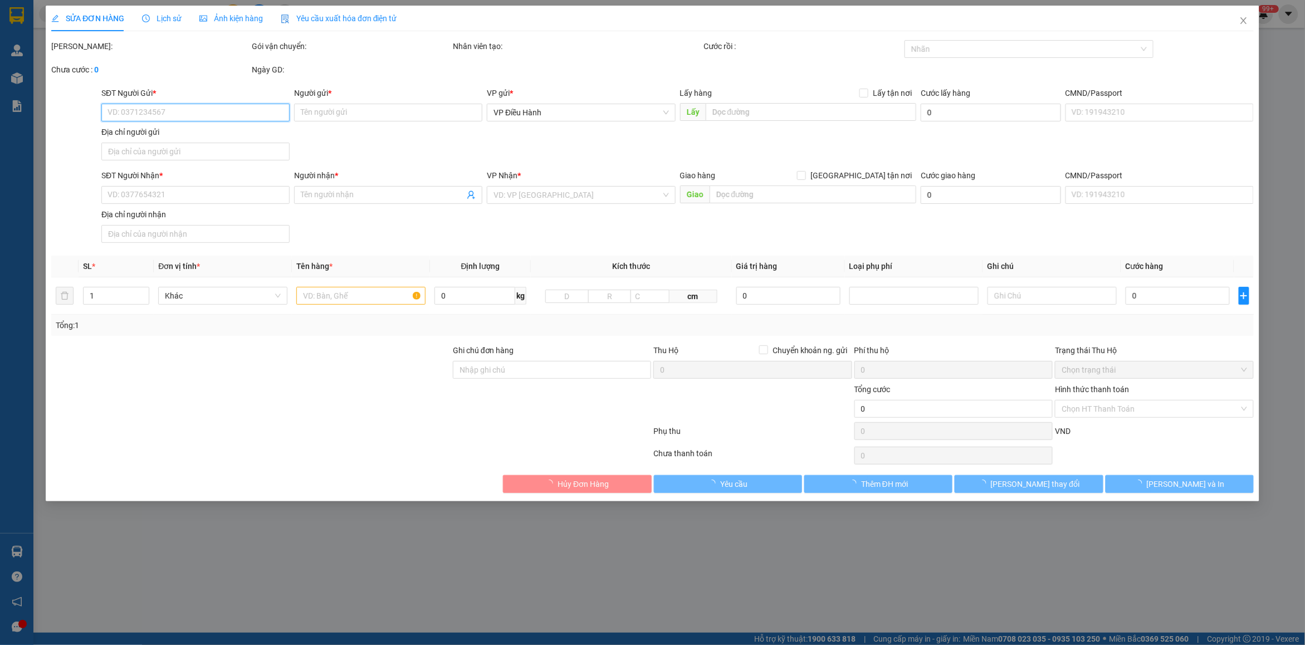
type input "anh Út"
checkbox input "true"
type input "555 Đ. Tỉnh 787A, [GEOGRAPHIC_DATA], [GEOGRAPHIC_DATA], [GEOGRAPHIC_DATA], [GEO…"
type input "185.000"
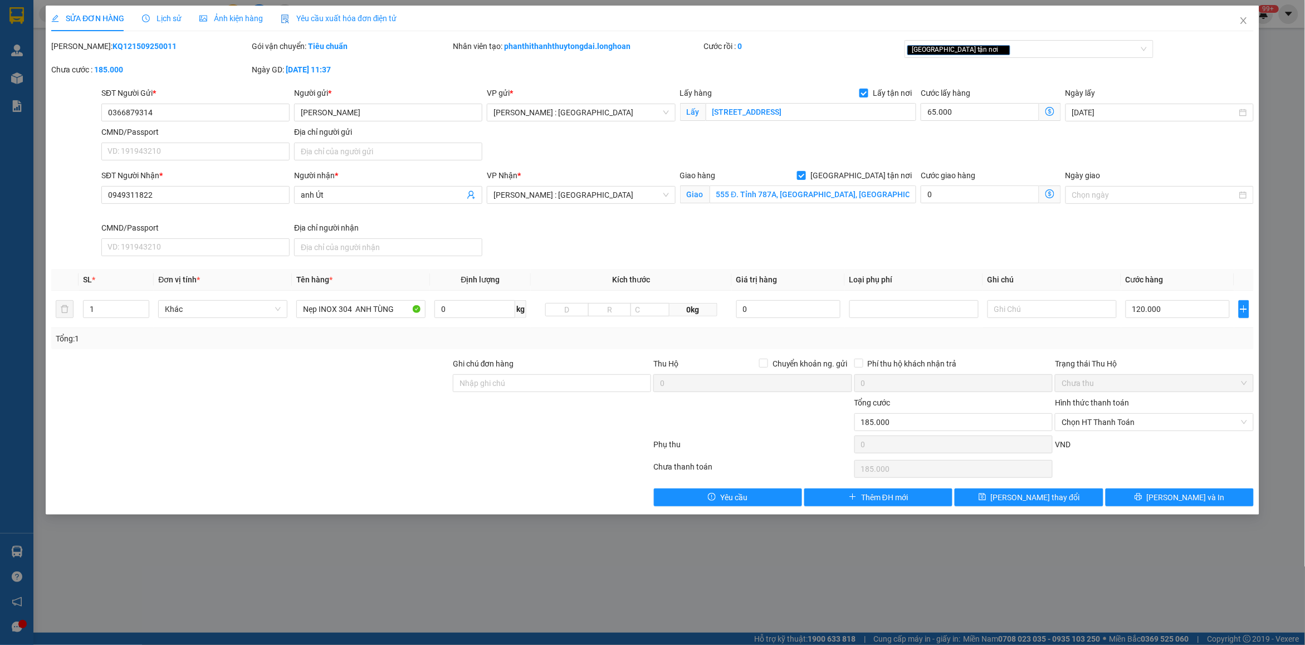
click at [162, 18] on span "Lịch sử" at bounding box center [162, 18] width 40 height 9
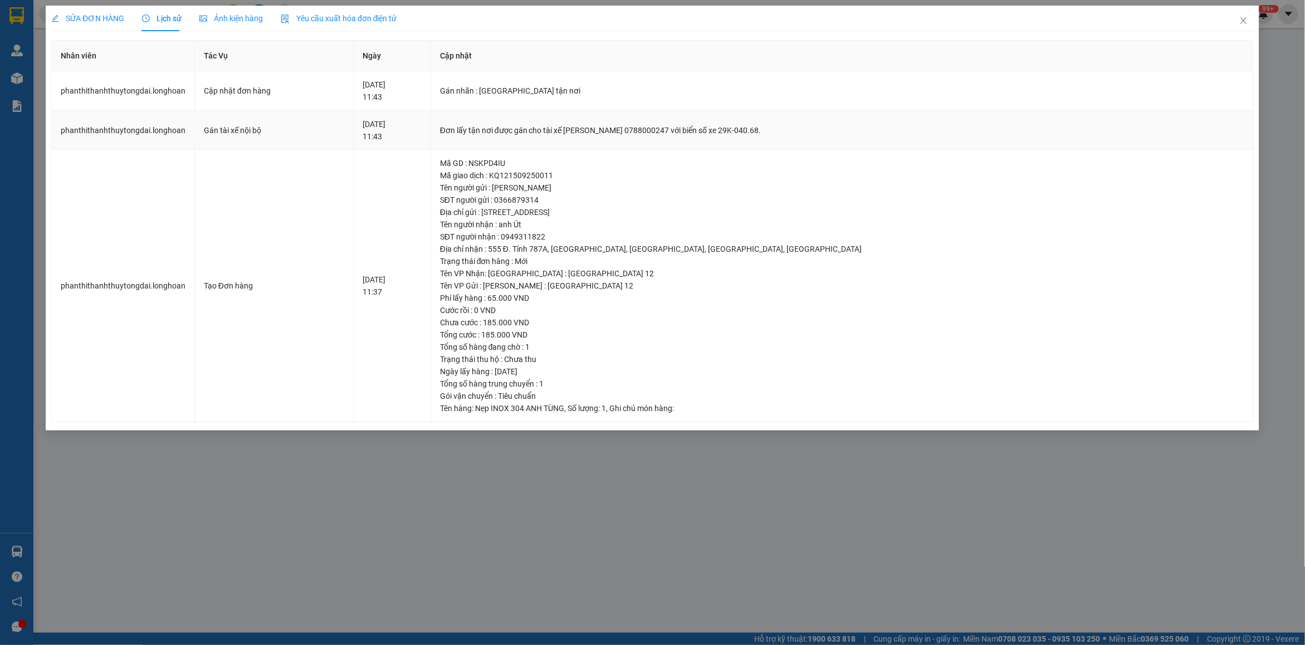
click at [525, 121] on td "Đơn lấy tận nơi được gán cho tài xế [PERSON_NAME] 0788000247 với biển số xe 29K…" at bounding box center [842, 131] width 823 height 40
copy div "Đơn lấy tận nơi được gán cho tài xế [PERSON_NAME] 0788000247 với biển số xe 29K…"
click at [1243, 25] on icon "close" at bounding box center [1243, 20] width 9 height 9
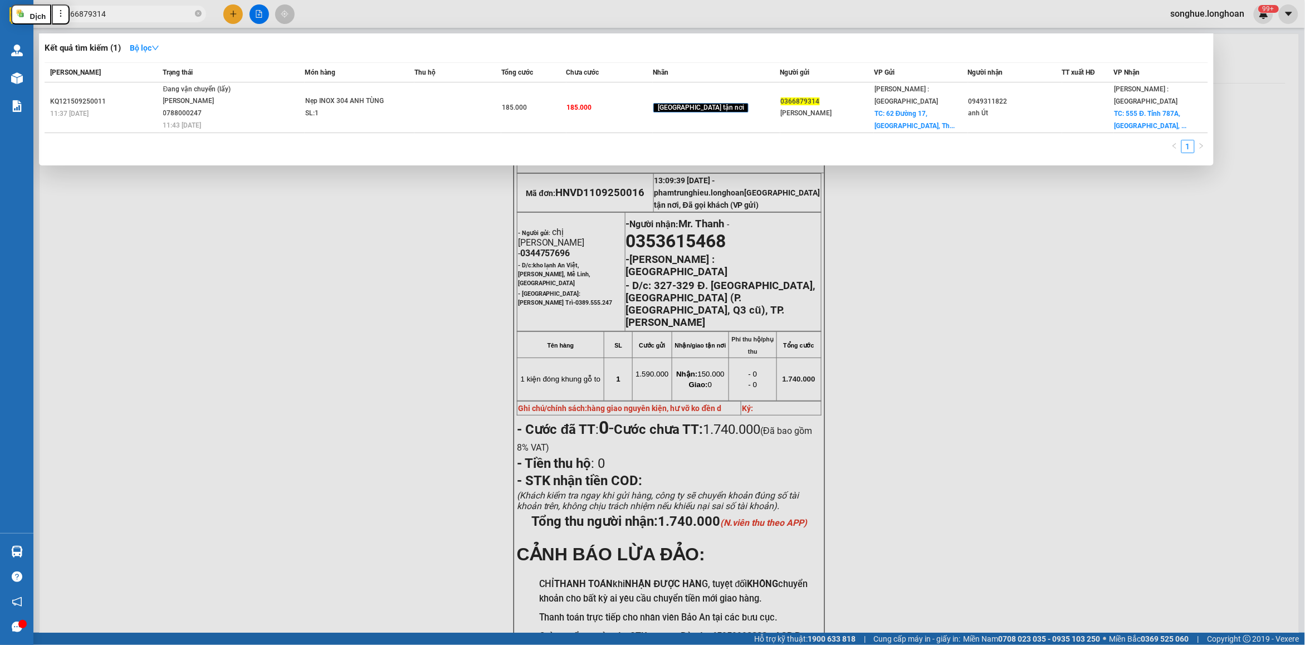
click at [152, 14] on input "0366879314" at bounding box center [126, 14] width 131 height 12
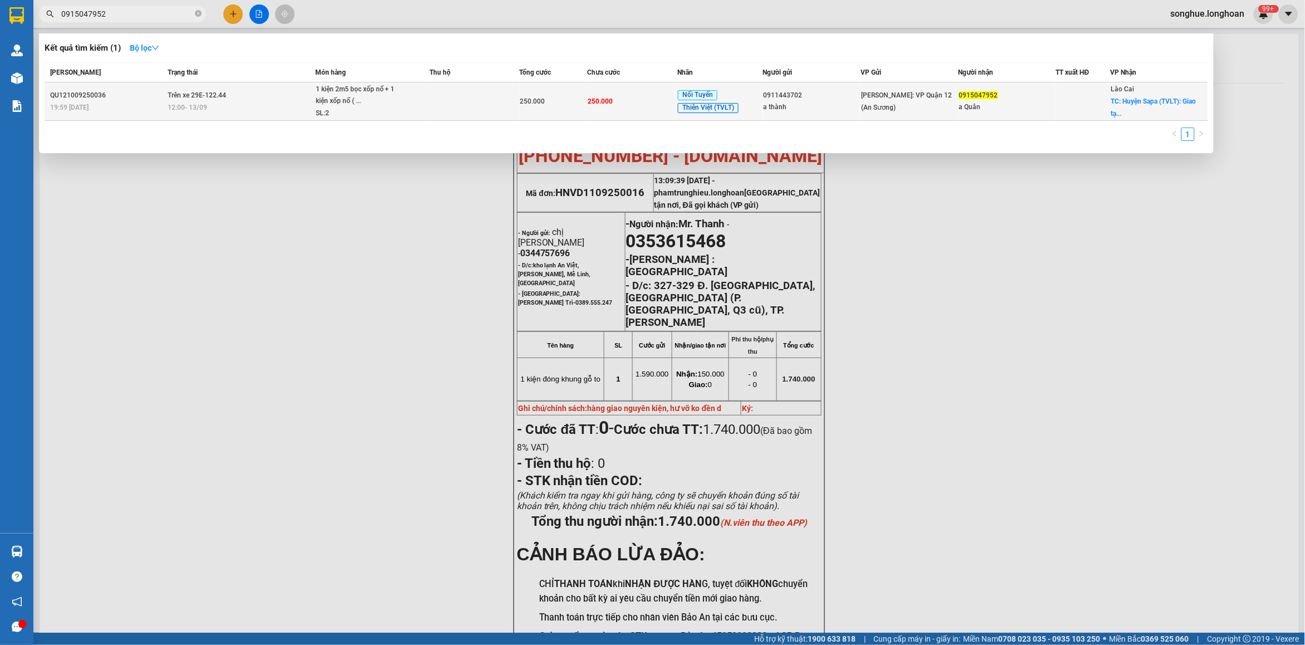
type input "0915047952"
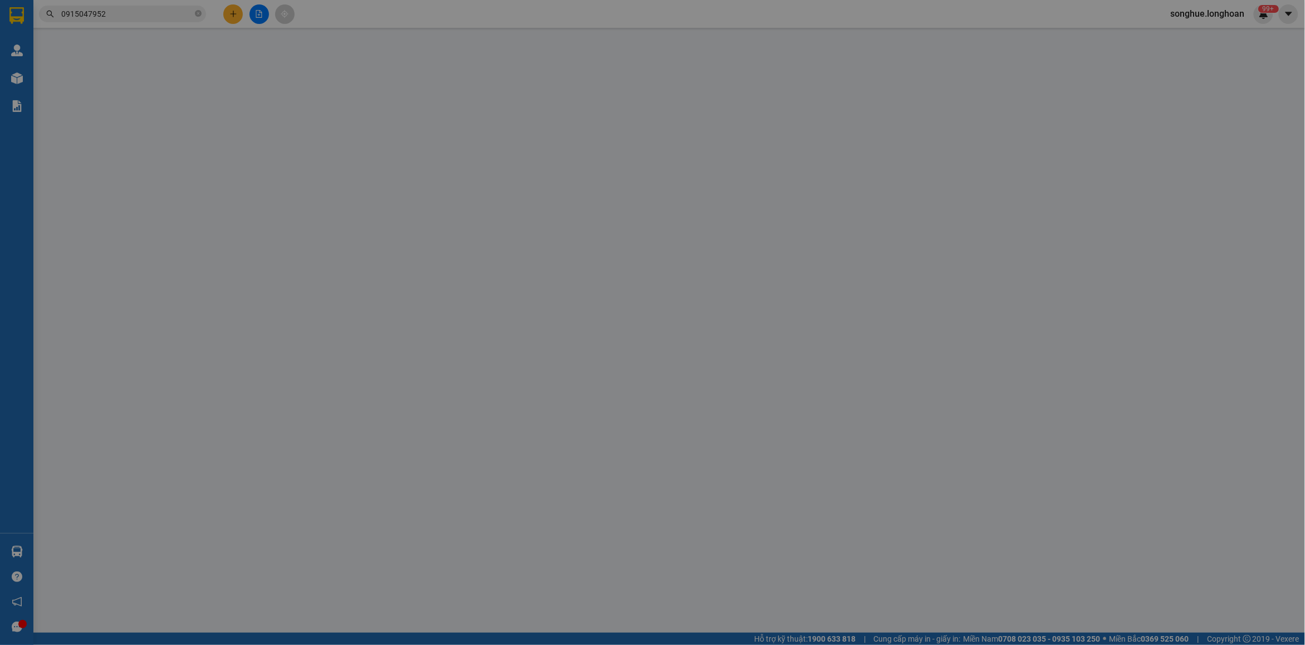
type input "0911443702"
type input "a thành"
type input "0915047952"
type input "a Quân"
checkbox input "true"
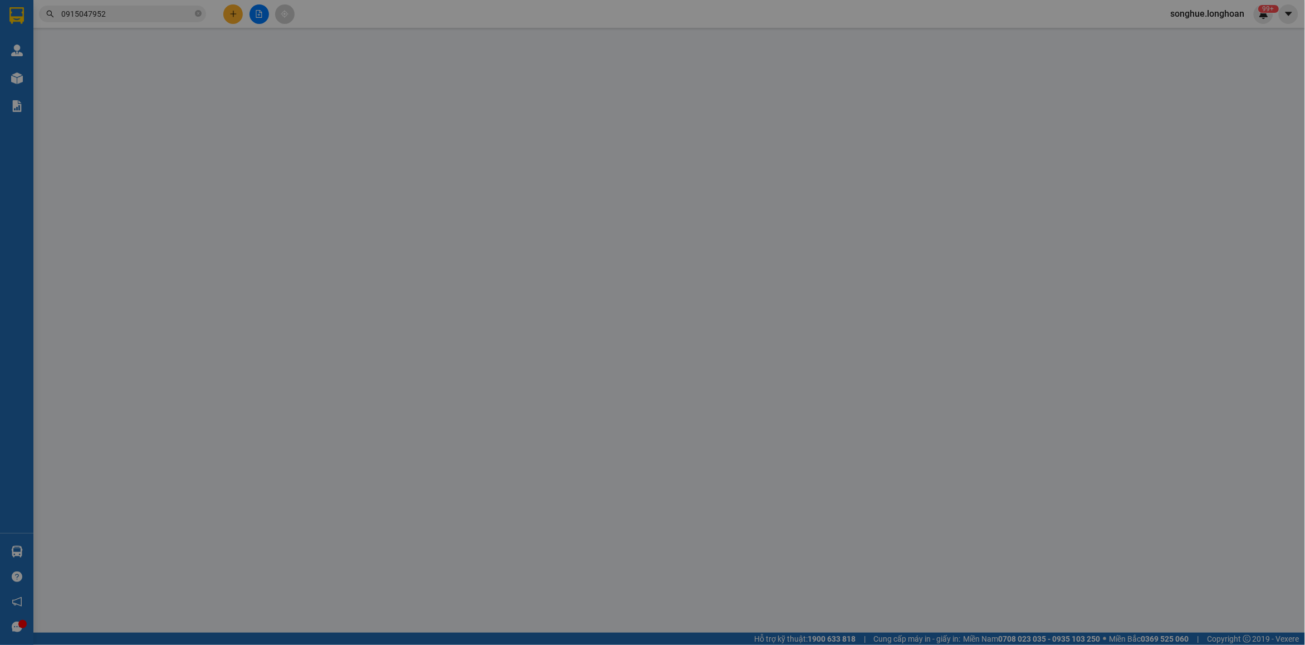
type input "Huyện Sapa (TVLT): Giao tại [GEOGRAPHIC_DATA]"
type input "nhận theo kiện - hư hỏng ko chịu trách nhiệm"
type input "250.000"
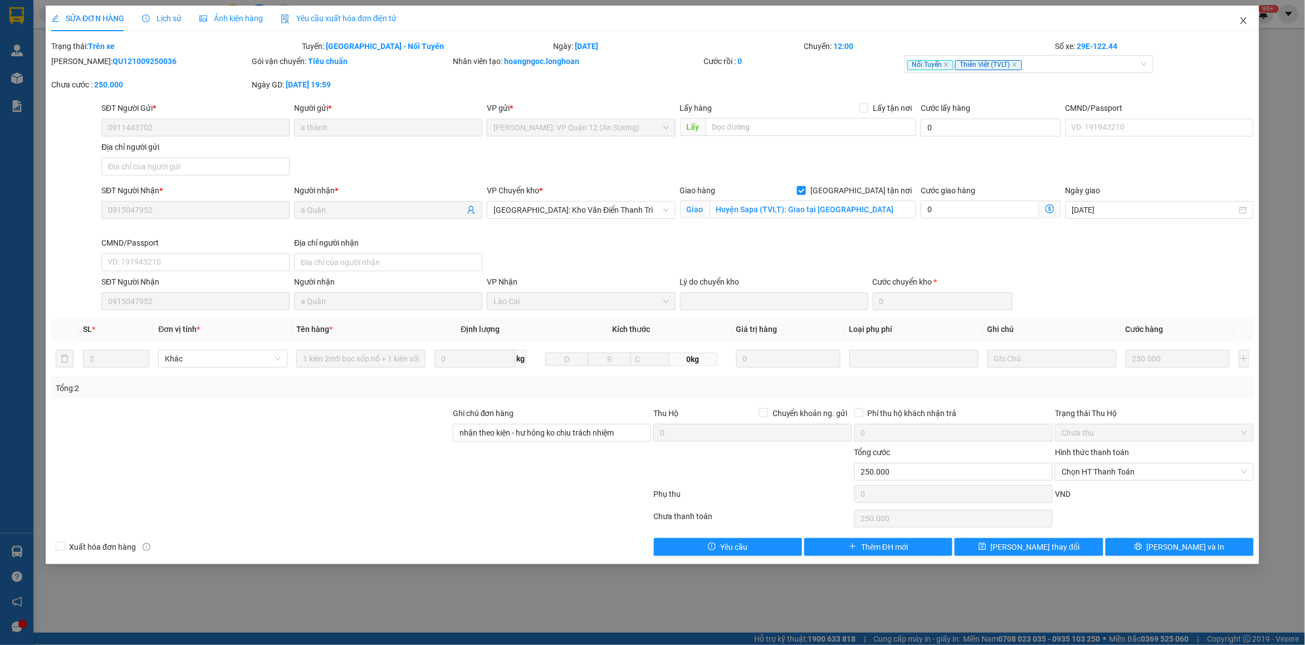
click at [1248, 23] on icon "close" at bounding box center [1243, 20] width 9 height 9
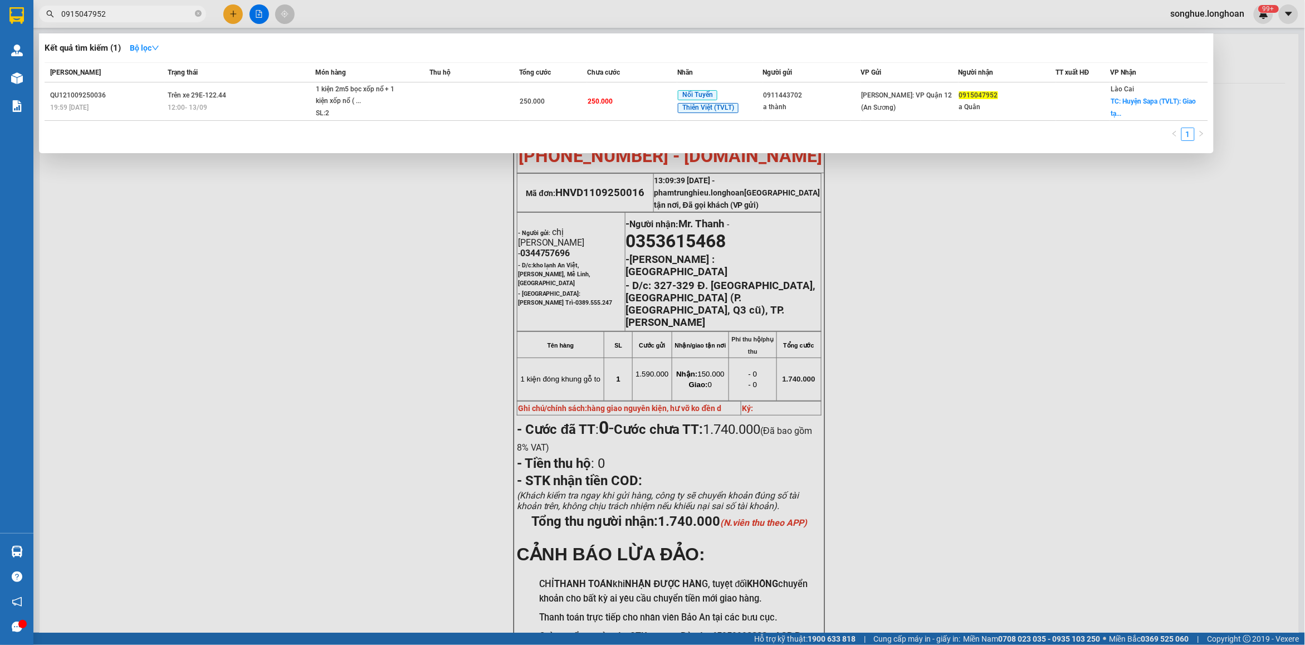
click at [162, 18] on input "0915047952" at bounding box center [126, 14] width 131 height 12
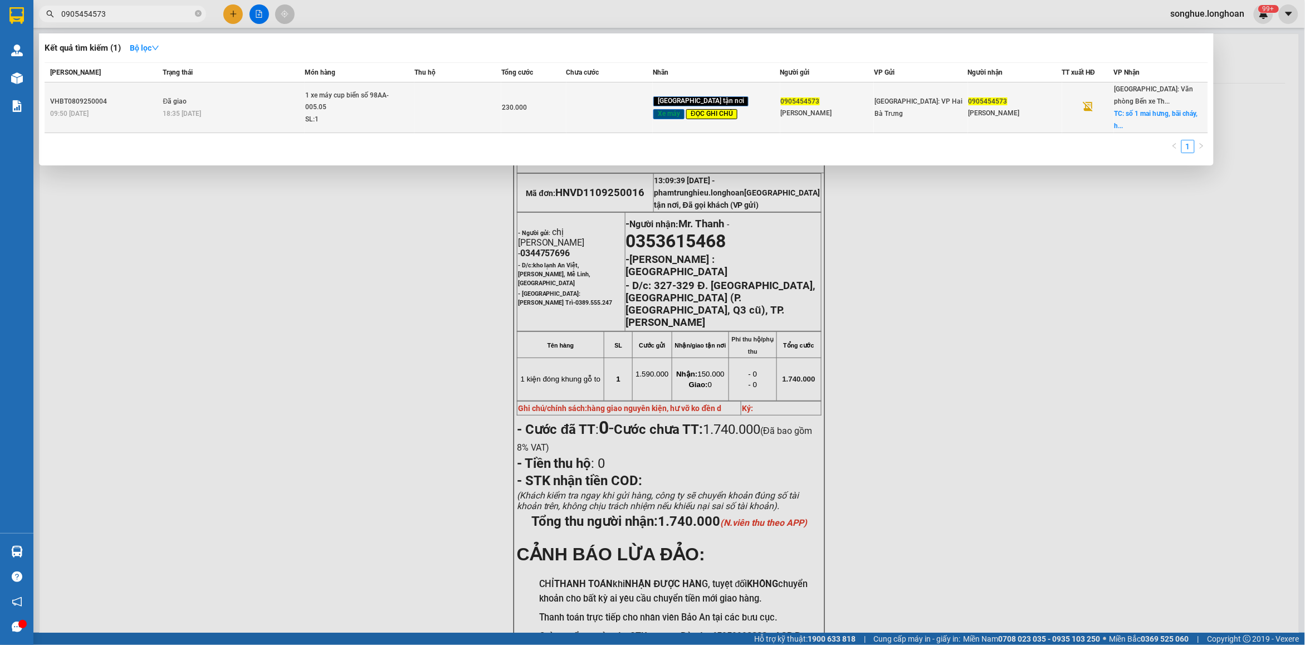
type input "0905454573"
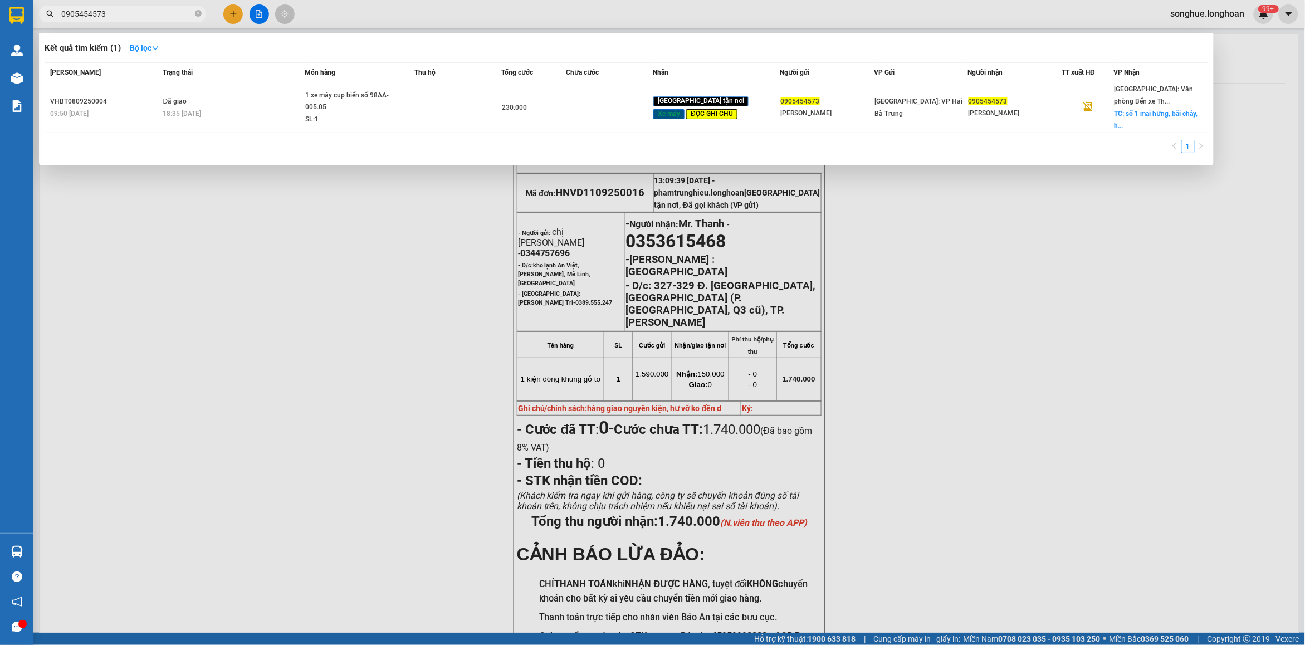
click at [196, 110] on span "18:35 [DATE]" at bounding box center [182, 114] width 38 height 8
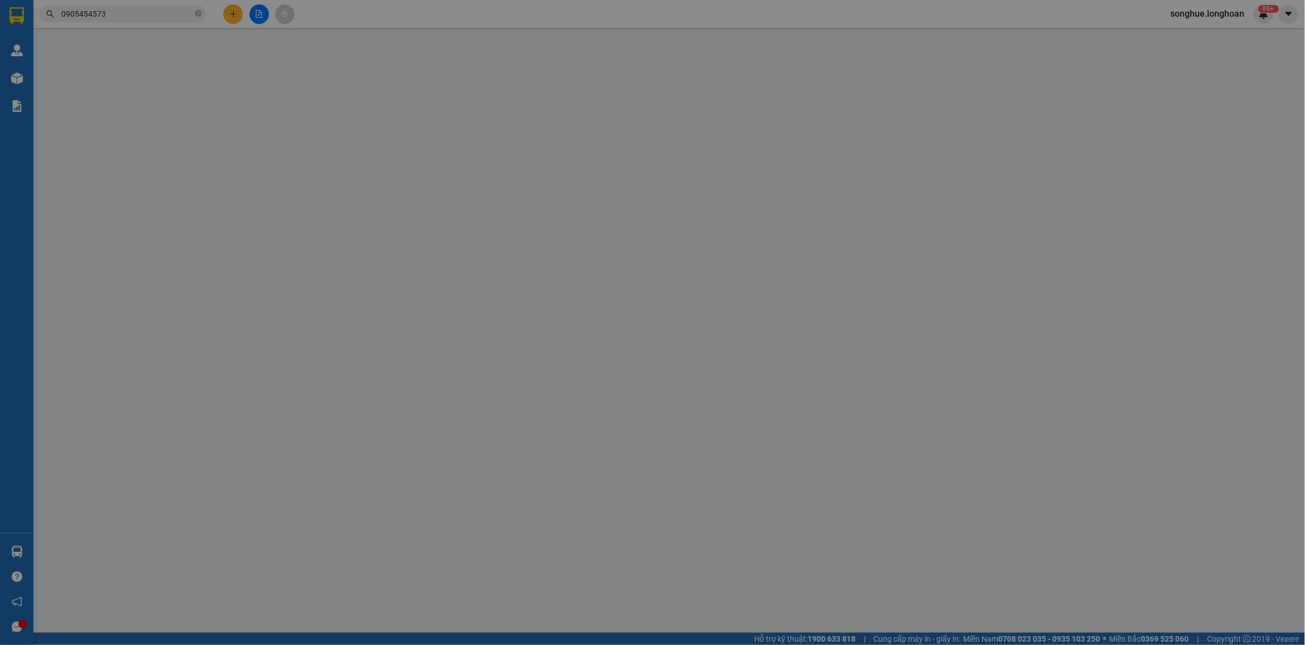
type input "0905454573"
type input "[PERSON_NAME]"
type input "0905454573"
type input "[PERSON_NAME]"
checkbox input "true"
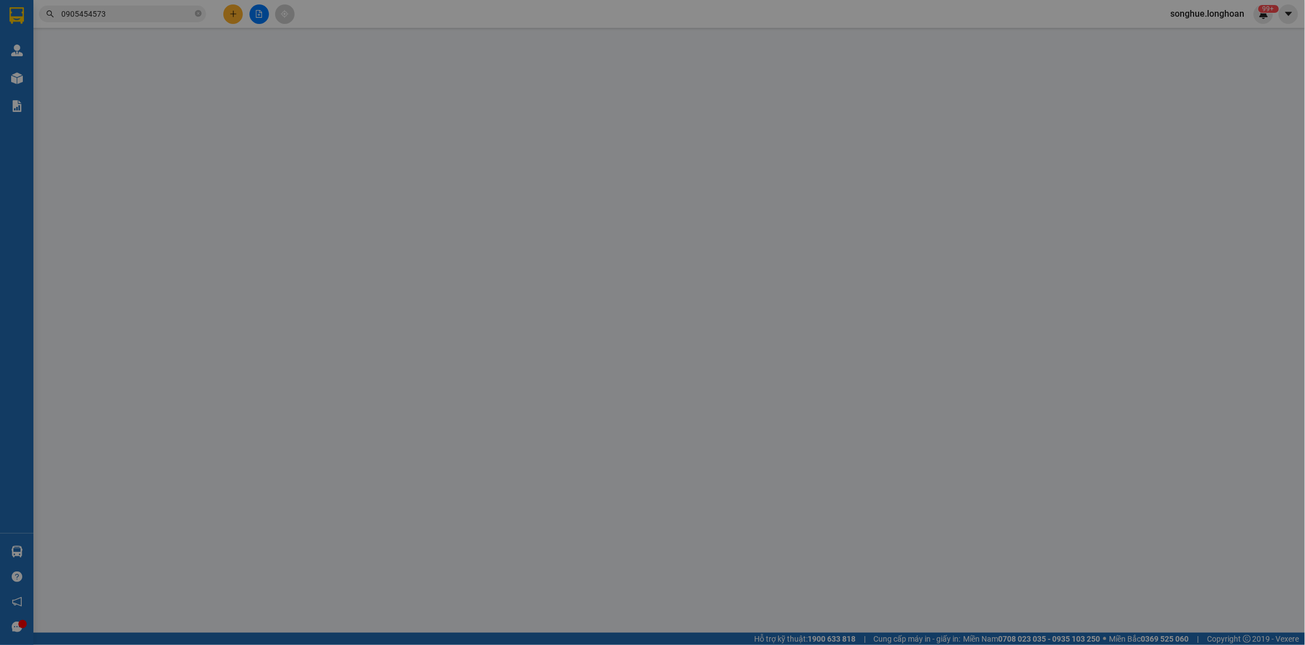
type input "số 1 mai hưng, [GEOGRAPHIC_DATA], [GEOGRAPHIC_DATA], [GEOGRAPHIC_DATA]"
type input "có 1 chìa khoá, không giấy tờ, 1 gương"
type input "230.000"
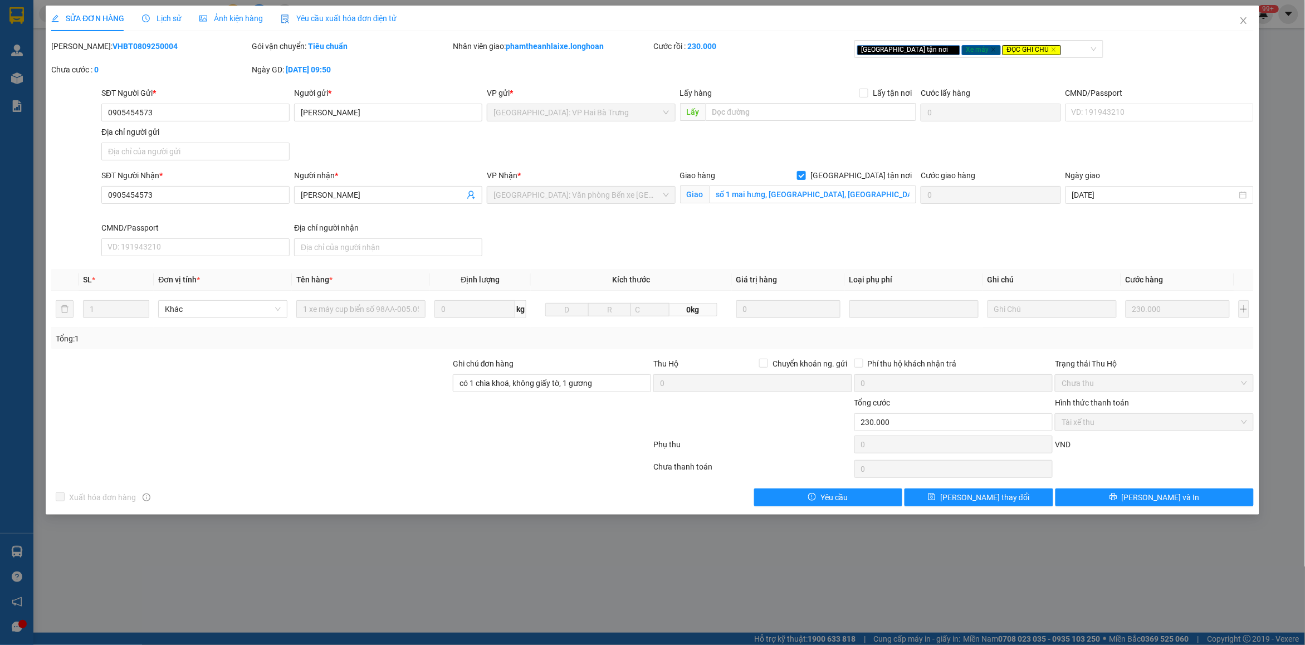
click at [113, 45] on b "VHBT0809250004" at bounding box center [145, 46] width 65 height 9
copy b "VHBT0809250004"
click at [1248, 27] on span "Close" at bounding box center [1243, 21] width 31 height 31
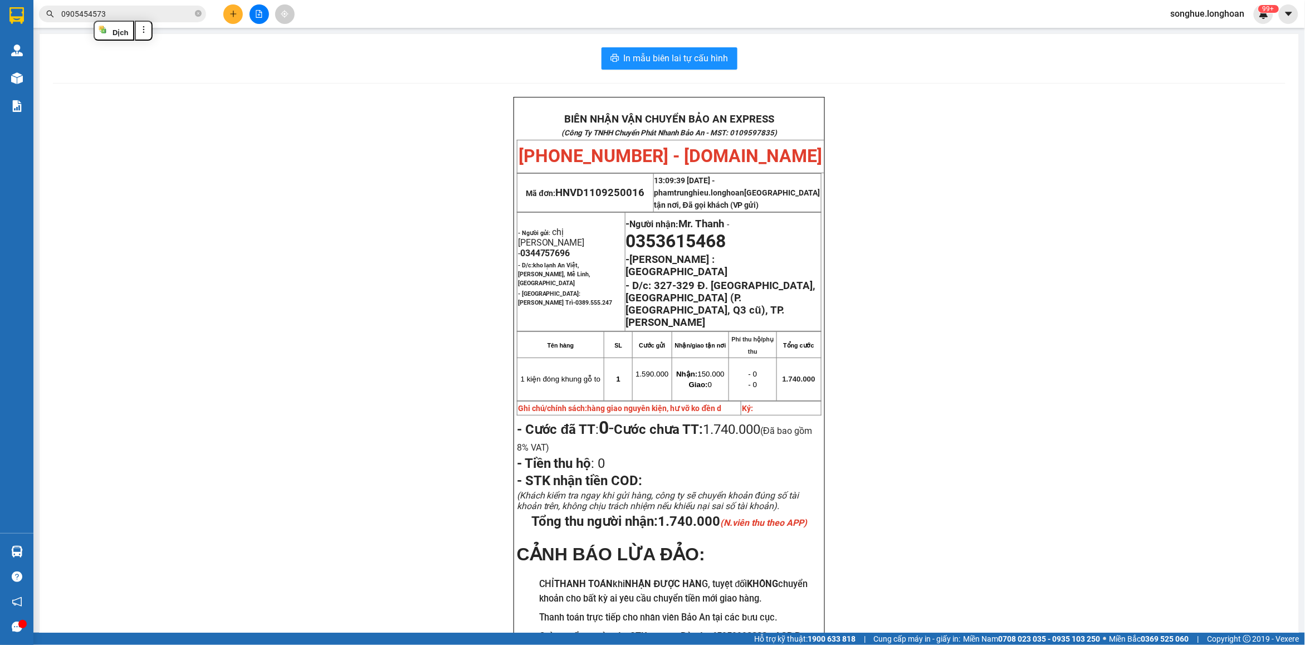
click at [165, 12] on input "0905454573" at bounding box center [126, 14] width 131 height 12
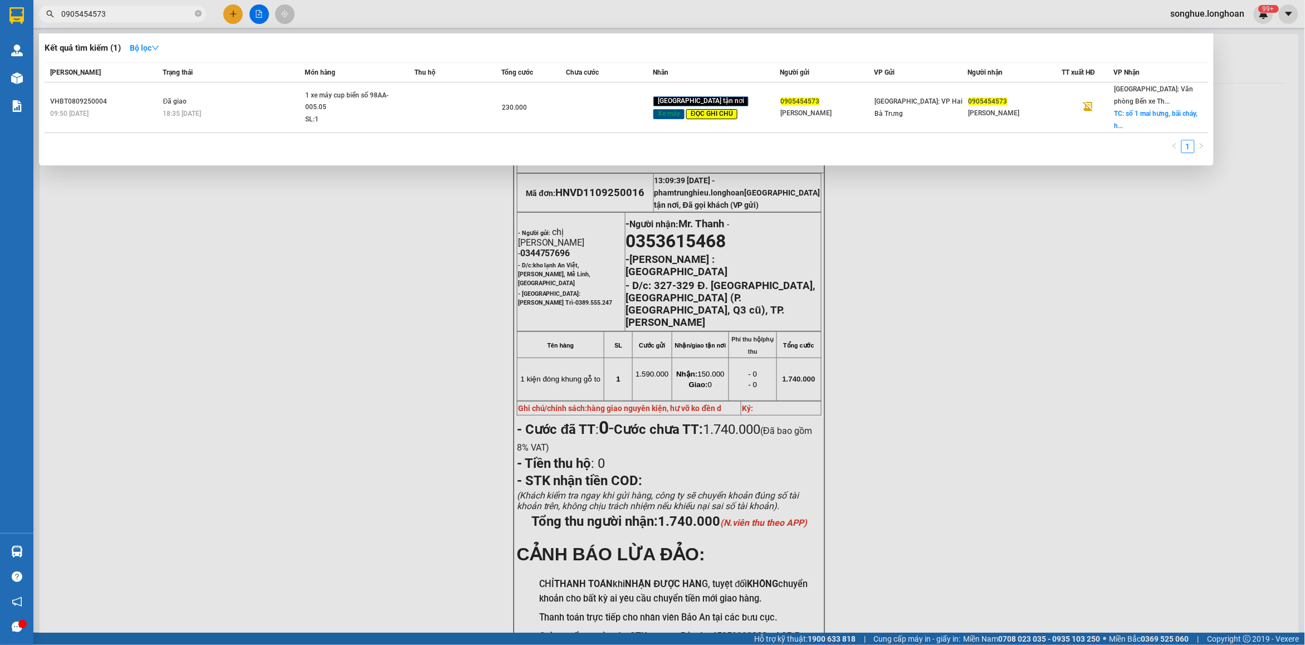
click at [165, 12] on input "0905454573" at bounding box center [126, 14] width 131 height 12
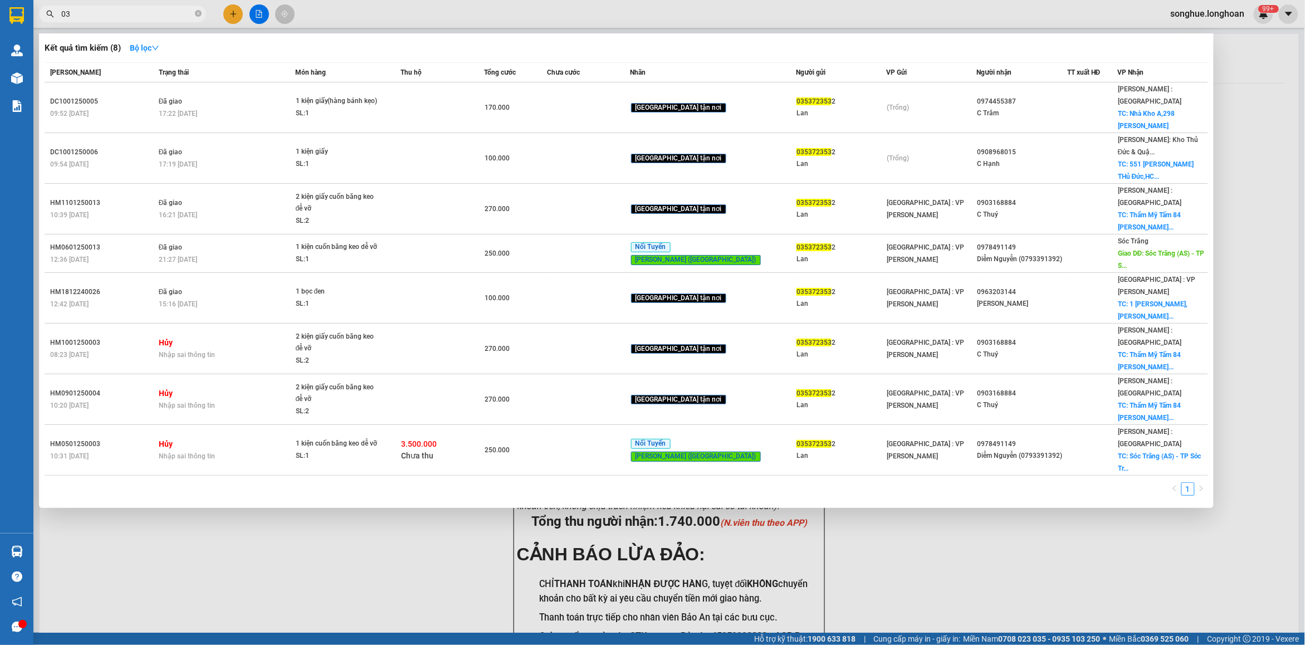
type input "0"
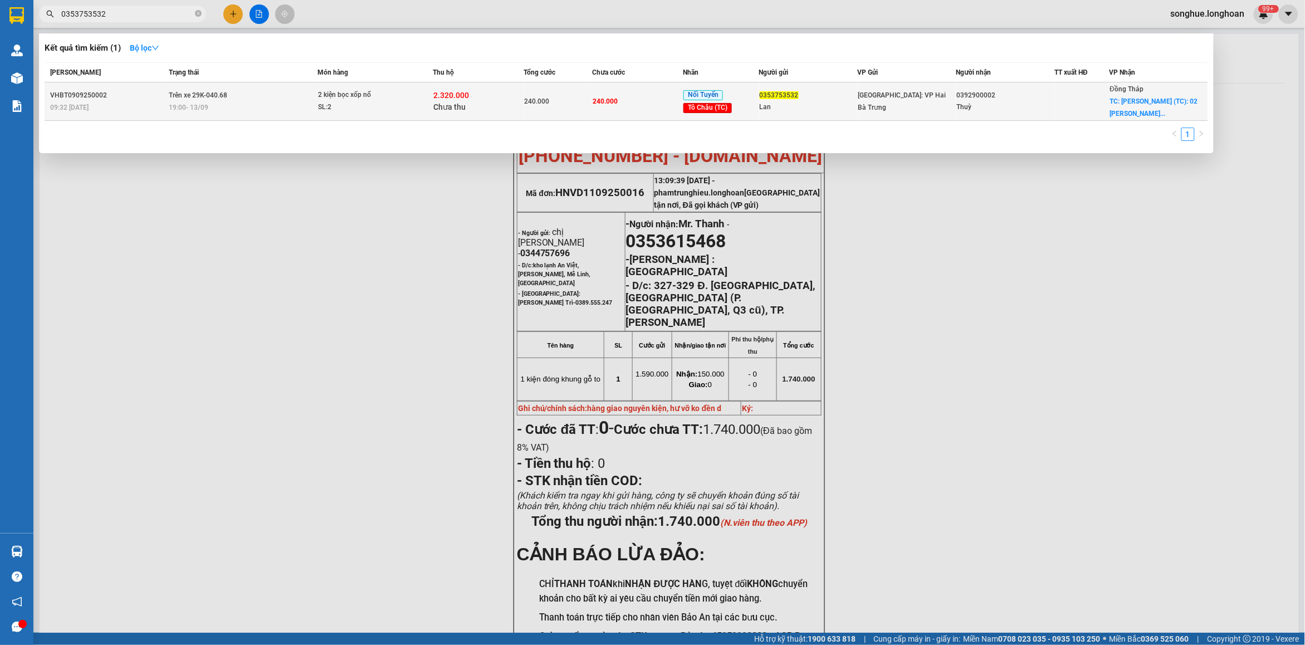
type input "0353753532"
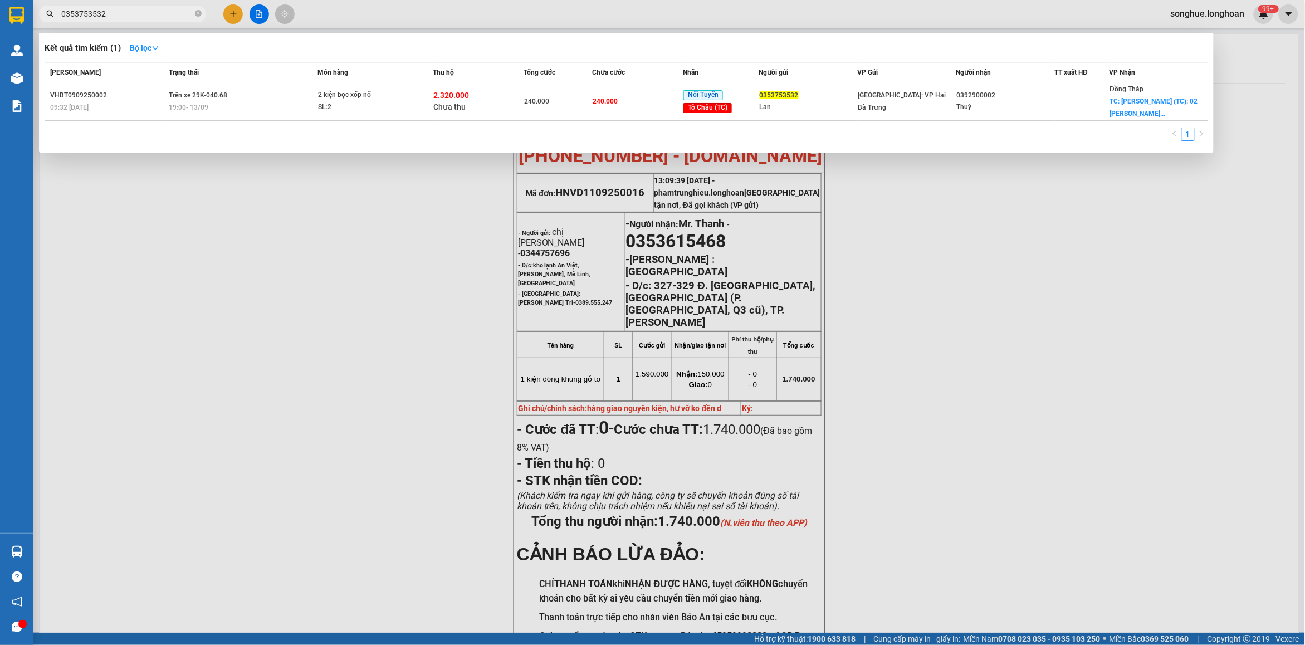
click at [162, 101] on div "09:32 [DATE]" at bounding box center [107, 107] width 115 height 12
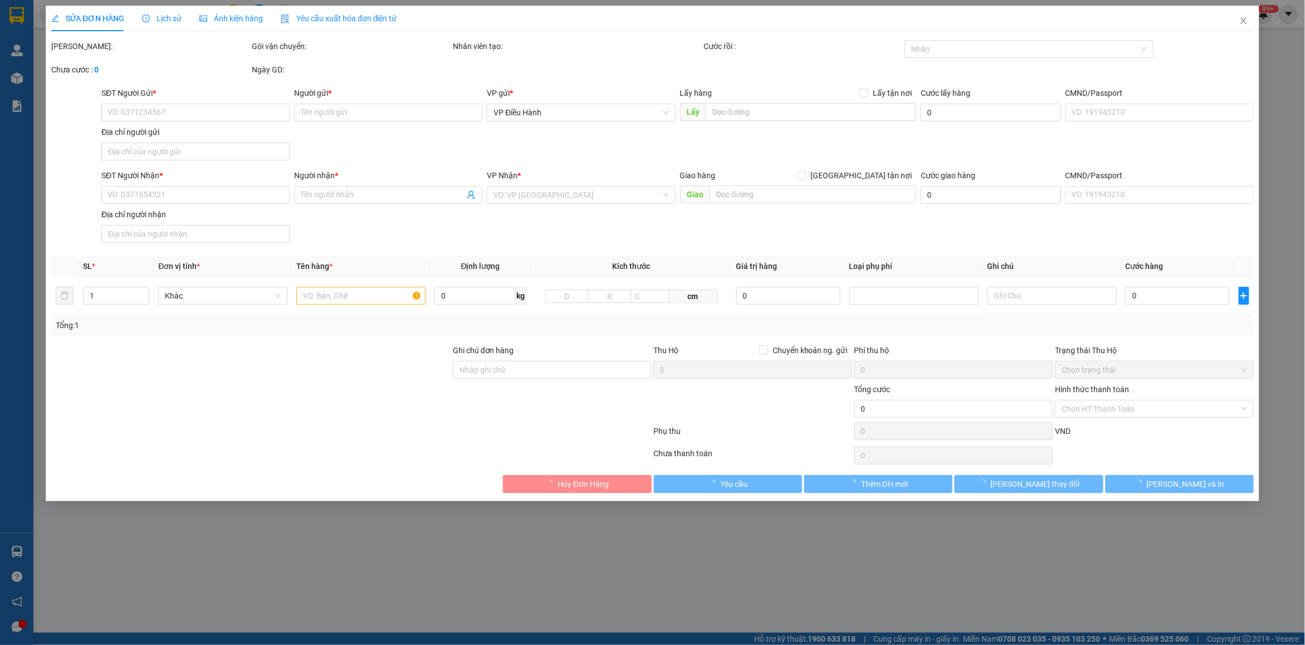
type input "0353753532"
type input "Lan"
type input "0392900002"
type input "Thuỳ"
checkbox input "true"
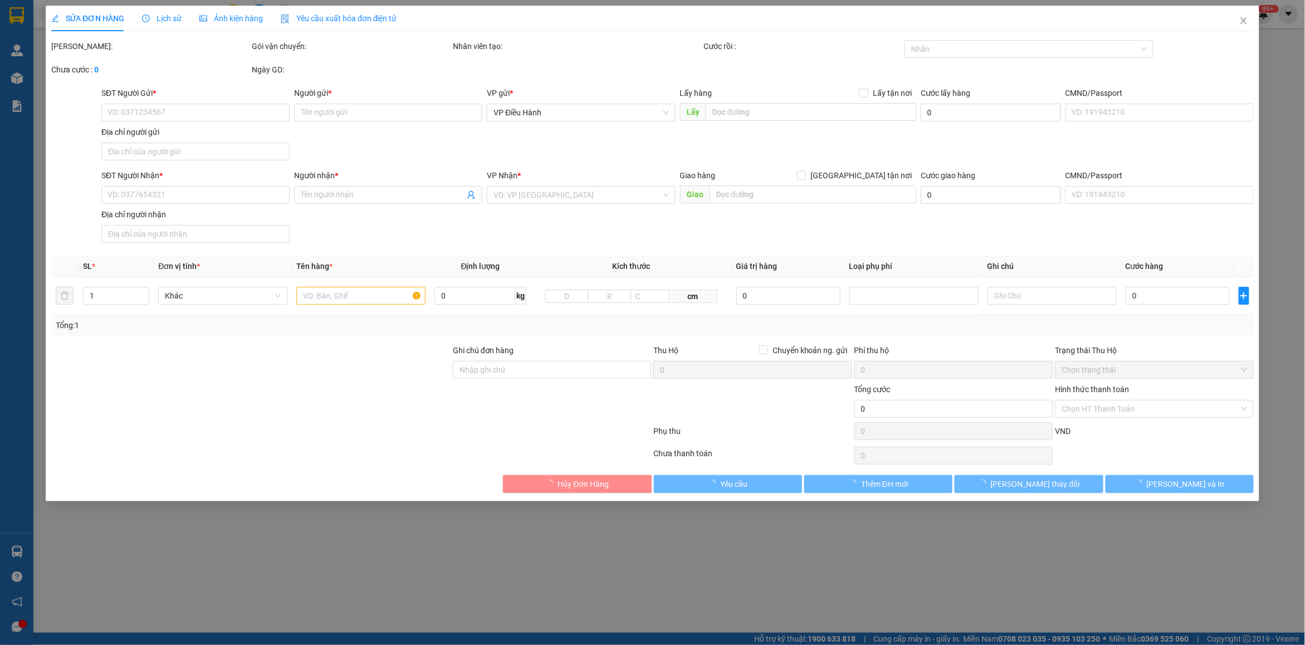
type input "[PERSON_NAME] (TC): 02 [PERSON_NAME], K4, P.[PERSON_NAME], [GEOGRAPHIC_DATA]"
type input "240.000"
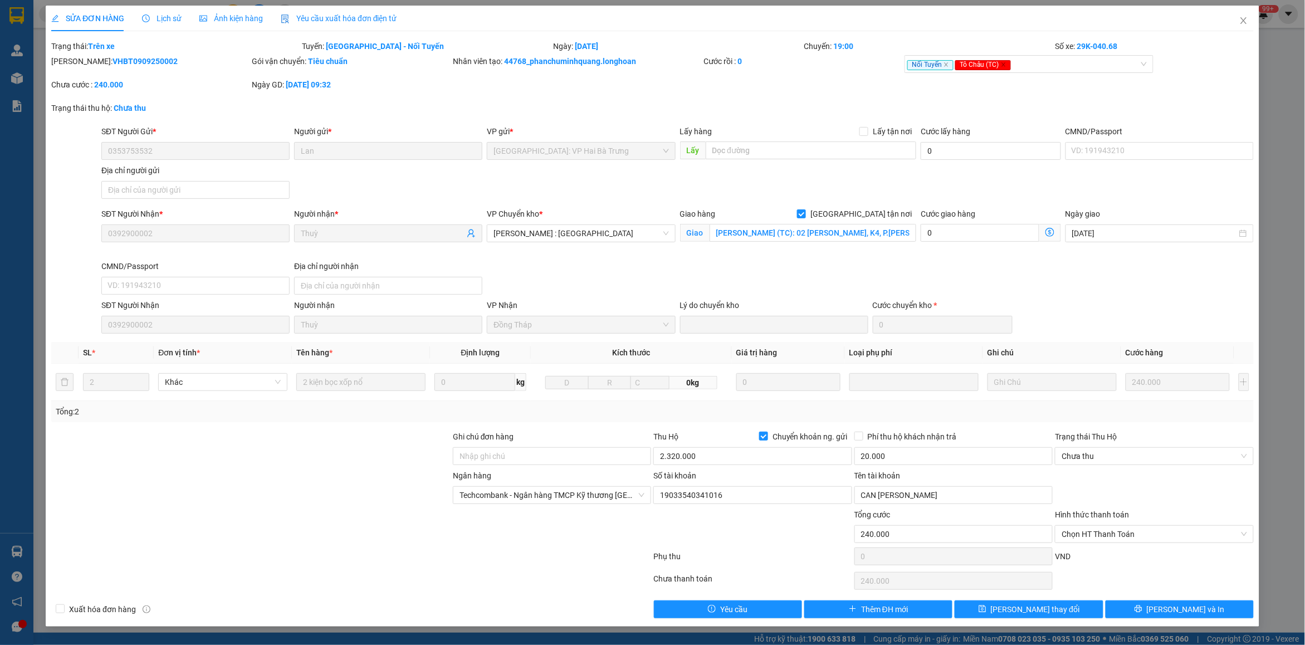
click at [169, 25] on div "Lịch sử" at bounding box center [162, 19] width 40 height 26
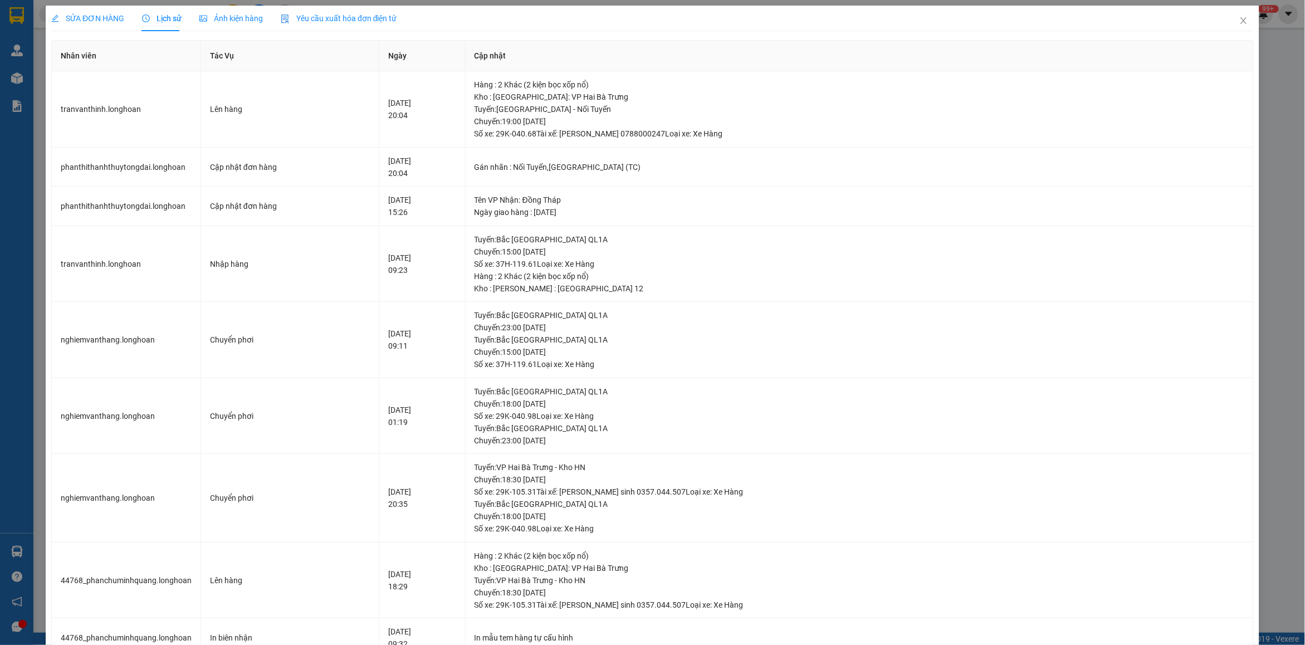
click at [90, 23] on span "SỬA ĐƠN HÀNG" at bounding box center [87, 18] width 73 height 9
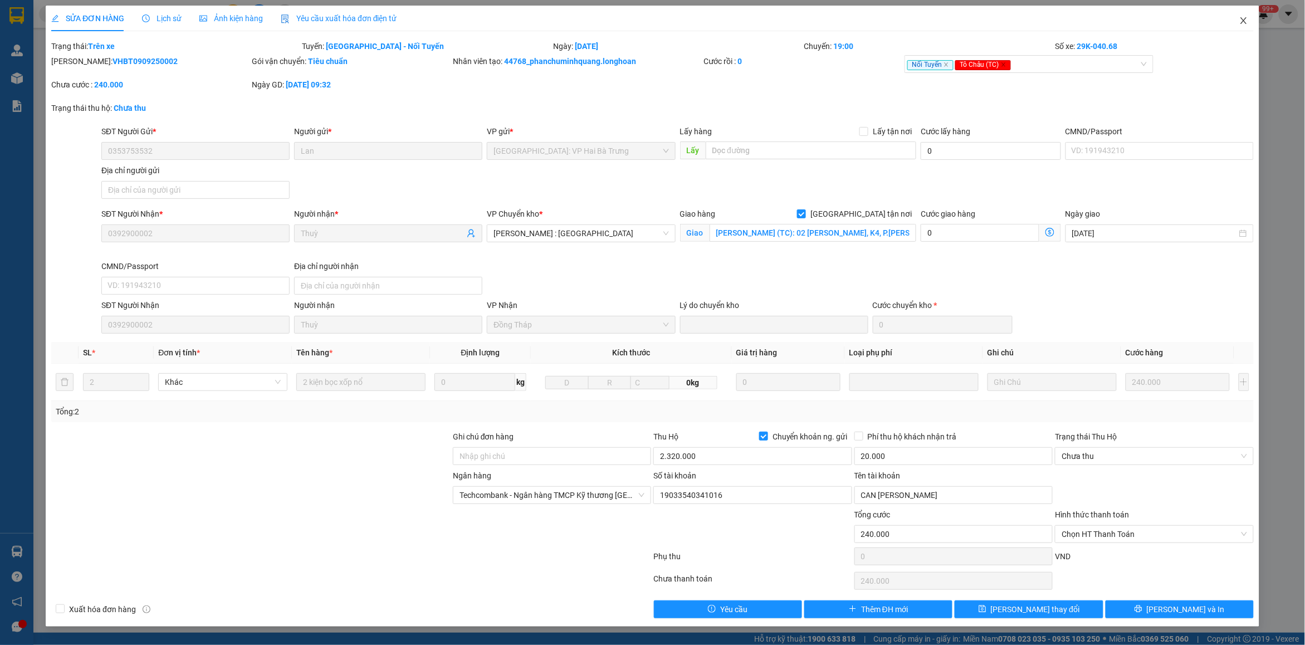
click at [1251, 23] on span "Close" at bounding box center [1243, 21] width 31 height 31
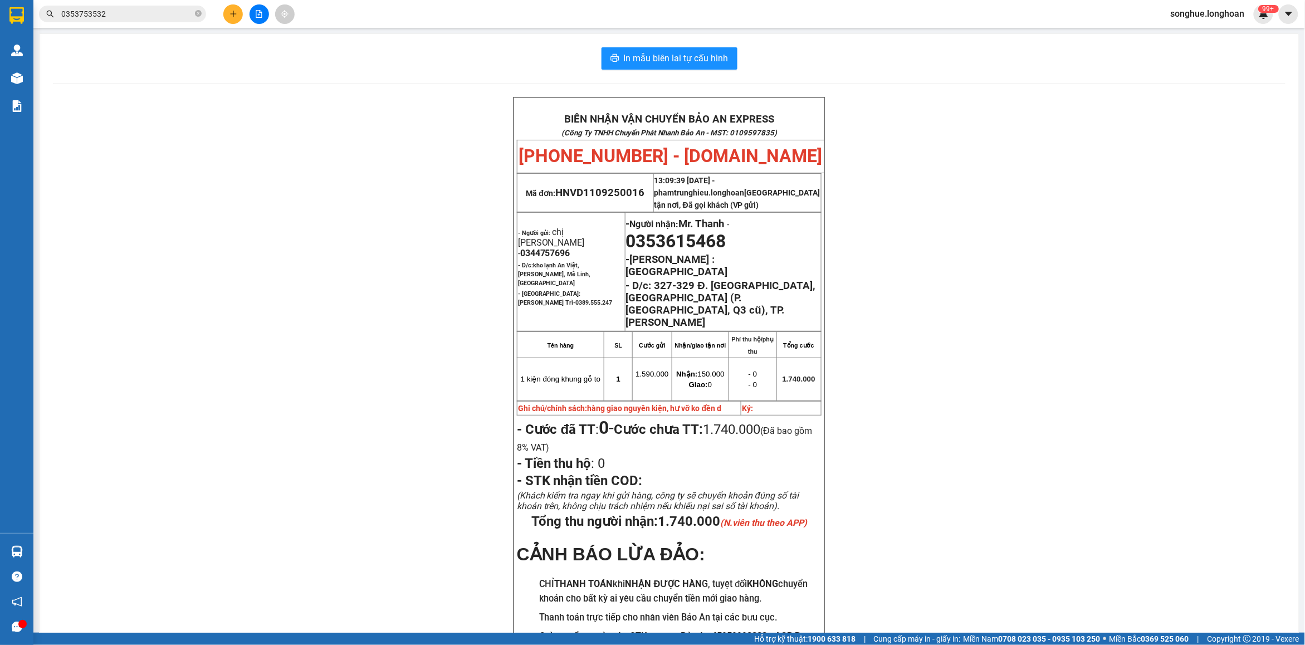
click at [174, 8] on input "0353753532" at bounding box center [126, 14] width 131 height 12
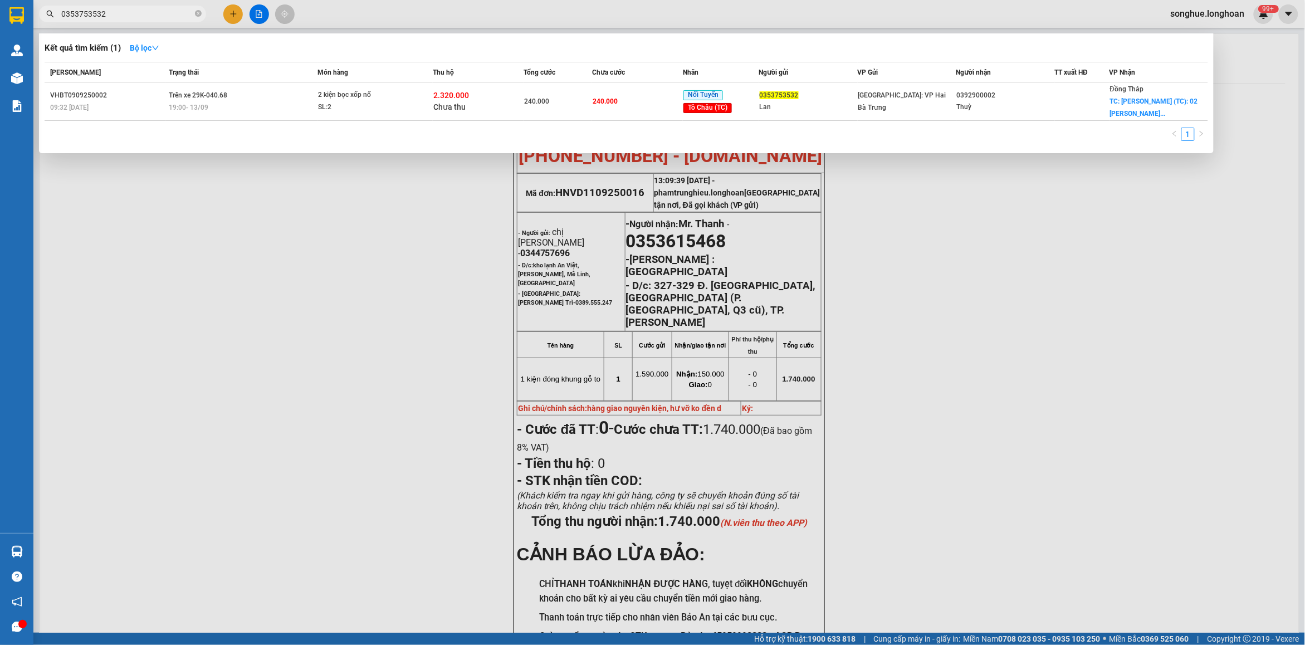
click at [174, 8] on input "0353753532" at bounding box center [126, 14] width 131 height 12
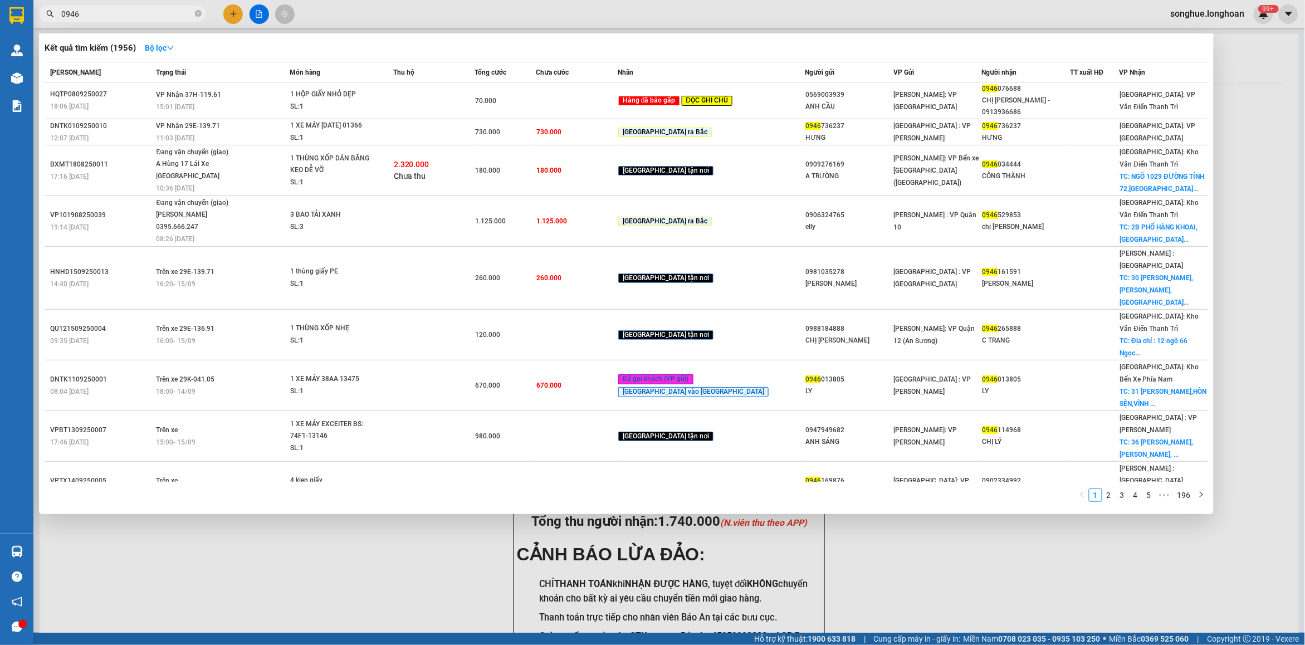
type input "0946"
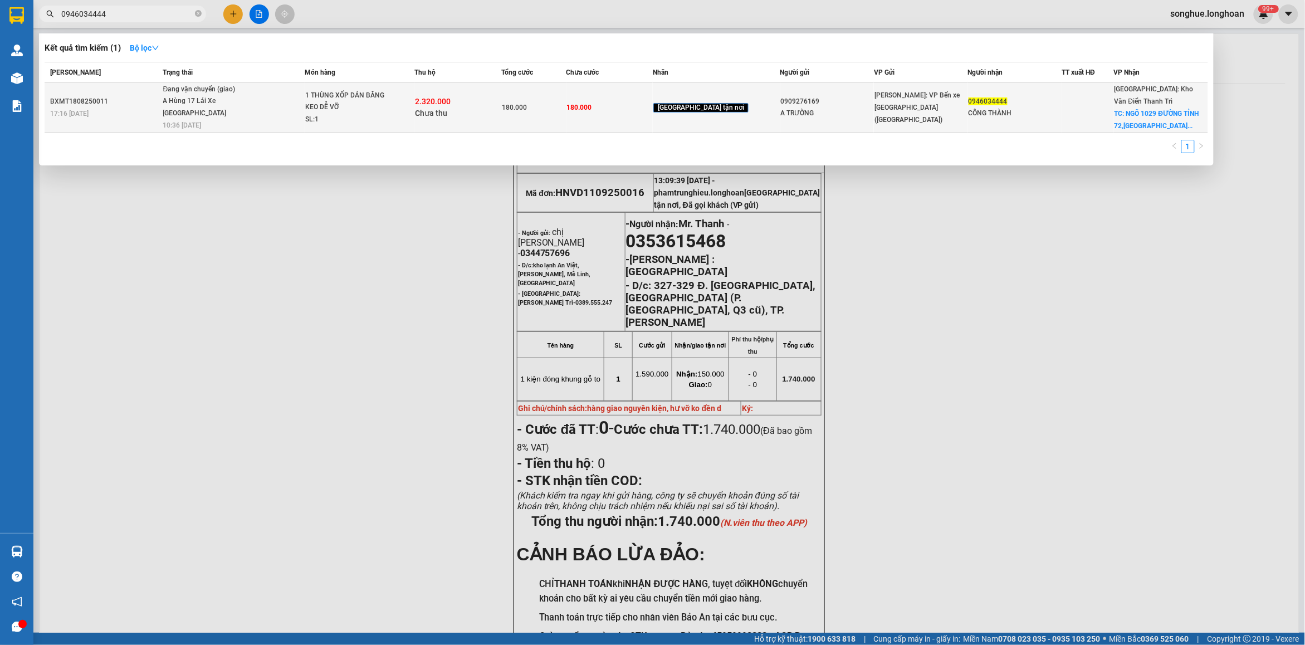
type input "0946034444"
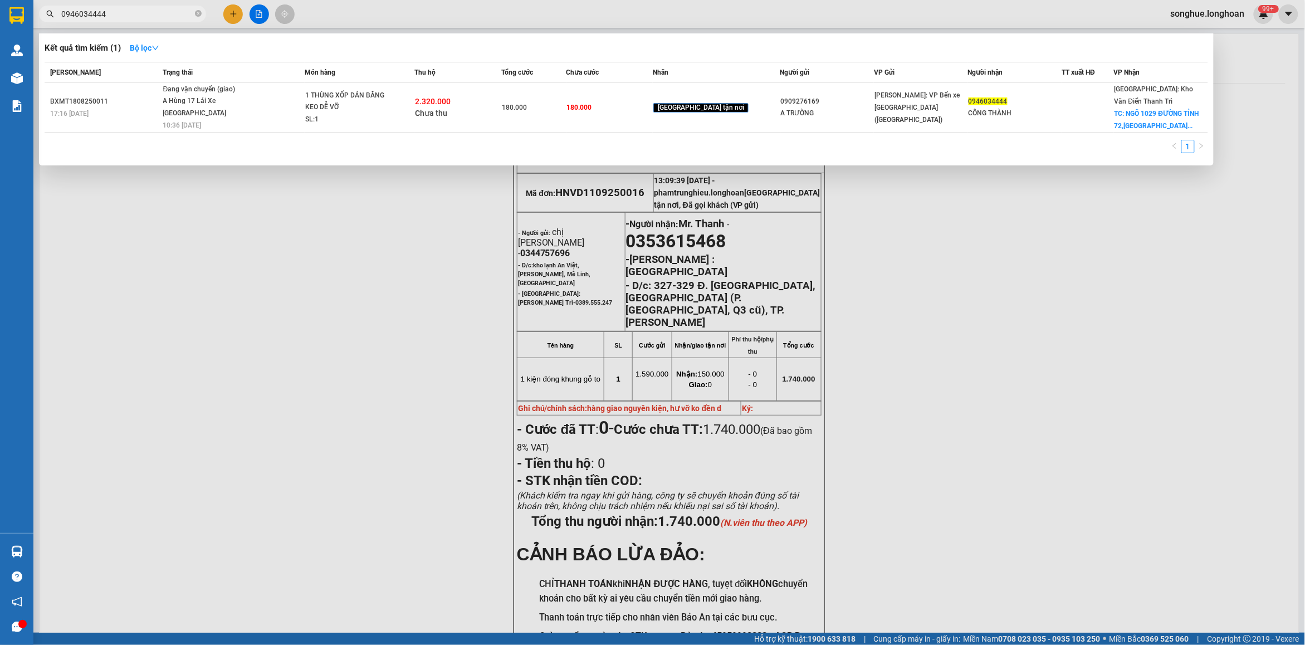
click at [82, 92] on td "BXMT1808250011 17:16 [DATE]" at bounding box center [103, 107] width 116 height 51
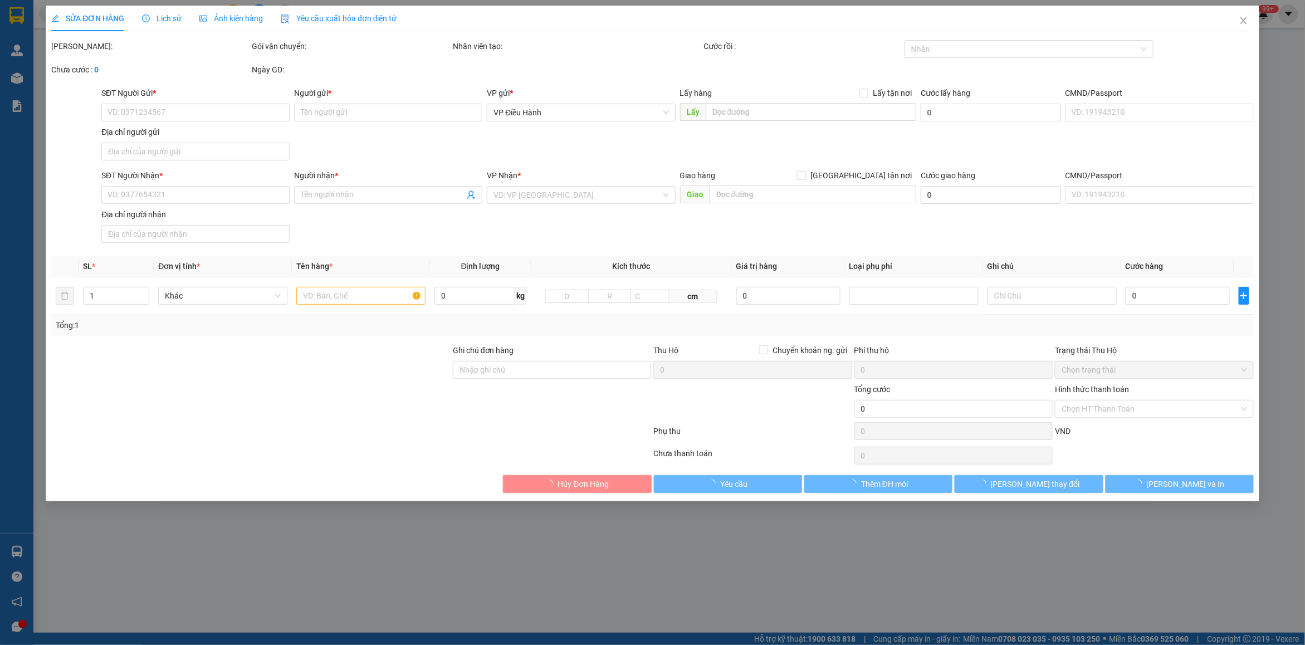
type input "0909276169"
type input "A TRƯỜNG"
type input "0946034444"
type input "CÔNG THÀNH"
checkbox input "true"
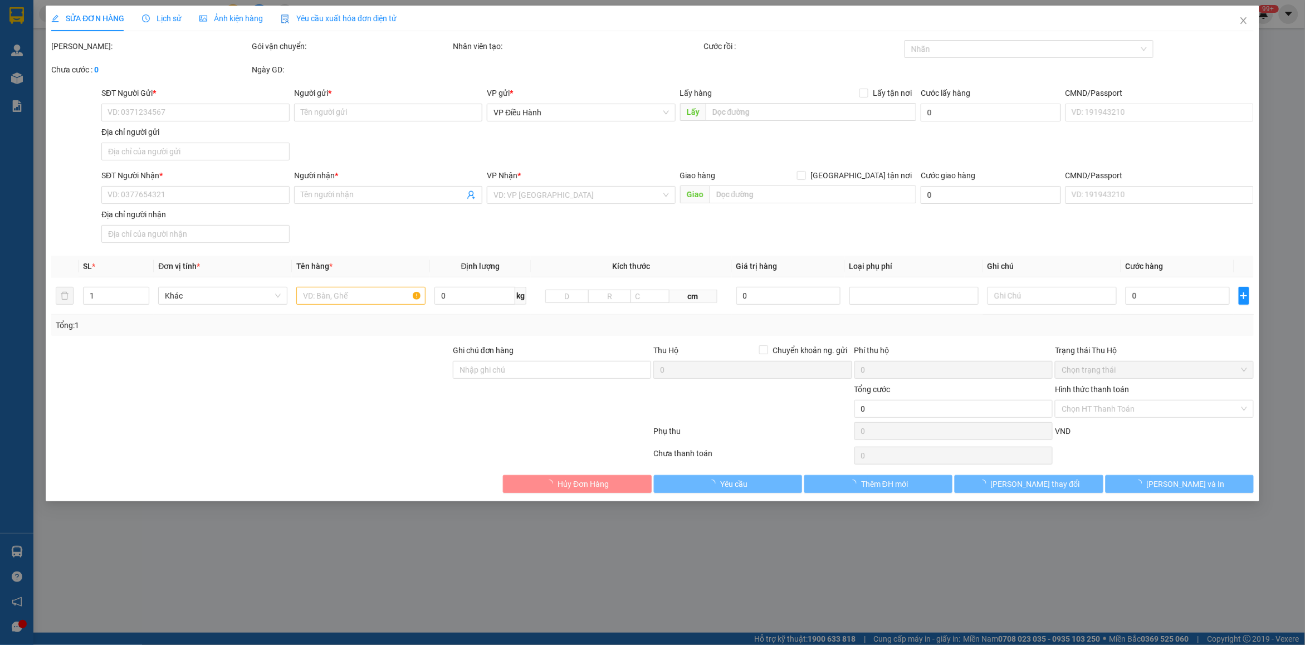
type input "NGÕ 1029 ĐƯỜNG TỈNH [STREET_ADDRESS]"
type input "HÀNG DỄ VỠ HƯ VỠ KHÔNG ĐỀN"
type input "180.000"
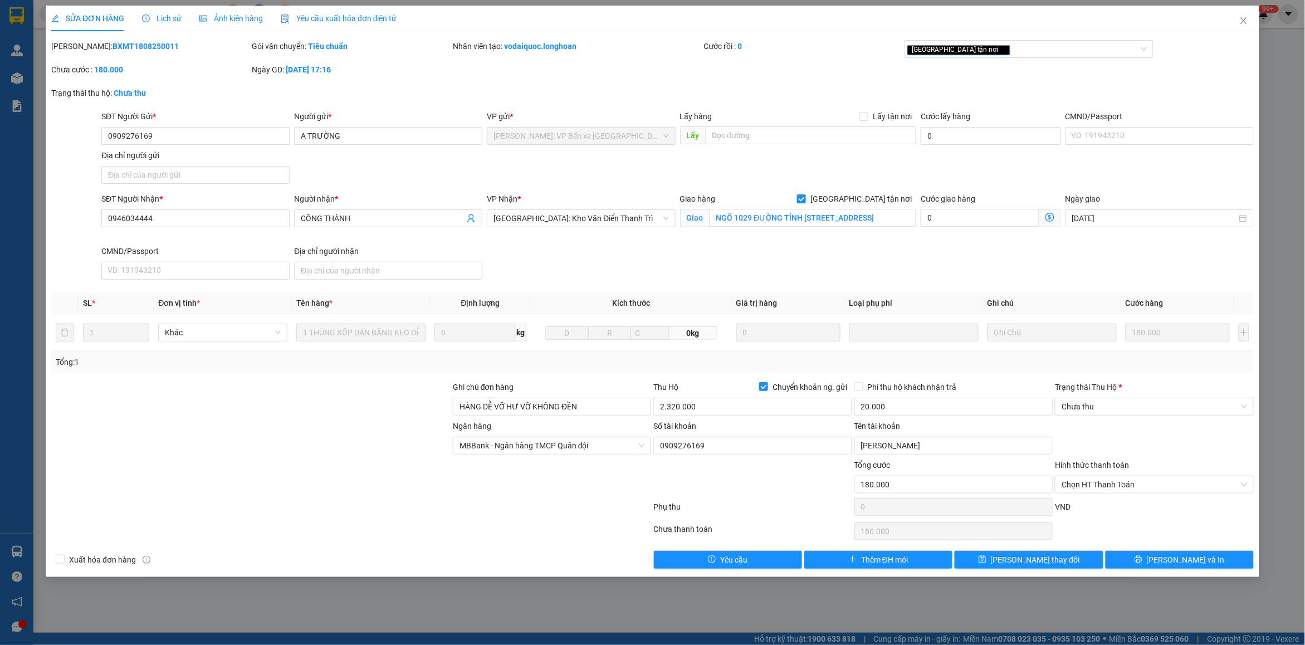
click at [169, 23] on span "Lịch sử" at bounding box center [162, 18] width 40 height 9
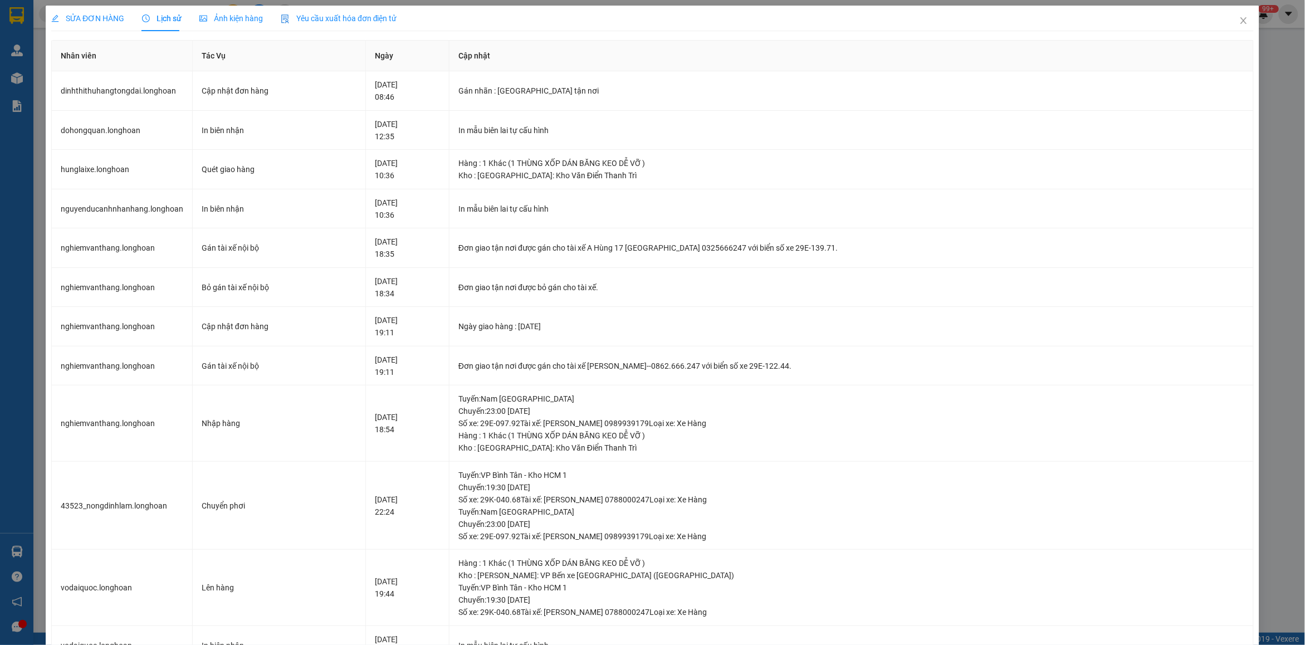
click at [80, 14] on span "SỬA ĐƠN HÀNG" at bounding box center [87, 18] width 73 height 9
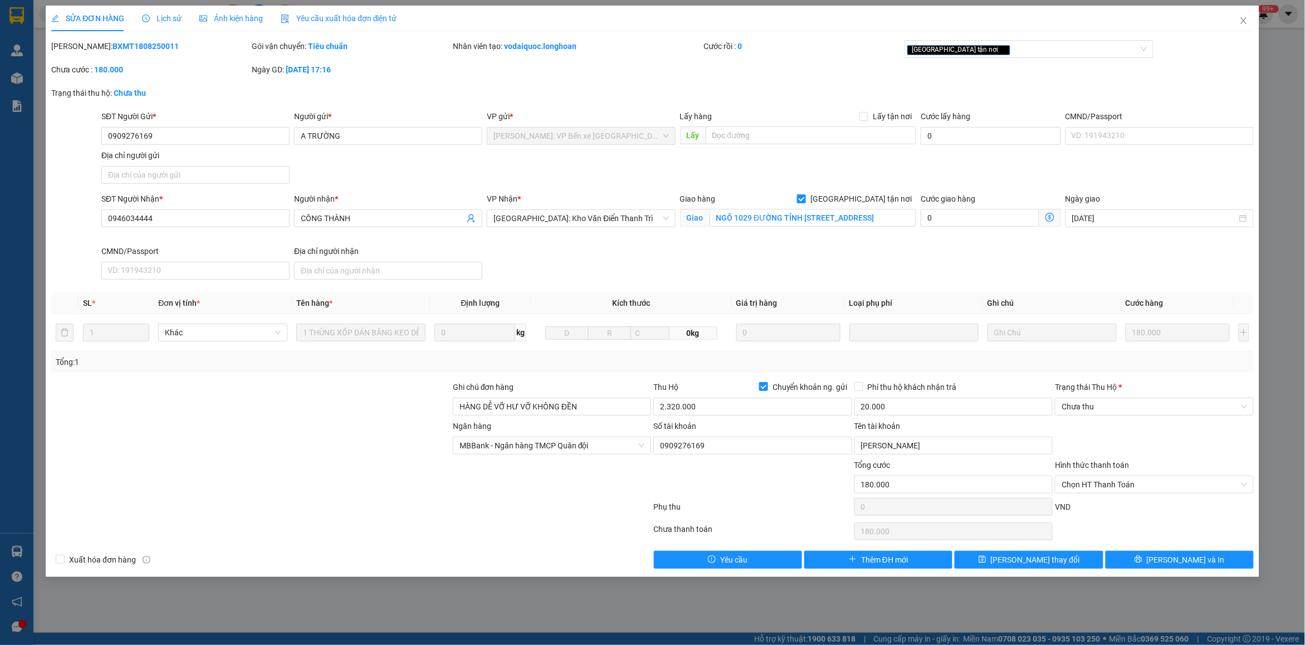
click at [113, 48] on b "BXMT1808250011" at bounding box center [146, 46] width 66 height 9
click at [1195, 556] on span "[PERSON_NAME] và In" at bounding box center [1186, 560] width 78 height 12
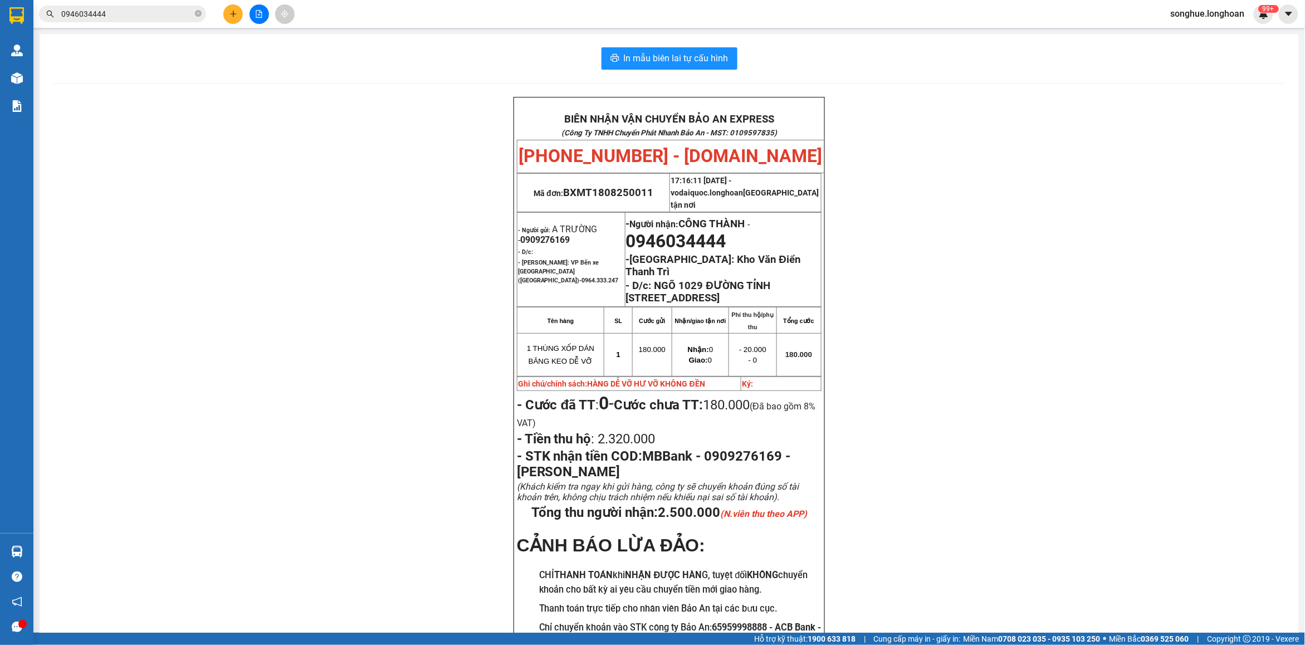
click at [145, 18] on input "0946034444" at bounding box center [126, 14] width 131 height 12
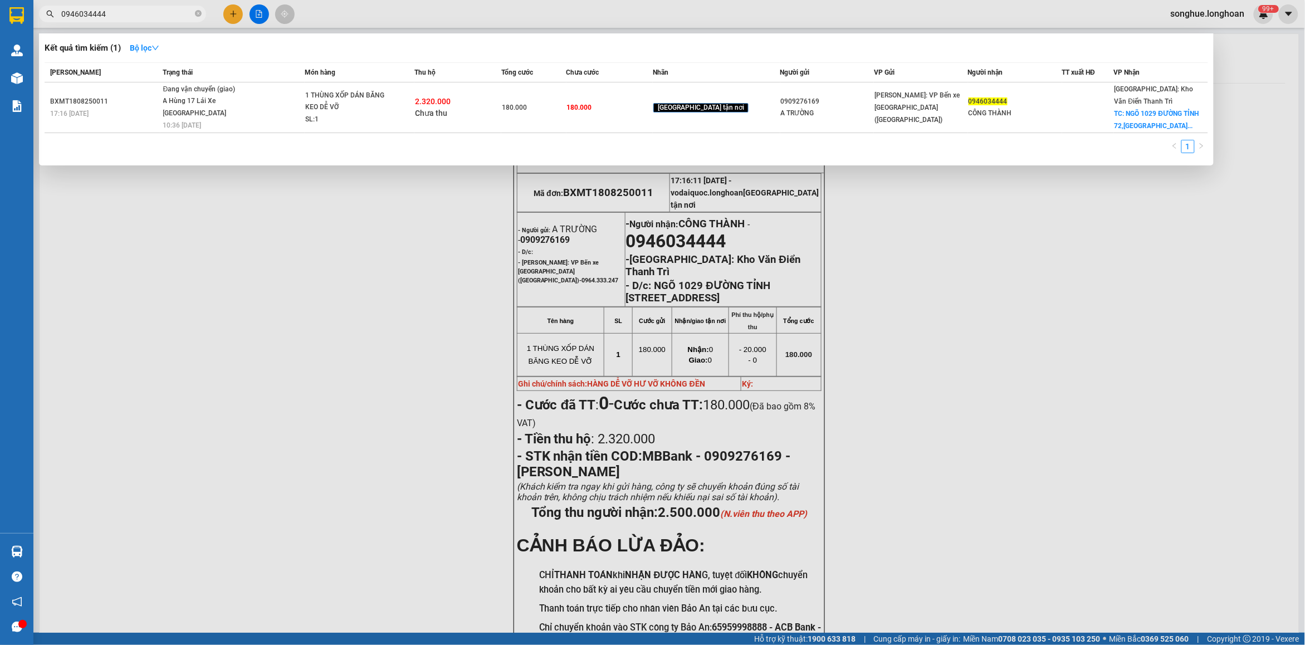
click at [145, 18] on input "0946034444" at bounding box center [126, 14] width 131 height 12
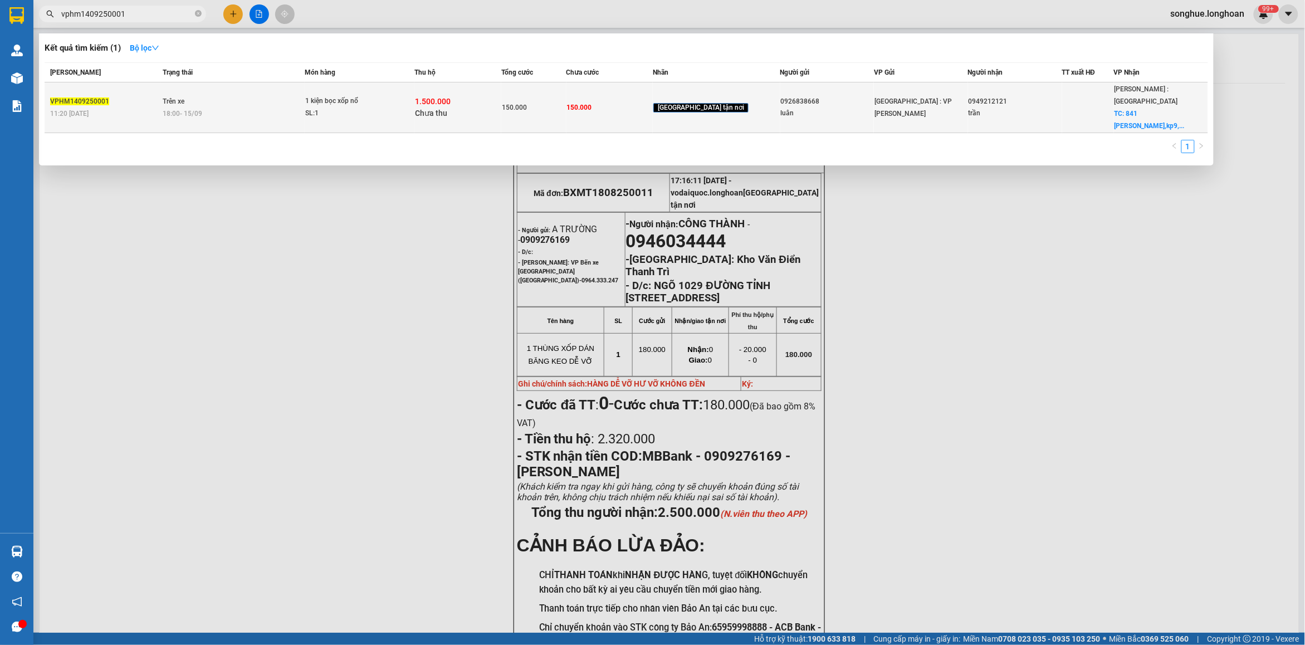
type input "vphm1409250001"
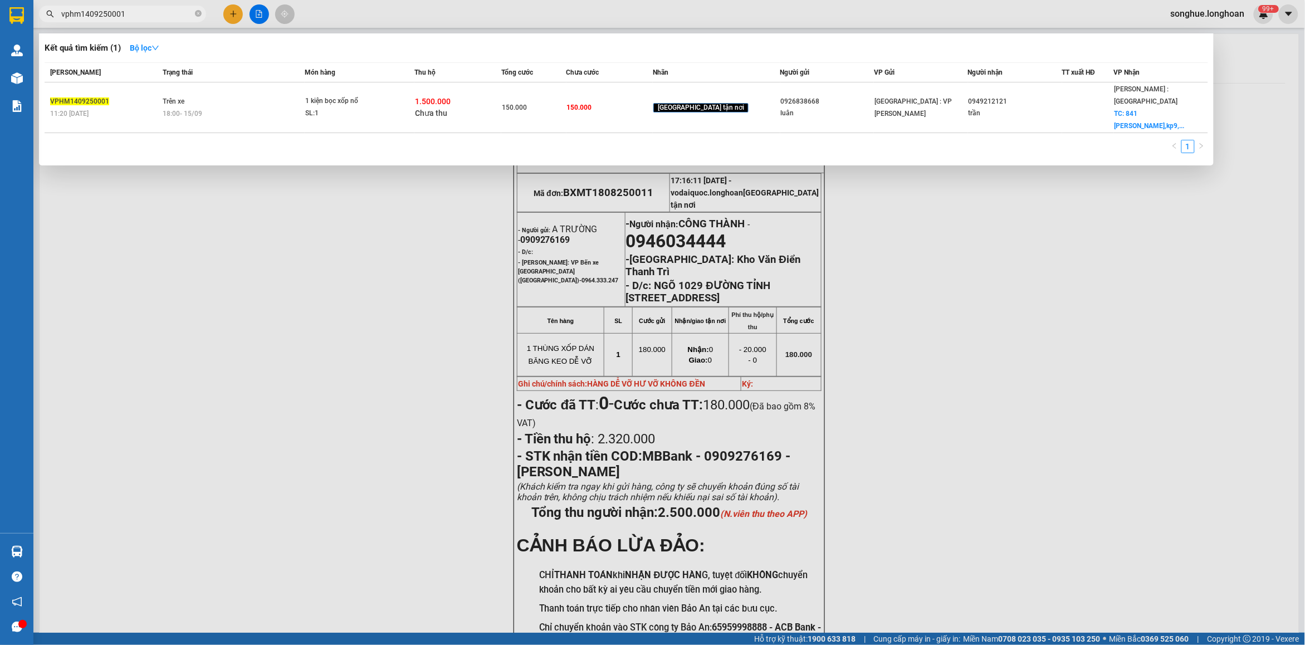
click at [190, 110] on span "18:00 [DATE]" at bounding box center [183, 114] width 40 height 8
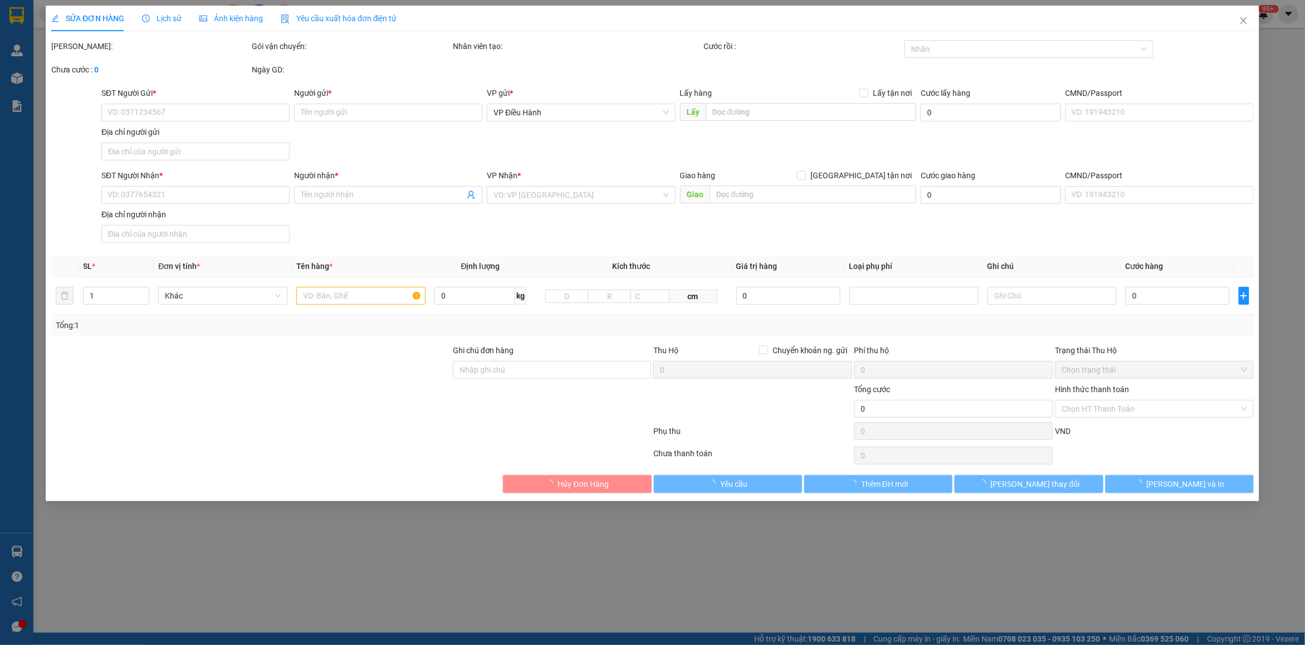
type input "0926838668"
type input "luân"
type input "0949212121"
type input "trần"
checkbox input "true"
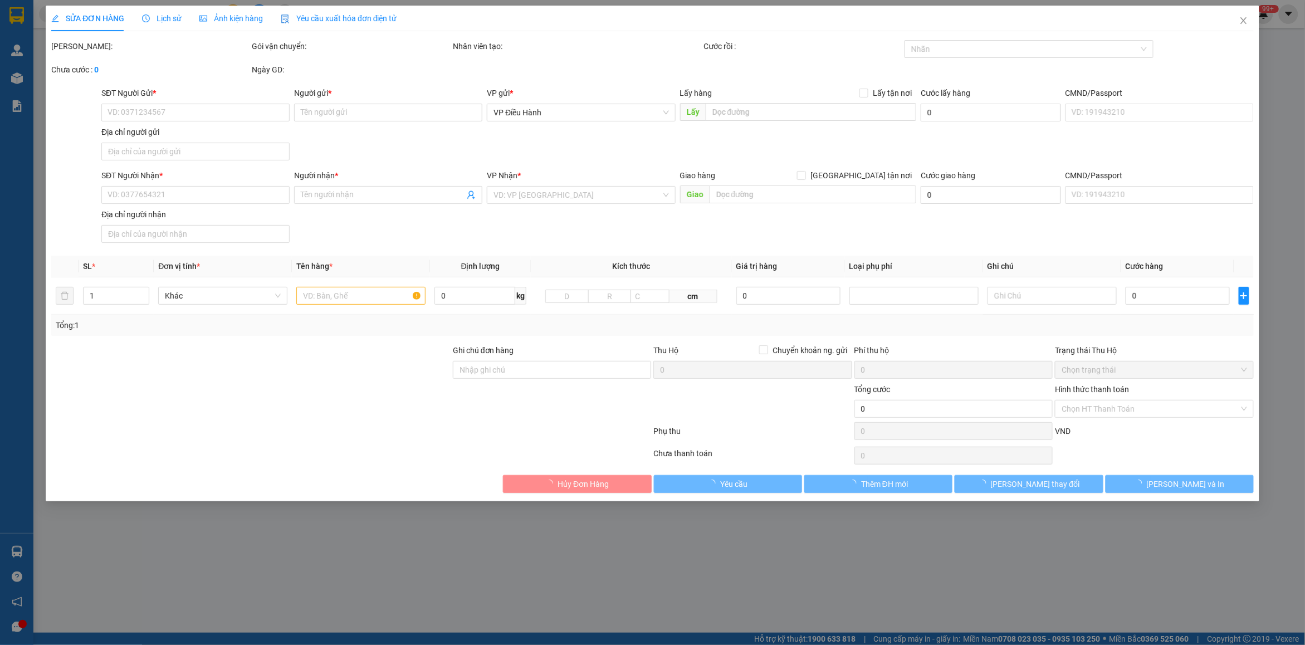
type input "841 [PERSON_NAME],kp9,chánh nghĩa,thủ dầu 1,[GEOGRAPHIC_DATA]"
type input "nhận nguyên kiện,giao nguyên kiện,bể vỡ k đền"
type input "150.000"
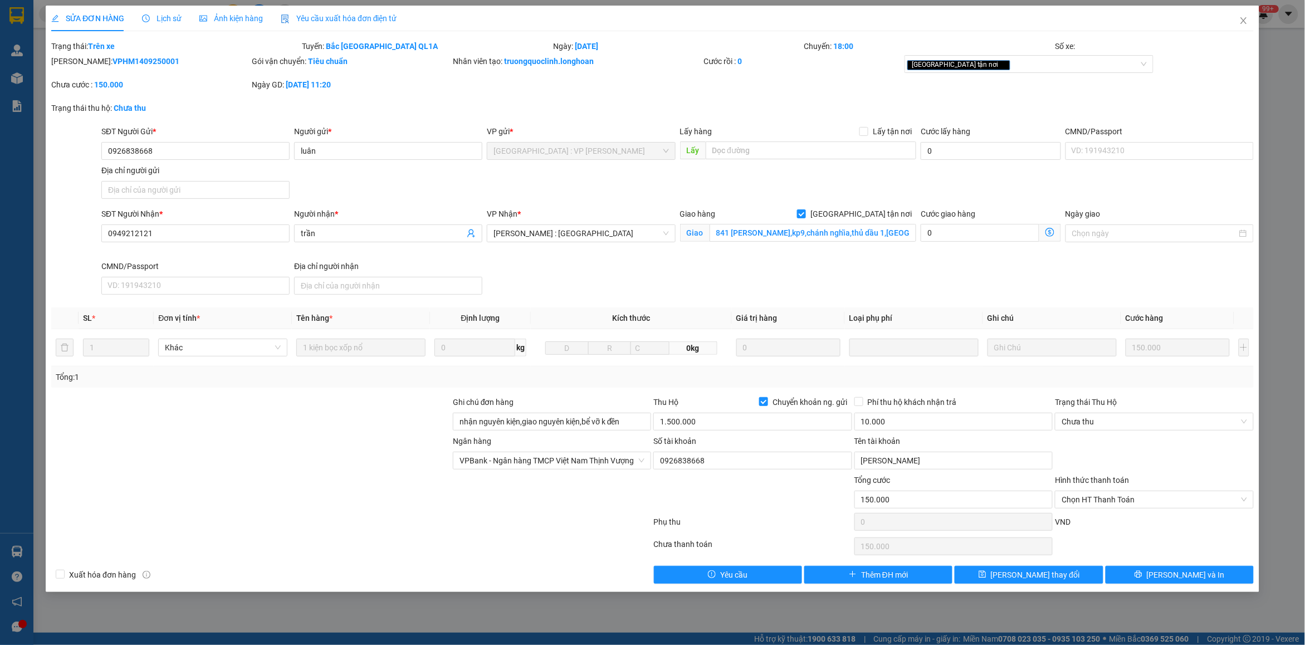
click at [118, 57] on b "VPHM1409250001" at bounding box center [146, 61] width 67 height 9
click at [1142, 577] on icon "printer" at bounding box center [1139, 574] width 8 height 8
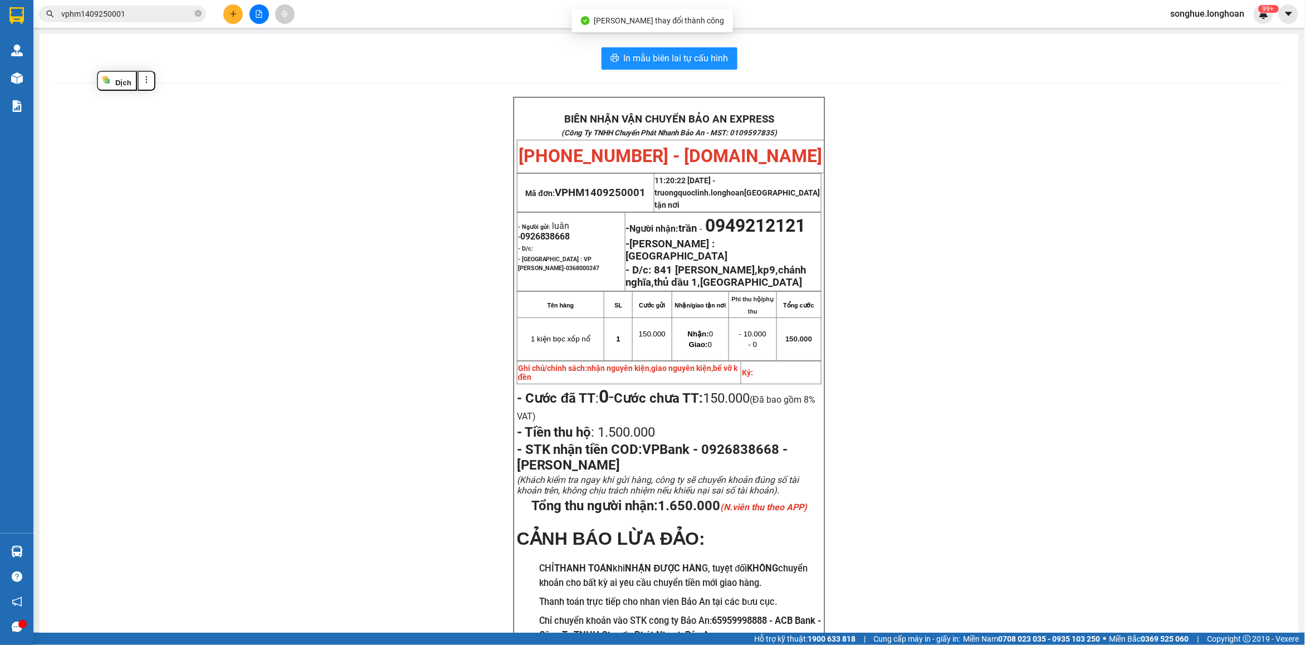
scroll to position [120, 0]
